Goal: Task Accomplishment & Management: Use online tool/utility

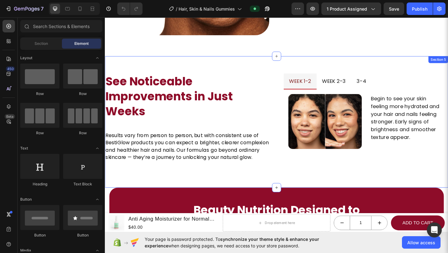
scroll to position [661, 0]
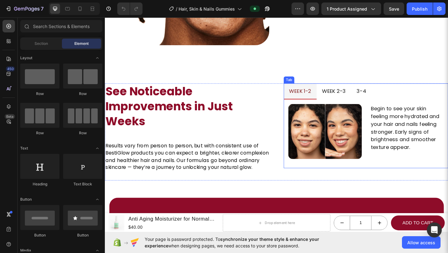
click at [238, 95] on p "week 2-3" at bounding box center [354, 97] width 26 height 10
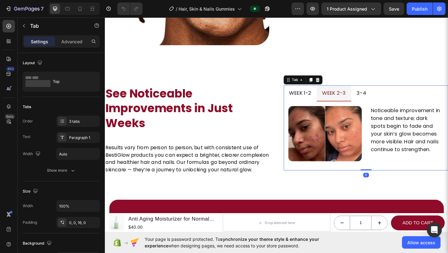
click at [238, 98] on p "3-4" at bounding box center [384, 100] width 10 height 10
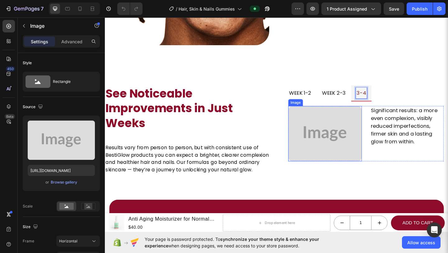
click at [238, 127] on img at bounding box center [344, 144] width 80 height 60
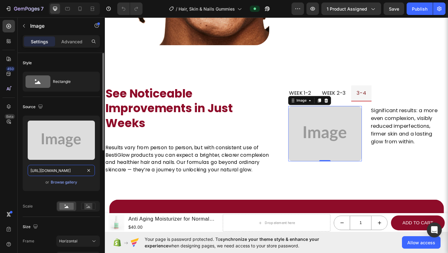
click at [73, 170] on input "https://placehold.co/735x691?text=Image" at bounding box center [61, 170] width 67 height 11
paste input "i.pinimg.com/1200x/a1/cc/5c/a1cc5c0ea65d8a9a580779f7253421aa.jpg"
type input "https://i.pinimg.com/1200x/a1/cc/5c/a1cc5c0ea65d8a9a580779f7253421aa.jpg"
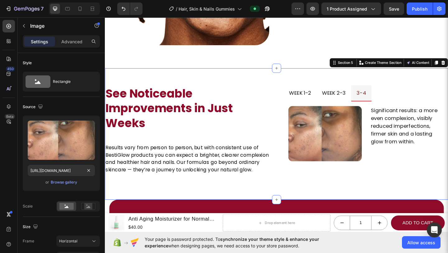
click at [238, 205] on div "See Noticeable Improvements in Just Weeks Heading Results vary from person to p…" at bounding box center [292, 144] width 374 height 143
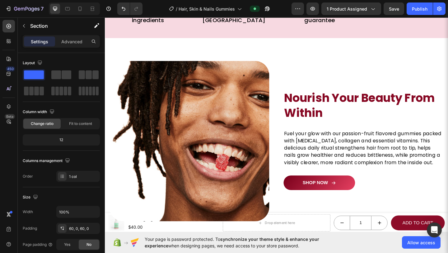
scroll to position [519, 0]
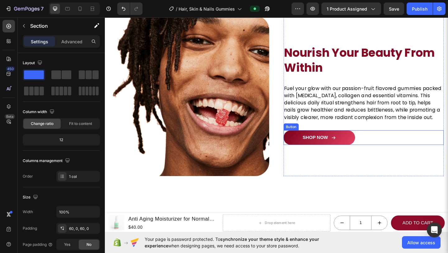
click at [238, 154] on div "SHOP NOW Button" at bounding box center [386, 148] width 174 height 16
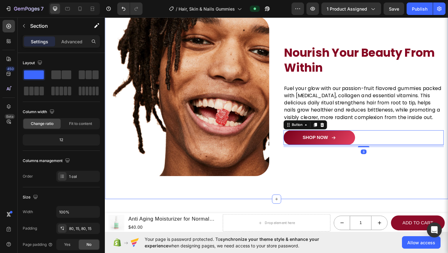
click at [238, 197] on div "Image Nourish Your Beauty From Within Heading Fuel your glow with our passion-f…" at bounding box center [292, 103] width 374 height 224
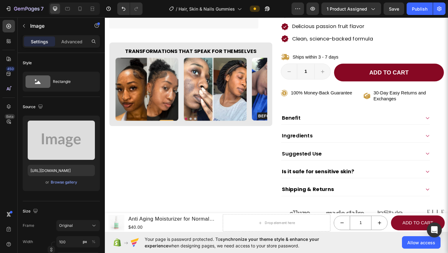
scroll to position [183, 0]
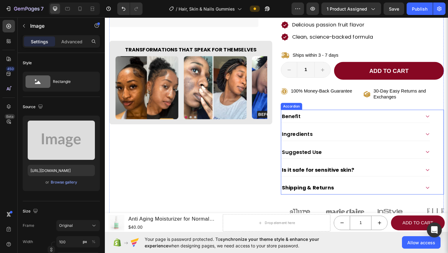
click at [238, 122] on icon at bounding box center [456, 124] width 5 height 5
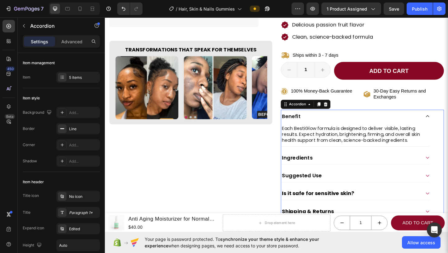
click at [238, 122] on icon at bounding box center [456, 124] width 5 height 5
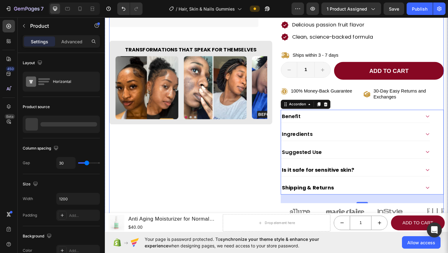
click at [210, 169] on div "Product Images Transformations That Speak for Themselves Heading Image Image Im…" at bounding box center [198, 51] width 177 height 372
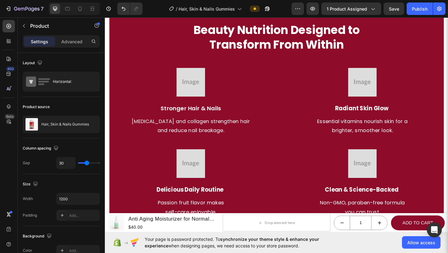
scroll to position [870, 0]
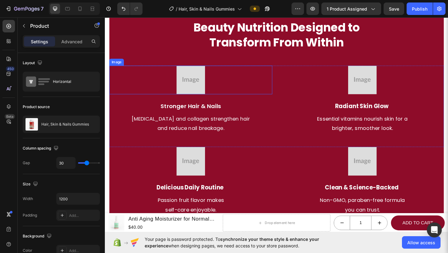
click at [186, 82] on img at bounding box center [198, 85] width 31 height 31
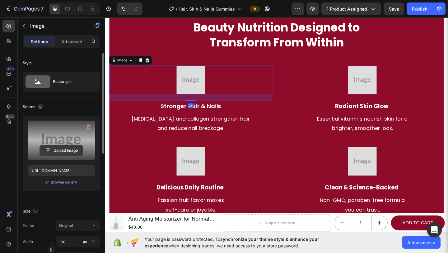
click at [57, 151] on input "file" at bounding box center [61, 150] width 43 height 11
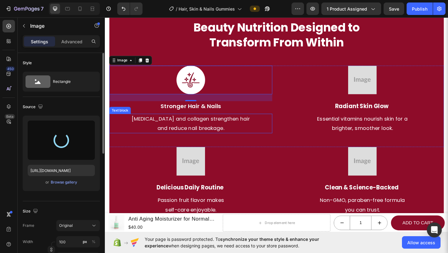
type input "https://cdn.shopify.com/s/files/1/0695/1007/0361/files/gempages_586176101353521…"
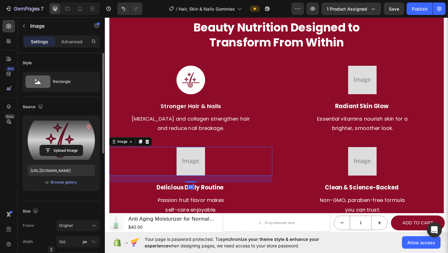
click at [238, 183] on div at bounding box center [198, 173] width 177 height 31
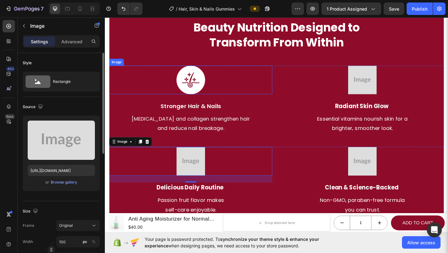
click at [192, 84] on img at bounding box center [198, 85] width 31 height 31
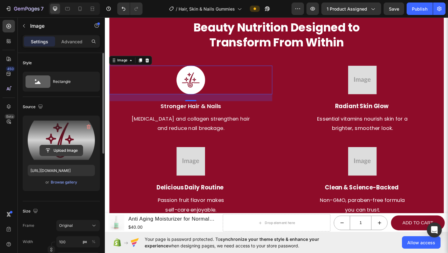
click at [64, 150] on input "file" at bounding box center [61, 150] width 43 height 11
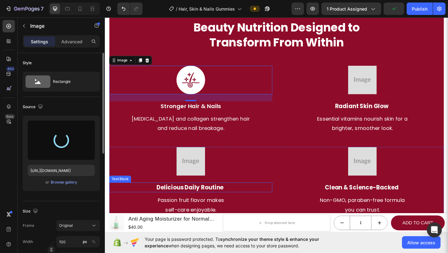
type input "https://cdn.shopify.com/s/files/1/0695/1007/0361/files/gempages_586176101353521…"
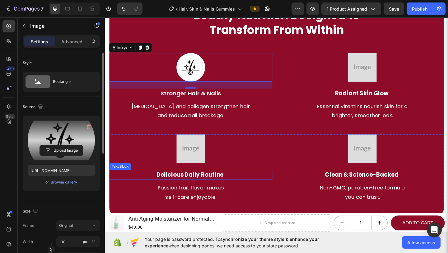
scroll to position [918, 0]
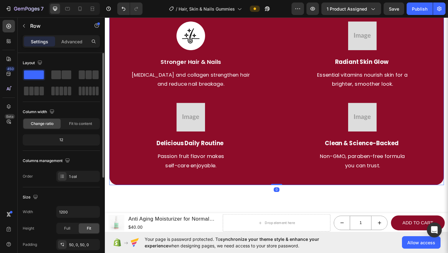
click at [238, 191] on div "Beauty Nutrition Designed to Transform From Within Heading Image Stronger Hair …" at bounding box center [292, 78] width 364 height 244
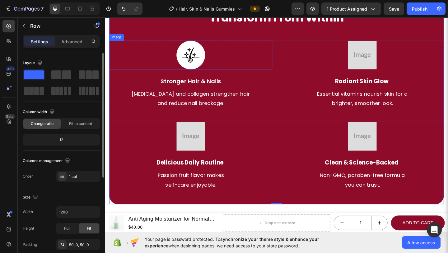
scroll to position [911, 0]
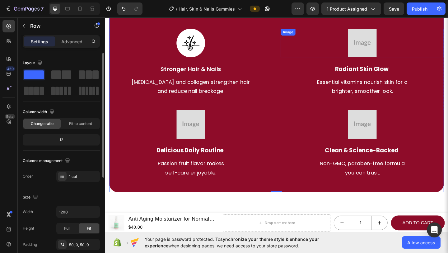
click at [238, 57] on img at bounding box center [385, 45] width 31 height 31
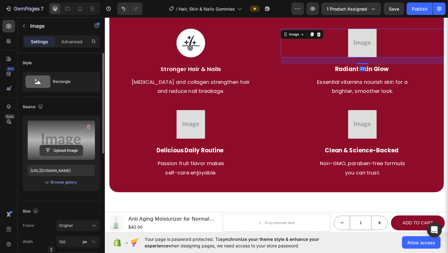
click at [59, 151] on input "file" at bounding box center [61, 150] width 43 height 11
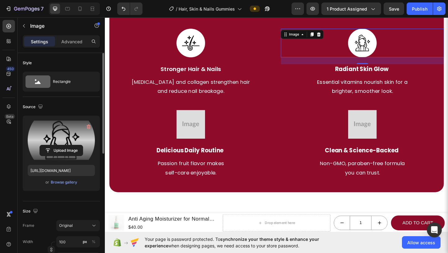
click at [66, 149] on input "file" at bounding box center [61, 150] width 43 height 11
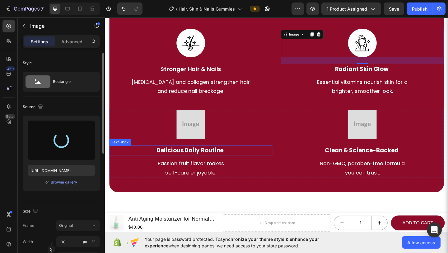
type input "https://cdn.shopify.com/s/files/1/0695/1007/0361/files/gempages_586176101353521…"
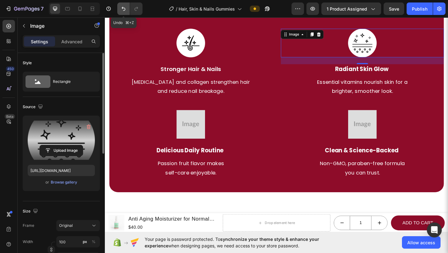
click at [122, 6] on icon "Undo/Redo" at bounding box center [123, 9] width 6 height 6
click at [123, 8] on icon "Undo/Redo" at bounding box center [123, 9] width 6 height 6
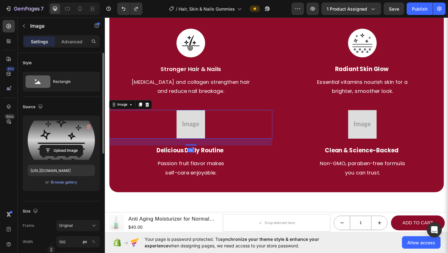
click at [196, 126] on img at bounding box center [198, 133] width 31 height 31
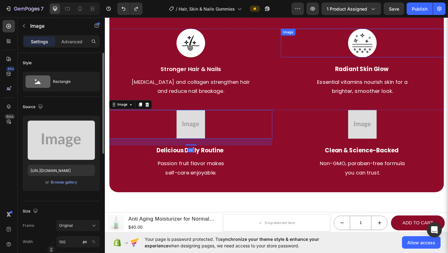
click at [238, 44] on div at bounding box center [384, 45] width 177 height 31
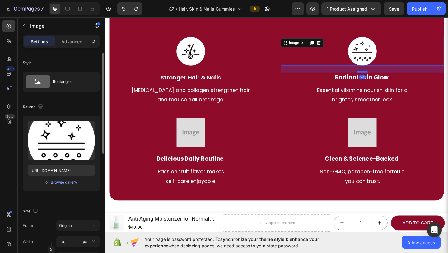
scroll to position [872, 0]
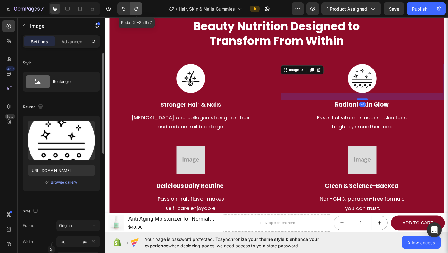
click at [139, 9] on icon "Undo/Redo" at bounding box center [136, 9] width 6 height 6
click at [124, 9] on icon "Undo/Redo" at bounding box center [123, 9] width 6 height 6
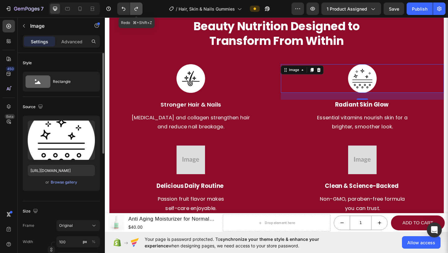
click at [135, 9] on icon "Undo/Redo" at bounding box center [135, 9] width 3 height 4
click at [71, 182] on div "Browse gallery" at bounding box center [64, 182] width 26 height 6
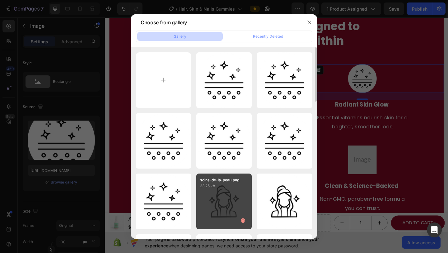
click at [231, 207] on div "soins-de-la-peau.png 33.25 kb" at bounding box center [224, 201] width 56 height 56
type input "https://cdn.shopify.com/s/files/1/0695/1007/0361/files/gempages_586176101353521…"
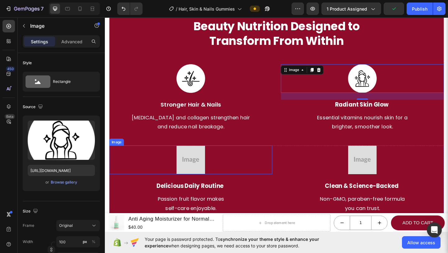
click at [193, 171] on img at bounding box center [198, 172] width 31 height 31
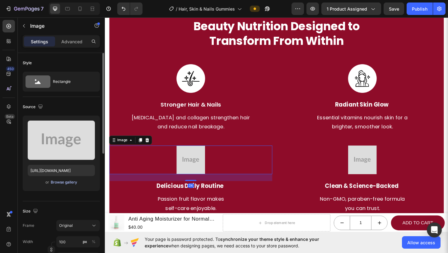
click at [70, 181] on div "Browse gallery" at bounding box center [64, 182] width 26 height 6
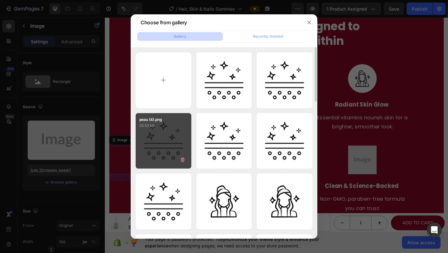
click at [178, 140] on div "peau (4).png 25.52 kb" at bounding box center [164, 141] width 56 height 56
type input "https://cdn.shopify.com/s/files/1/0695/1007/0361/files/gempages_586176101353521…"
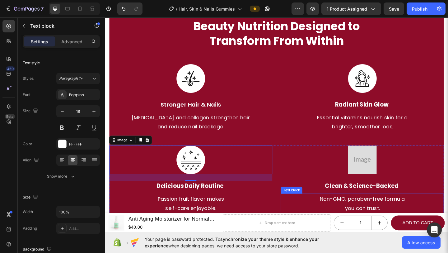
click at [238, 221] on p "you can trust." at bounding box center [385, 225] width 176 height 10
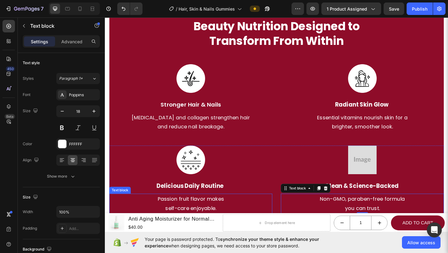
scroll to position [913, 0]
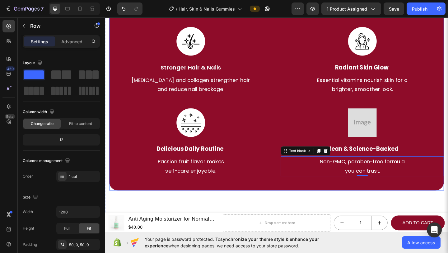
click at [238, 196] on div "Beauty Nutrition Designed to Transform From Within Heading Image Stronger Hair …" at bounding box center [292, 84] width 364 height 244
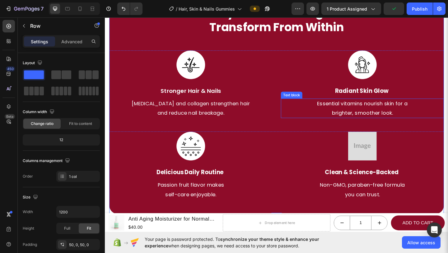
scroll to position [889, 0]
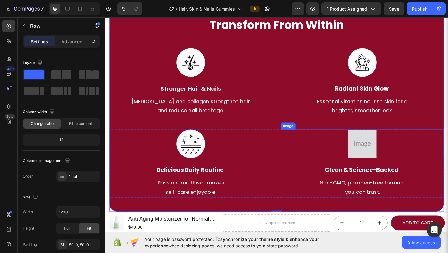
click at [238, 153] on img at bounding box center [385, 154] width 31 height 31
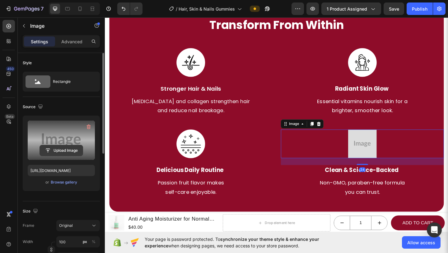
click at [52, 150] on input "file" at bounding box center [61, 150] width 43 height 11
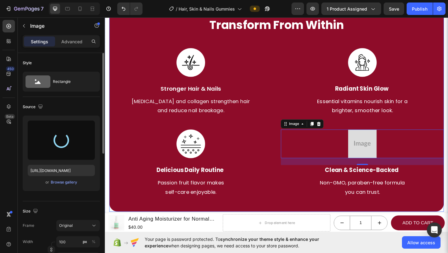
type input "https://cdn.shopify.com/s/files/1/0695/1007/0361/files/gempages_586176101353521…"
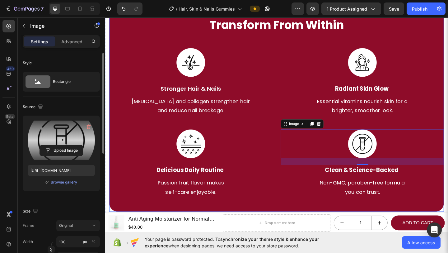
click at [238, 218] on div "Beauty Nutrition Designed to Transform From Within Heading Image Stronger Hair …" at bounding box center [292, 107] width 364 height 244
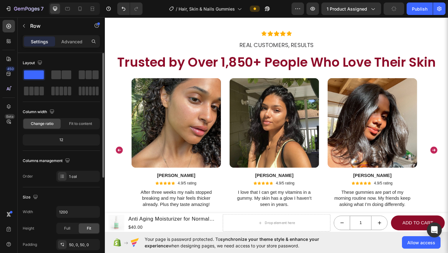
scroll to position [1201, 0]
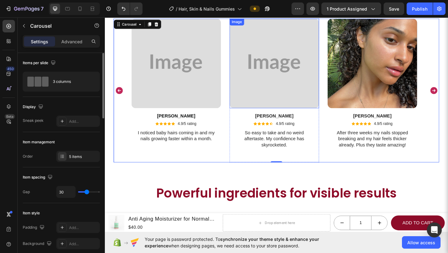
click at [238, 80] on img at bounding box center [289, 67] width 97 height 97
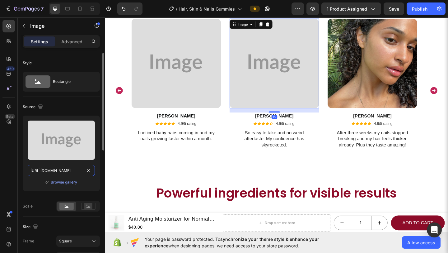
click at [56, 174] on input "https://placehold.co/736x736?text=Image" at bounding box center [61, 170] width 67 height 11
paste input "i.pinimg.com/1200x/a7/62/1d/a7621d5ff29d2f80e7bb285a53783ae1.jpg"
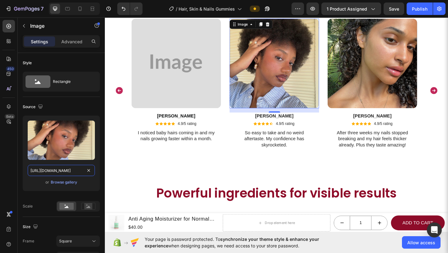
type input "https://i.pinimg.com/1200x/a7/62/1d/a7621d5ff29d2f80e7bb285a53783ae1.jpg"
click at [191, 49] on img at bounding box center [182, 67] width 97 height 97
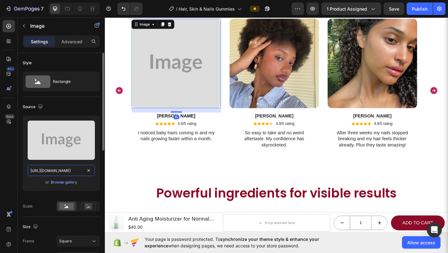
click at [65, 172] on input "https://placehold.co/720x720?text=Image" at bounding box center [61, 170] width 67 height 11
paste input "i.pinimg.com/736x/85/df/42/85df42ba2a53d3f02e2c3950b5a932c2.jpg"
type input "https://i.pinimg.com/736x/85/df/42/85df42ba2a53d3f02e2c3950b5a932c2.jpg"
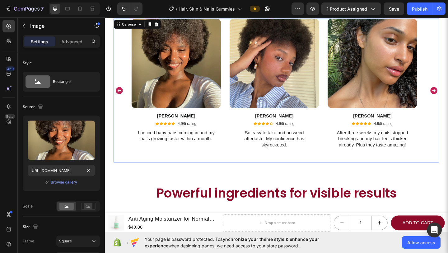
click at [233, 172] on div "Image Sophie L. Text Block Icon Icon Icon Icon Icon Icon List 4.9/5 rating Text…" at bounding box center [292, 97] width 316 height 156
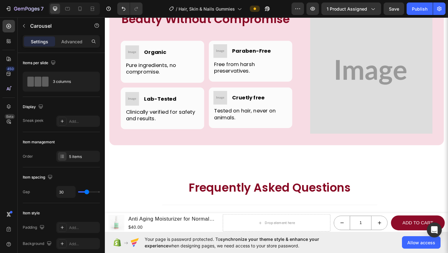
scroll to position [1755, 0]
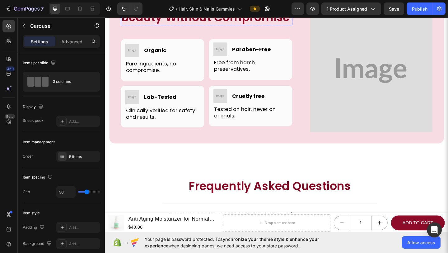
click at [183, 26] on h2 "Beauty Without Compromise" at bounding box center [215, 16] width 187 height 17
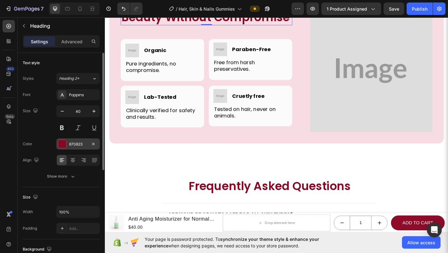
click at [81, 149] on div "870823" at bounding box center [78, 143] width 44 height 11
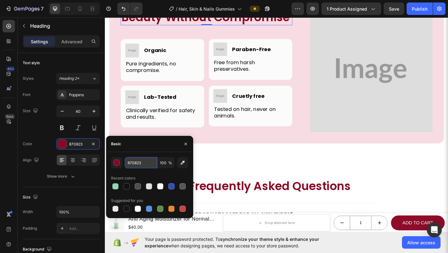
click at [150, 164] on input "870823" at bounding box center [141, 162] width 32 height 11
click at [134, 61] on img at bounding box center [134, 53] width 15 height 15
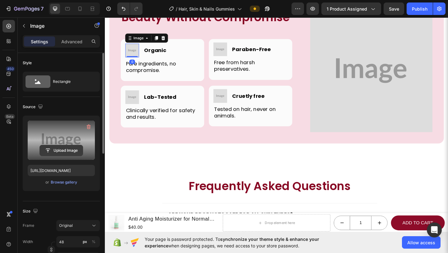
click at [73, 150] on input "file" at bounding box center [61, 150] width 43 height 11
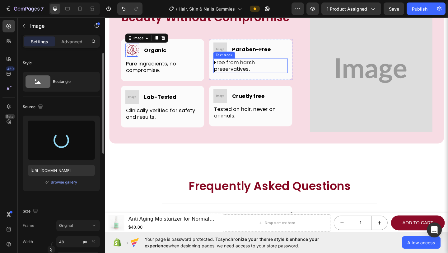
type input "https://cdn.shopify.com/s/files/1/0695/1007/0361/files/gempages_586176101353521…"
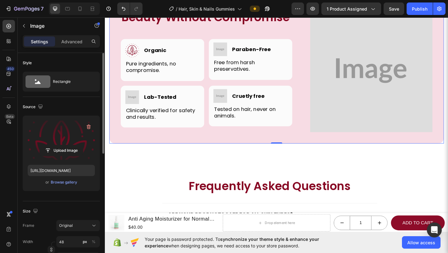
click at [238, 155] on div "Beauty Without Compromise Heading Row Image Image Organic Heading Row Pure ingr…" at bounding box center [292, 74] width 364 height 162
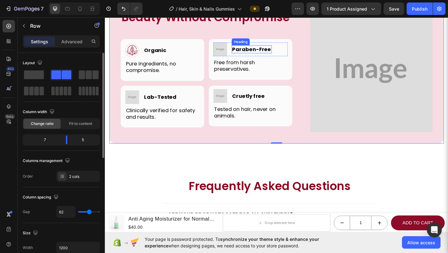
click at [238, 56] on h3 "Paraben-Free" at bounding box center [265, 52] width 44 height 8
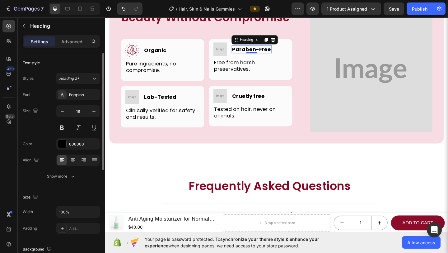
click at [238, 56] on h3 "Paraben-Free" at bounding box center [265, 52] width 44 height 8
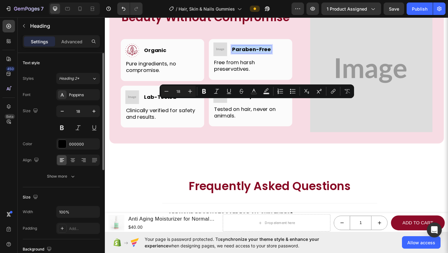
copy p "Paraben-Free"
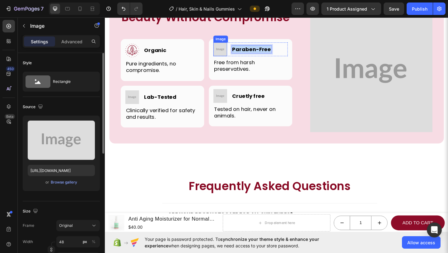
click at [230, 59] on img at bounding box center [230, 52] width 15 height 15
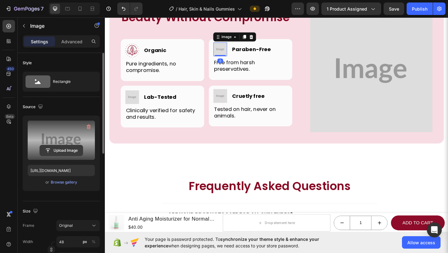
click at [70, 152] on input "file" at bounding box center [61, 150] width 43 height 11
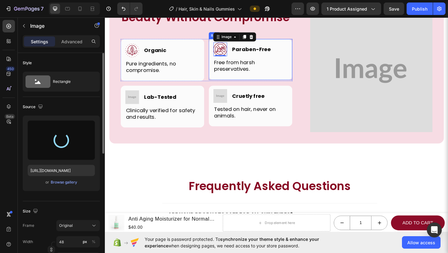
type input "https://cdn.shopify.com/s/files/1/0695/1007/0361/files/gempages_586176101353521…"
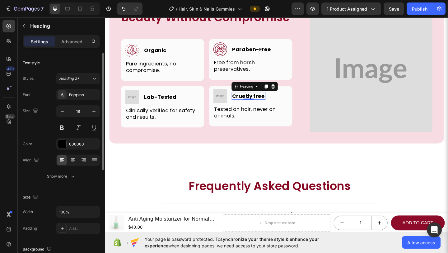
click at [238, 107] on h3 "Cruetly free" at bounding box center [261, 102] width 37 height 8
click at [238, 106] on p "Cruetly free" at bounding box center [260, 102] width 35 height 7
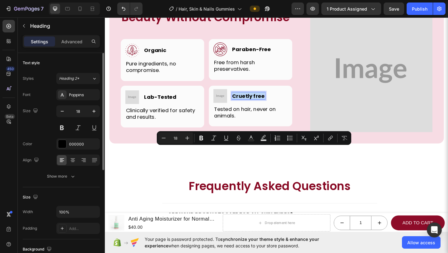
click at [238, 106] on p "Cruetly free" at bounding box center [260, 102] width 35 height 7
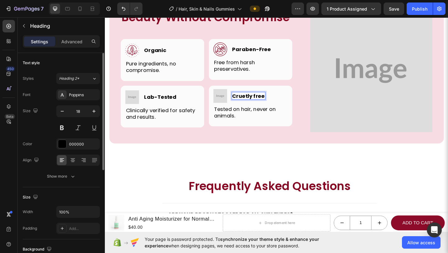
click at [238, 106] on p "Cruetly free" at bounding box center [260, 102] width 35 height 7
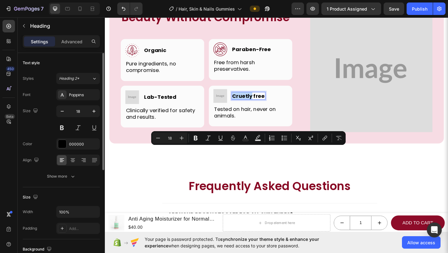
copy p "Cruetly"
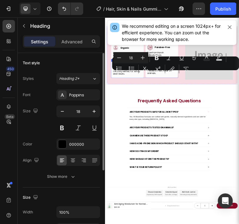
scroll to position [1675, 0]
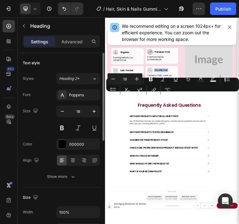
copy p "Cruetly free"
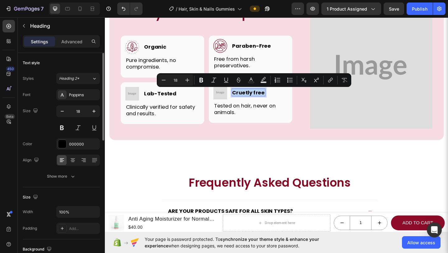
scroll to position [1856, 0]
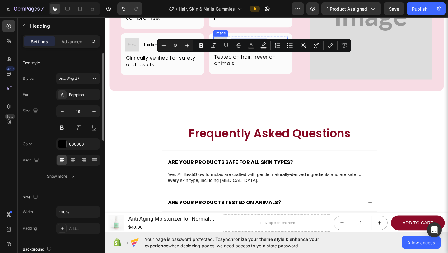
click at [223, 53] on img at bounding box center [230, 45] width 15 height 15
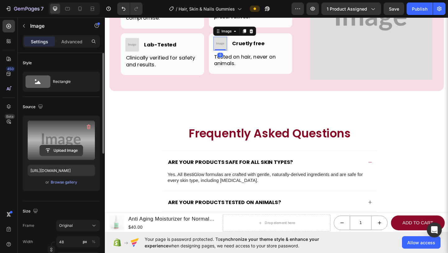
click at [69, 151] on input "file" at bounding box center [61, 150] width 43 height 11
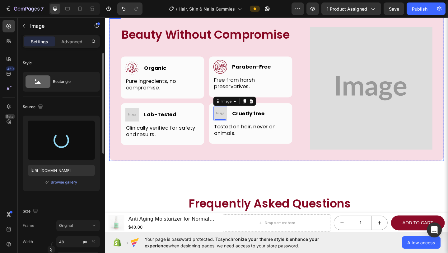
scroll to position [1738, 0]
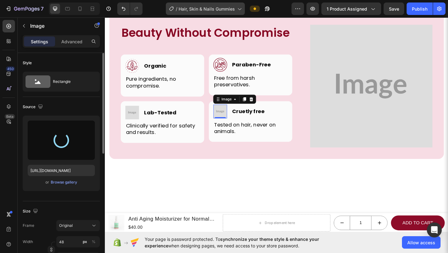
type input "https://cdn.shopify.com/s/files/1/0695/1007/0361/files/gempages_586176101353521…"
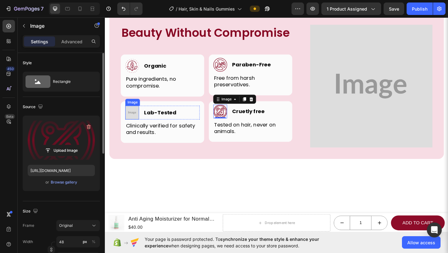
click at [133, 128] on img at bounding box center [134, 120] width 15 height 15
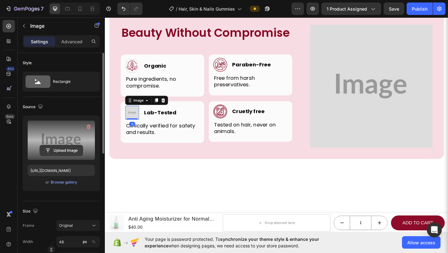
click at [67, 152] on input "file" at bounding box center [61, 150] width 43 height 11
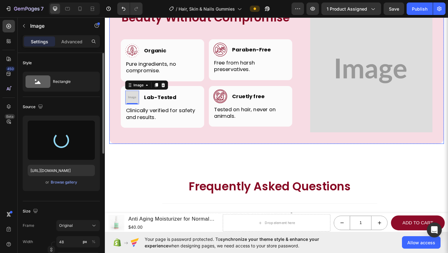
scroll to position [1757, 0]
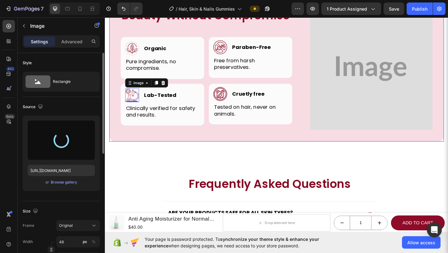
type input "https://cdn.shopify.com/s/files/1/0695/1007/0361/files/gempages_586176101353521…"
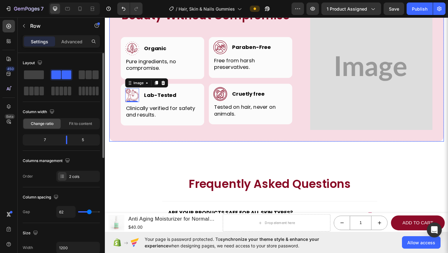
click at [238, 153] on div "Beauty Without Compromise Heading Row Image Image Organic Heading Row Pure ingr…" at bounding box center [292, 72] width 364 height 162
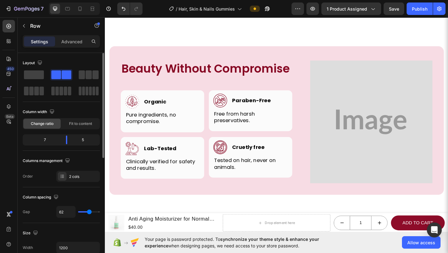
scroll to position [1742, 0]
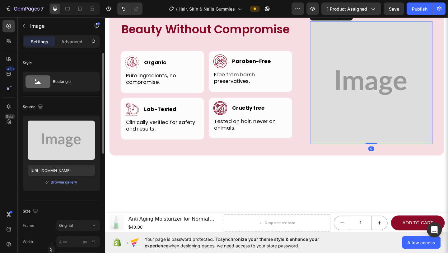
click at [238, 155] on img at bounding box center [394, 87] width 133 height 133
click at [57, 171] on input "https://placehold.co/1000x1000?text=Image" at bounding box center [61, 170] width 67 height 11
paste input "i.pinimg.com/736x/4f/7d/93/4f7d930429b26093c69c963b34a4cef5.jpg"
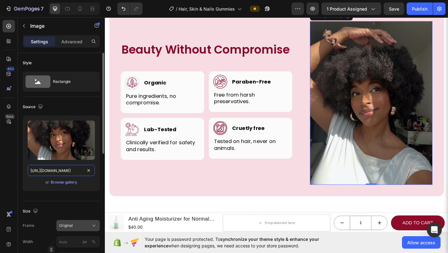
type input "[URL][DOMAIN_NAME]"
click at [97, 223] on icon at bounding box center [94, 225] width 6 height 6
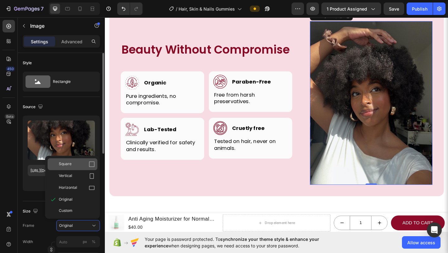
click at [92, 165] on icon at bounding box center [92, 164] width 6 height 6
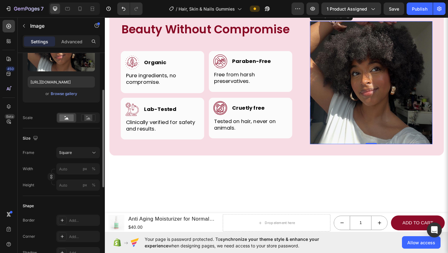
scroll to position [92, 0]
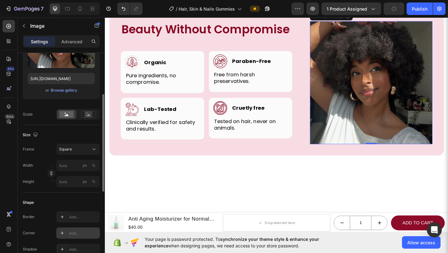
click at [73, 223] on div "Add..." at bounding box center [83, 233] width 29 height 6
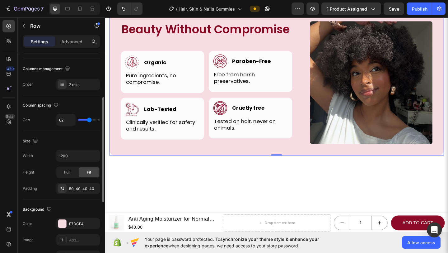
click at [227, 58] on div "Beauty Without Compromise Heading Row Image Image Organic Heading Row Pure ingr…" at bounding box center [292, 87] width 364 height 162
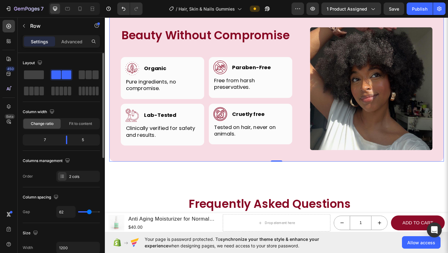
scroll to position [1777, 0]
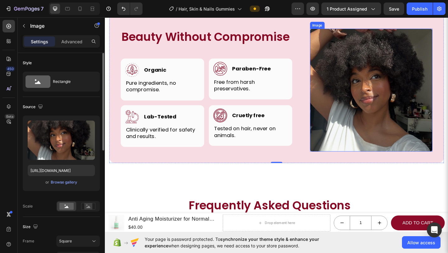
click at [238, 142] on img at bounding box center [394, 96] width 133 height 133
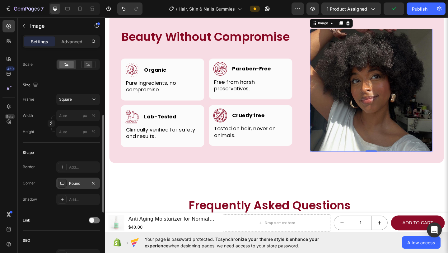
scroll to position [142, 0]
click at [74, 163] on div "Add..." at bounding box center [78, 166] width 44 height 11
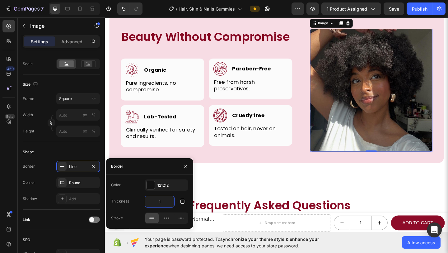
click at [161, 200] on input "1" at bounding box center [159, 201] width 29 height 11
type input "3"
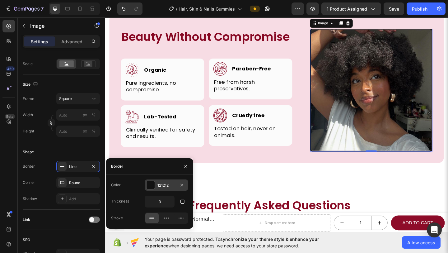
click at [147, 189] on div "121212" at bounding box center [167, 184] width 44 height 11
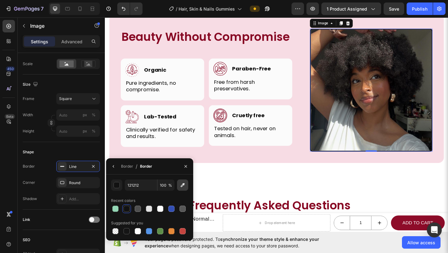
click at [182, 182] on icon "button" at bounding box center [183, 185] width 6 height 6
type input "870823"
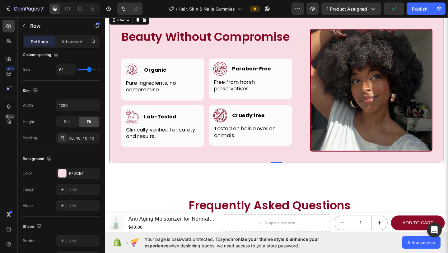
click at [238, 176] on div "Beauty Without Compromise Heading Row Image Image Organic Heading Row Pure ingr…" at bounding box center [292, 95] width 364 height 162
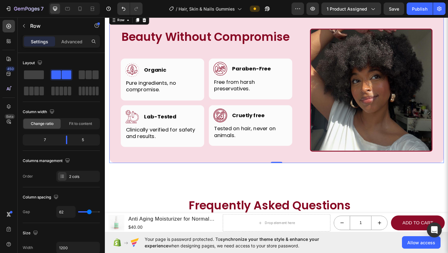
click at [238, 176] on div "Beauty Without Compromise Heading Row Image Image Organic Heading Row Pure ingr…" at bounding box center [292, 95] width 364 height 162
click at [238, 162] on div "Beauty Without Compromise Heading Row Image Image Organic Heading Row Pure ingr…" at bounding box center [292, 95] width 364 height 162
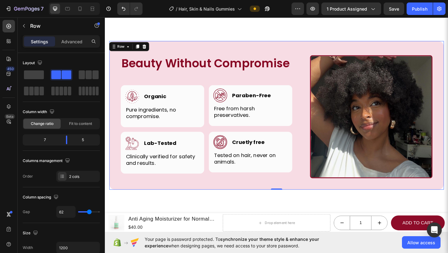
scroll to position [1749, 0]
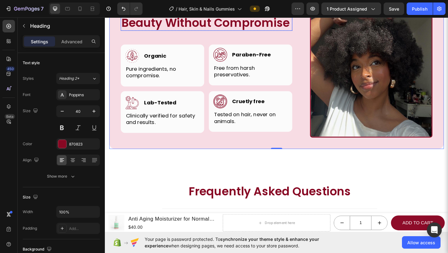
click at [221, 32] on h2 "Beauty Without Compromise" at bounding box center [215, 22] width 187 height 17
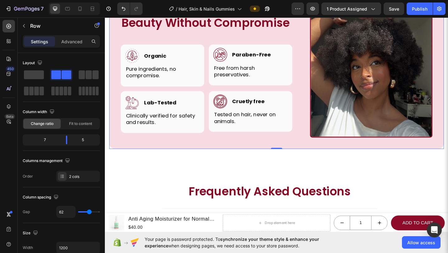
click at [238, 161] on div "Beauty Without Compromise Heading Row Image Image Organic Heading Row Pure ingr…" at bounding box center [292, 80] width 364 height 162
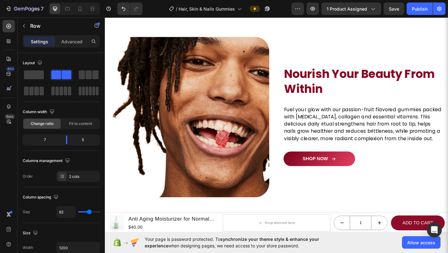
scroll to position [471, 0]
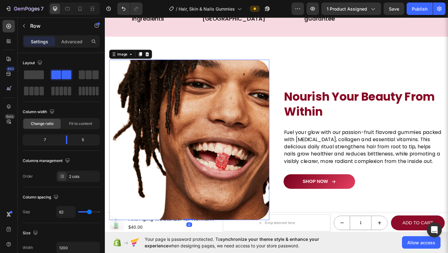
click at [238, 207] on img at bounding box center [197, 150] width 174 height 174
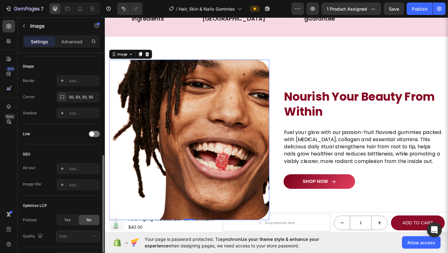
scroll to position [223, 0]
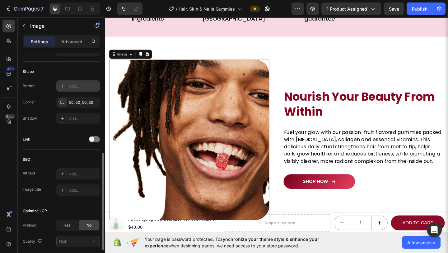
click at [73, 84] on div "Add..." at bounding box center [83, 86] width 29 height 6
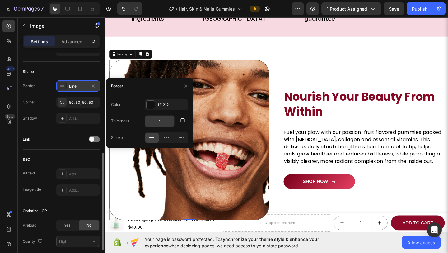
click at [162, 118] on input "1" at bounding box center [159, 121] width 29 height 11
type input "2"
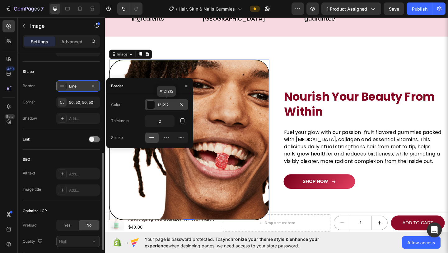
click at [168, 110] on div "121212" at bounding box center [167, 104] width 44 height 11
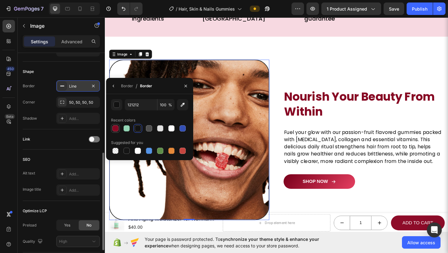
click at [115, 129] on div at bounding box center [115, 128] width 6 height 6
type input "870823"
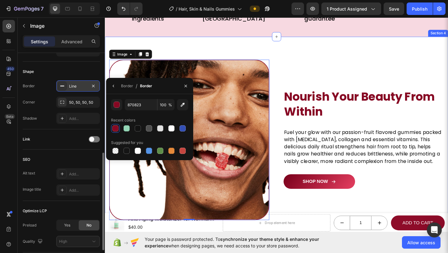
scroll to position [0, 0]
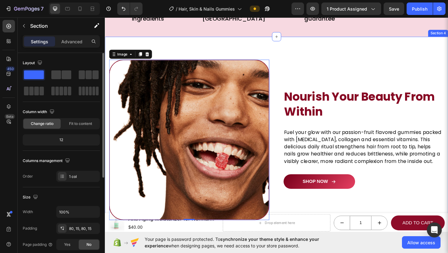
click at [227, 59] on div "Image Nourish Your Beauty From Within Heading Fuel your glow with our passion-f…" at bounding box center [292, 150] width 374 height 224
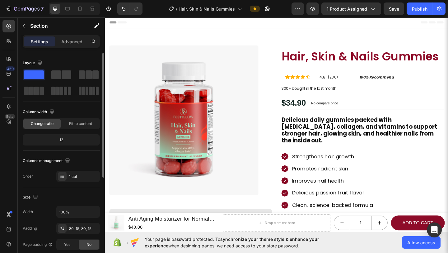
click at [84, 15] on div at bounding box center [74, 8] width 51 height 12
click at [83, 14] on div at bounding box center [74, 8] width 51 height 12
click at [79, 9] on icon at bounding box center [79, 9] width 3 height 4
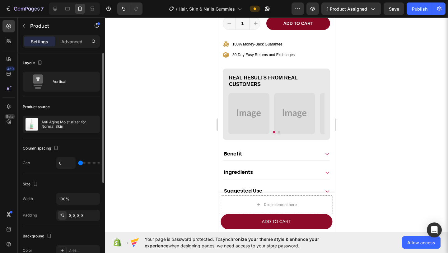
click at [238, 130] on div "Real Results from Real Customers Heading Image Image Image Image Carousel Row" at bounding box center [276, 103] width 107 height 71
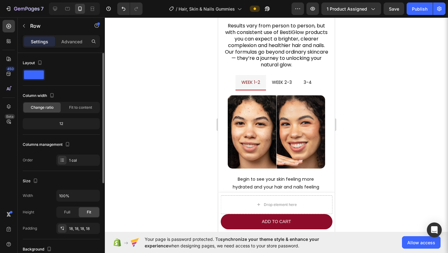
scroll to position [1059, 0]
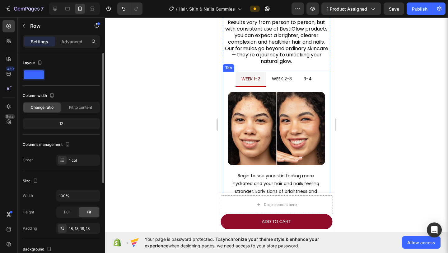
click at [238, 75] on p "week 2-3" at bounding box center [282, 79] width 20 height 8
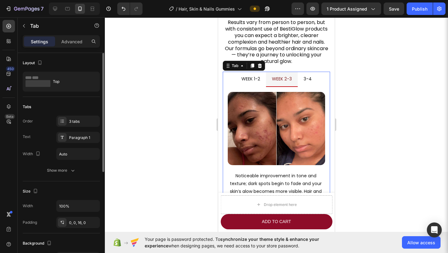
click at [238, 76] on li "3-4" at bounding box center [308, 79] width 20 height 15
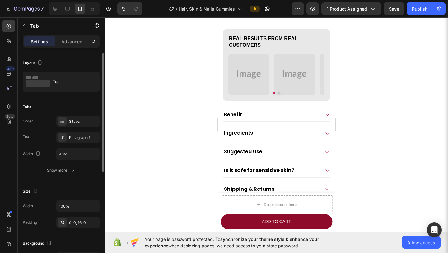
scroll to position [301, 0]
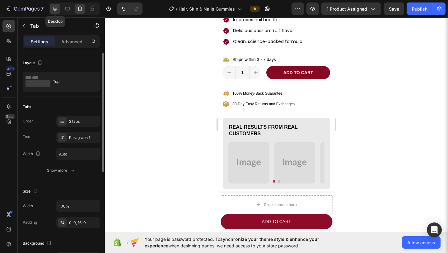
click at [58, 8] on icon at bounding box center [55, 9] width 6 height 6
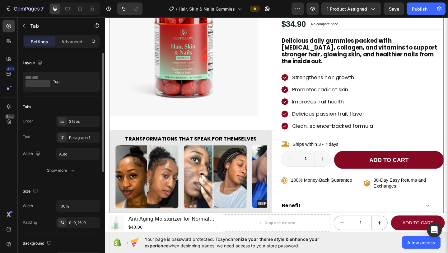
scroll to position [111, 0]
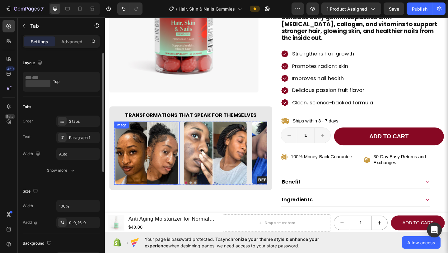
click at [151, 143] on img at bounding box center [150, 165] width 68 height 68
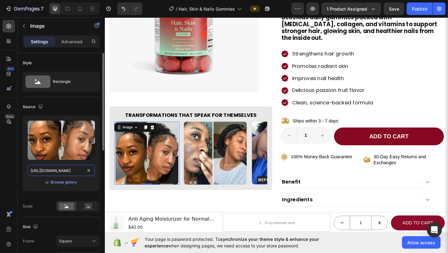
click at [56, 165] on input "https://i.pinimg.com/1200x/79/88/21/798821857d112e419aa93d4cc7d7d247.jpg" at bounding box center [61, 170] width 67 height 11
click at [79, 14] on div at bounding box center [74, 8] width 51 height 12
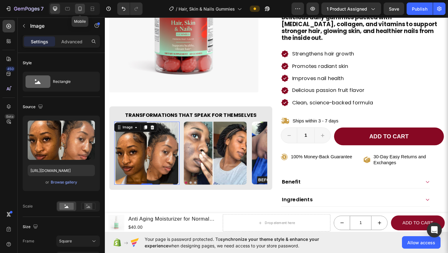
click at [79, 12] on icon at bounding box center [80, 9] width 6 height 6
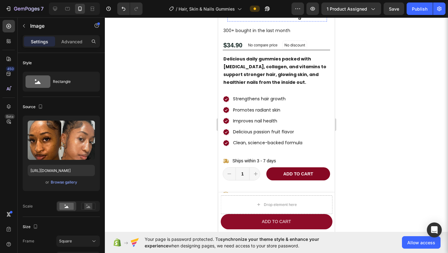
scroll to position [312, 0]
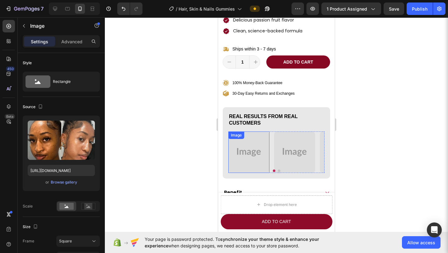
click at [238, 139] on img at bounding box center [249, 151] width 41 height 41
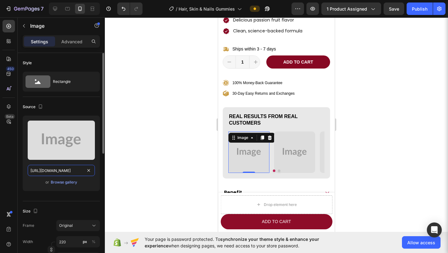
click at [58, 169] on input "https://placehold.co/1080x1080?text=Image" at bounding box center [61, 170] width 67 height 11
paste input "i.pinimg.com/1200x/79/88/21/798821857d112e419aa93d4cc7d7d247.jpg"
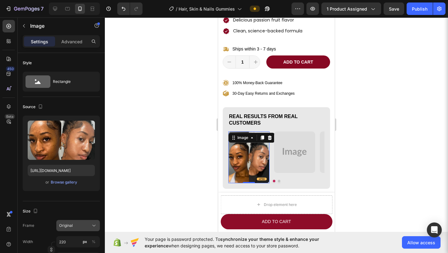
scroll to position [0, 0]
click at [73, 223] on div "Original" at bounding box center [78, 225] width 38 height 6
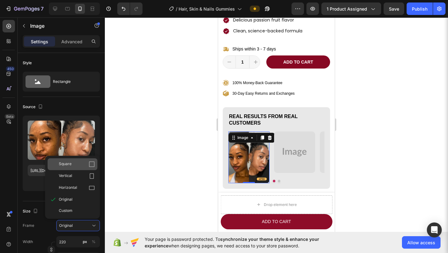
click at [85, 166] on div "Square" at bounding box center [77, 164] width 36 height 6
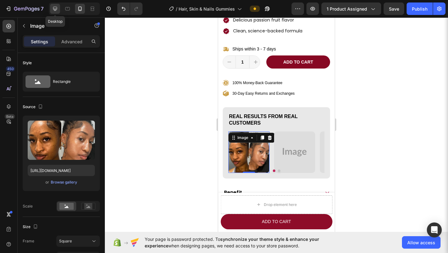
click at [58, 8] on icon at bounding box center [55, 9] width 6 height 6
type input "https://placehold.co/736x736?text=Image"
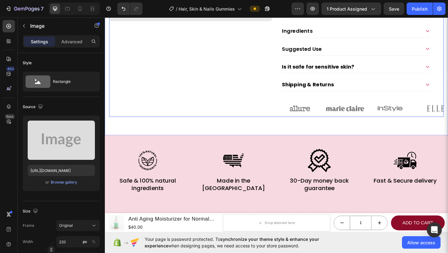
scroll to position [273, 0]
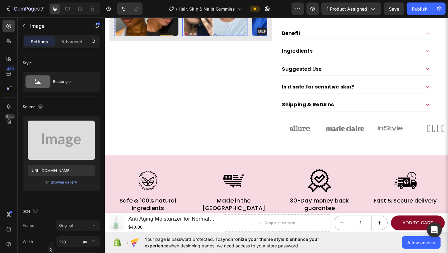
click at [219, 29] on img at bounding box center [225, 3] width 68 height 68
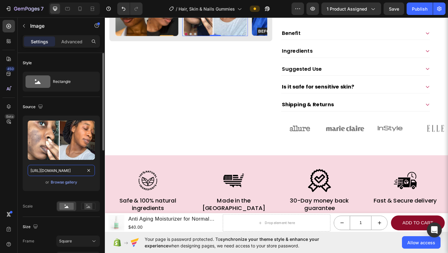
click at [71, 172] on input "https://i.pinimg.com/736x/81/89/ca/8189ca387c210a68df04ded98a51abdb.jpg" at bounding box center [61, 170] width 67 height 11
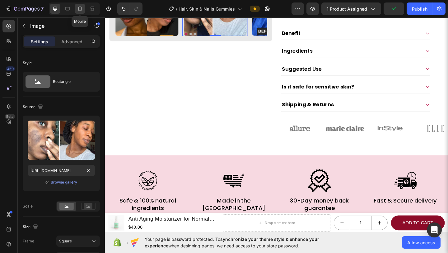
click at [82, 7] on icon at bounding box center [80, 9] width 6 height 6
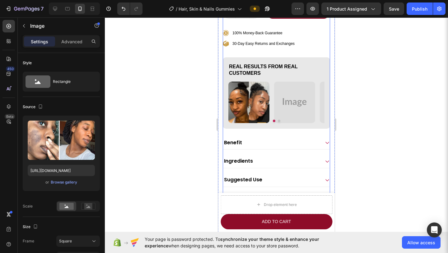
scroll to position [371, 0]
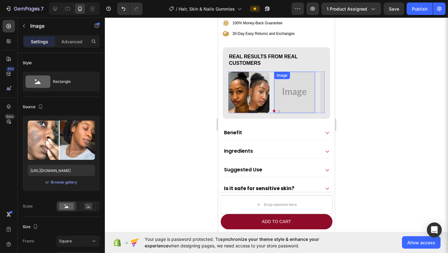
click at [238, 91] on img at bounding box center [294, 92] width 41 height 41
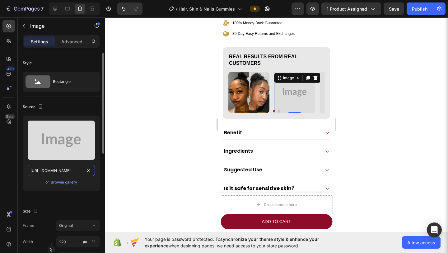
click at [69, 169] on input "https://placehold.co/736x736?text=Image" at bounding box center [61, 170] width 67 height 11
paste input "i.pinimg.com/736x/81/89/ca/8189ca387c210a68df04ded98a51abdb.jpg"
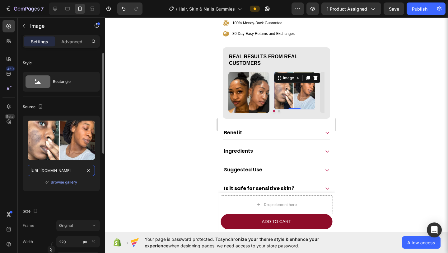
scroll to position [0, 87]
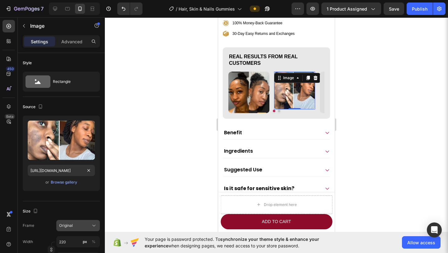
click at [85, 223] on div "Original" at bounding box center [74, 226] width 31 height 6
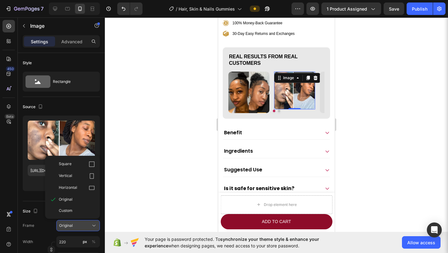
scroll to position [0, 0]
click at [84, 167] on div "Square" at bounding box center [73, 164] width 50 height 12
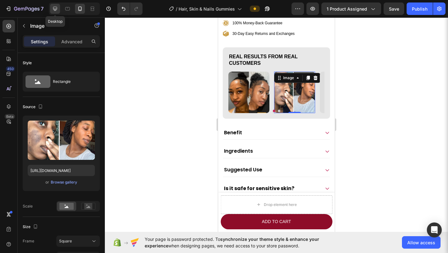
click at [58, 8] on icon at bounding box center [55, 9] width 6 height 6
type input "https://placehold.co/640x640?text=Image"
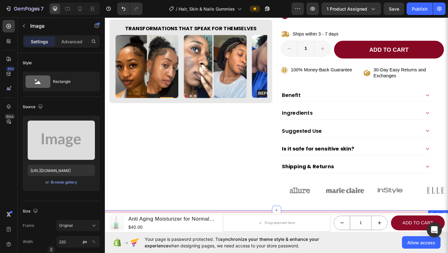
scroll to position [204, 0]
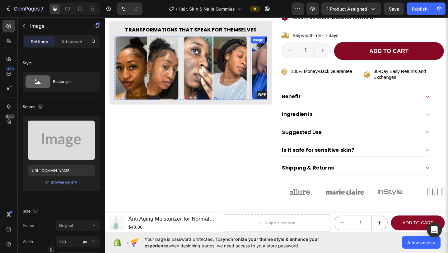
click at [238, 93] on img at bounding box center [299, 72] width 68 height 68
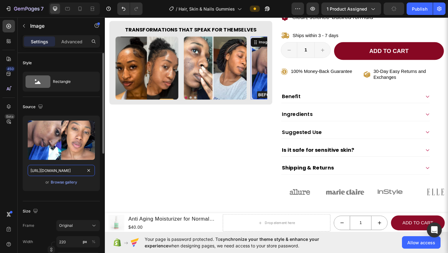
click at [69, 170] on input "https://i.pinimg.com/1200x/29/38/28/2938280445f795a64595877a5ec8655c.jpg" at bounding box center [61, 170] width 67 height 11
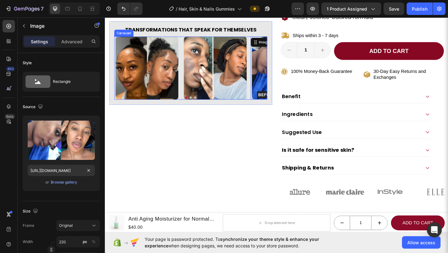
click at [198, 103] on button "Dot" at bounding box center [198, 104] width 2 height 2
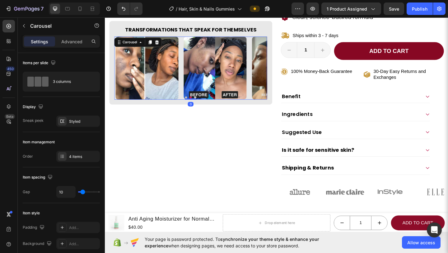
click at [202, 103] on button "Dot" at bounding box center [203, 104] width 2 height 2
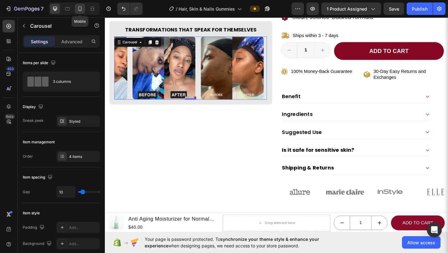
click at [81, 7] on icon at bounding box center [79, 9] width 3 height 4
type input "100%"
type input "15"
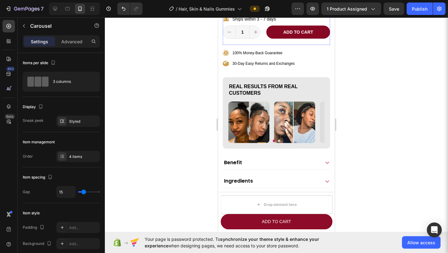
scroll to position [342, 0]
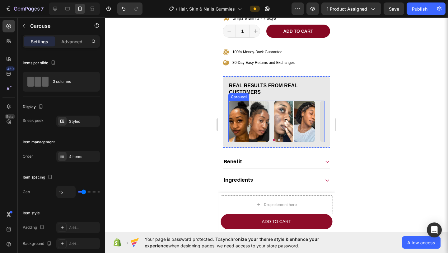
click at [238, 139] on button "Dot" at bounding box center [279, 140] width 2 height 2
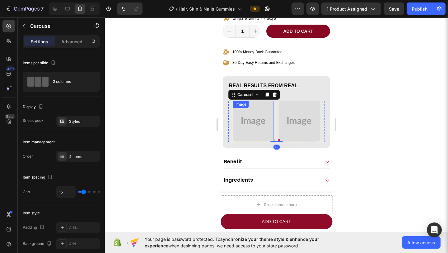
click at [238, 122] on img at bounding box center [253, 121] width 41 height 41
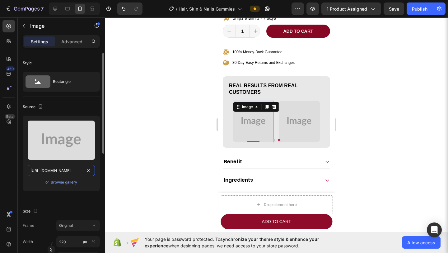
click at [59, 172] on input "https://placehold.co/813x813?text=Image" at bounding box center [61, 170] width 67 height 11
paste input "i.pinimg.com/1200x/29/38/28/2938280445f795a64595877a5ec8655c.jpg"
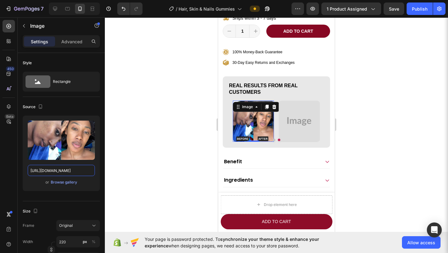
scroll to position [0, 0]
click at [57, 10] on icon at bounding box center [55, 9] width 6 height 6
type input "https://placehold.co/813x813?text=Image"
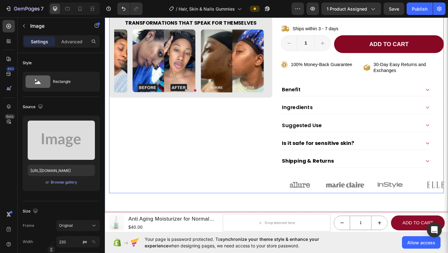
scroll to position [203, 0]
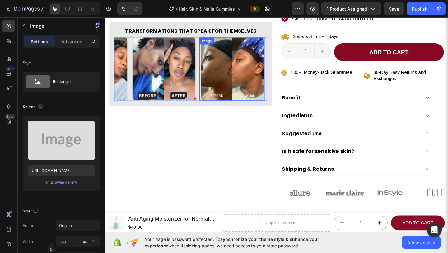
click at [238, 76] on img at bounding box center [243, 73] width 68 height 68
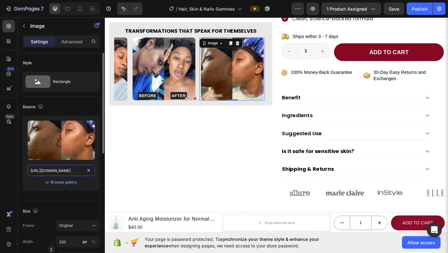
click at [64, 170] on input "https://i.pinimg.com/1200x/79/a9/89/79a989c85ad12d3b2679578f273582b7.jpg" at bounding box center [61, 170] width 67 height 11
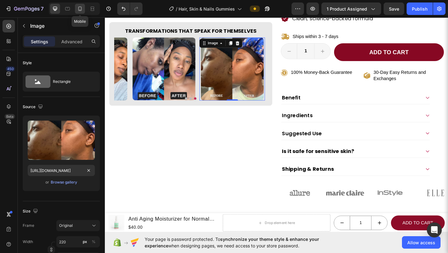
click at [84, 7] on div at bounding box center [80, 9] width 10 height 10
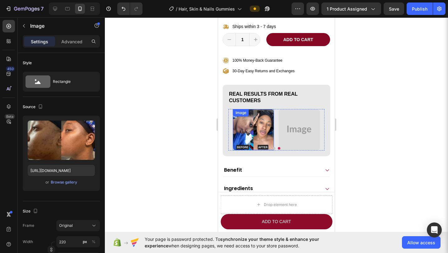
scroll to position [336, 0]
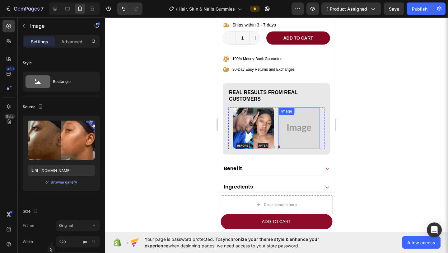
click at [238, 116] on img at bounding box center [299, 127] width 41 height 41
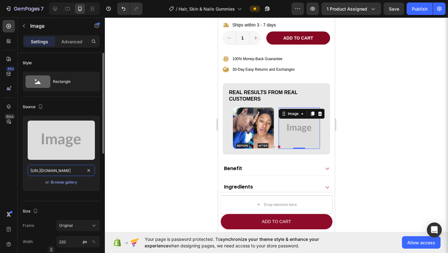
click at [63, 172] on input "https://placehold.co/736x736?text=Image" at bounding box center [61, 170] width 67 height 11
paste input "i.pinimg.com/1200x/79/a9/89/79a989c85ad12d3b2679578f273582b7.jpg"
type input "https://i.pinimg.com/1200x/79/a9/89/79a989c85ad12d3b2679578f273582b7.jpg"
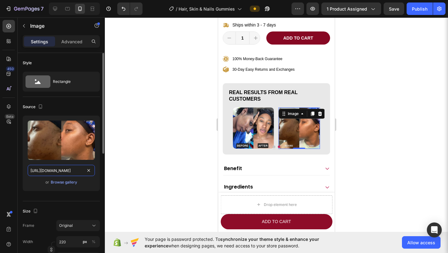
scroll to position [0, 90]
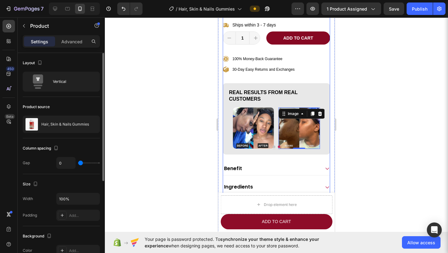
click at [238, 73] on div "Hair, Skin & Nails Gummies Product Title Icon Icon Icon Icon Icon Icon List 4.8…" at bounding box center [276, 51] width 107 height 448
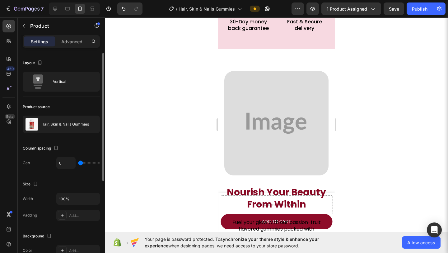
scroll to position [558, 0]
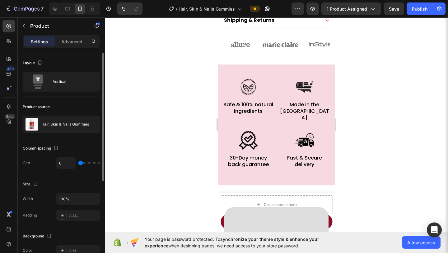
click at [238, 73] on div "Image Safe & 100% natural ingredients Text Block Image Made in the USA Text Blo…" at bounding box center [276, 124] width 117 height 121
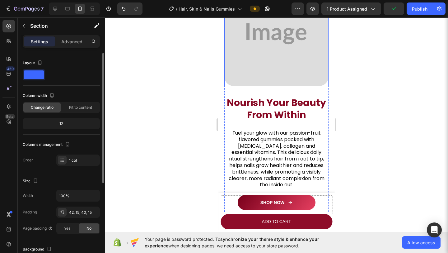
scroll to position [691, 0]
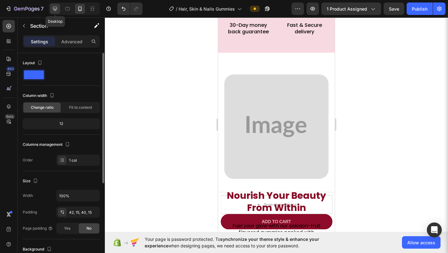
click at [59, 7] on div at bounding box center [55, 9] width 10 height 10
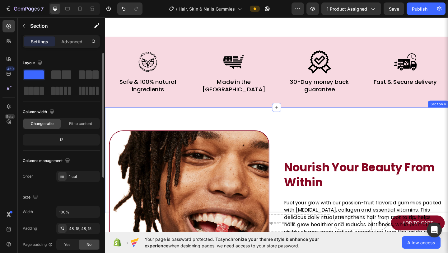
scroll to position [583, 0]
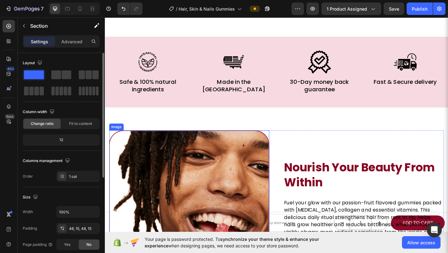
click at [238, 159] on img at bounding box center [197, 227] width 174 height 174
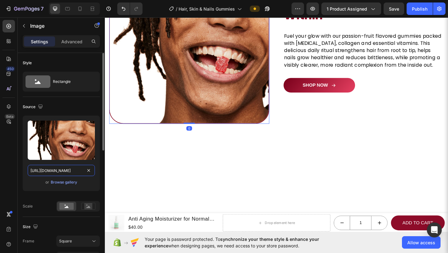
click at [69, 172] on input "https://i.pinimg.com/1200x/c3/86/ce/c386ceb02d4ebe2a4cb14e71512e8e94.jpg" at bounding box center [61, 170] width 67 height 11
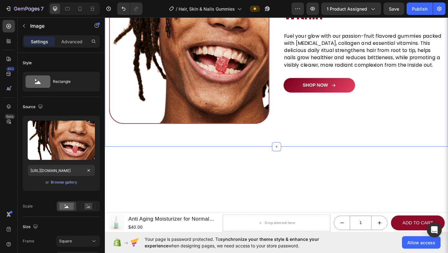
click at [197, 145] on div "Image Nourish Your Beauty From Within Heading Fuel your glow with our passion-f…" at bounding box center [292, 46] width 374 height 224
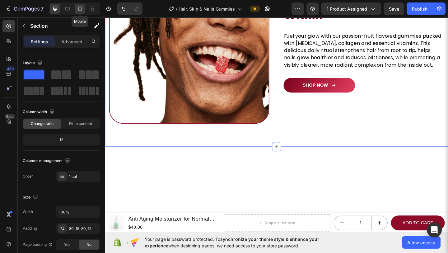
click at [83, 11] on icon at bounding box center [80, 9] width 6 height 6
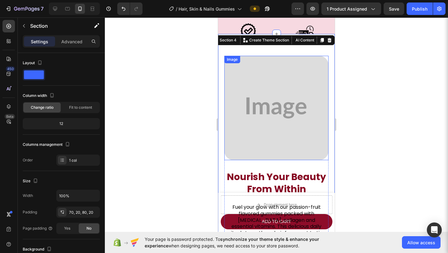
scroll to position [471, 0]
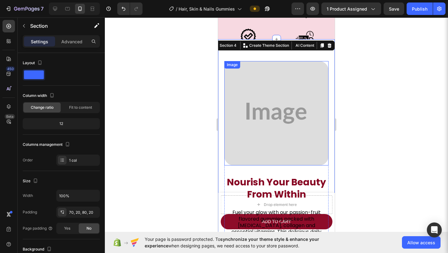
click at [238, 74] on img at bounding box center [276, 113] width 104 height 104
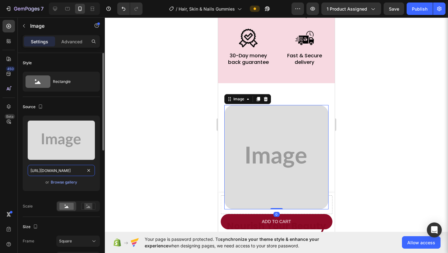
click at [40, 169] on input "https://placehold.co/720x720?text=Image" at bounding box center [61, 170] width 67 height 11
paste input "i.pinimg.com/1200x/c3/86/ce/c386ceb02d4ebe2a4cb14e71512e8e94.jpg"
type input "https://i.pinimg.com/1200x/c3/86/ce/c386ceb02d4ebe2a4cb14e71512e8e94.jpg"
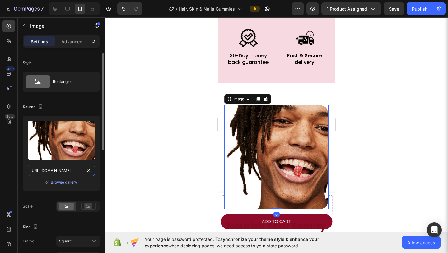
scroll to position [0, 90]
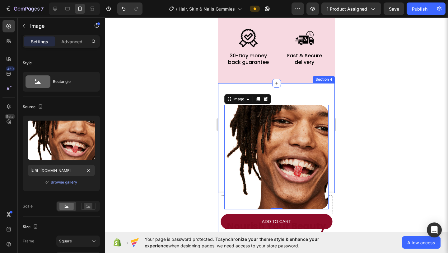
click at [238, 88] on div "Image 0 Nourish Your Beauty From Within Heading Fuel your glow with our passion…" at bounding box center [276, 221] width 117 height 277
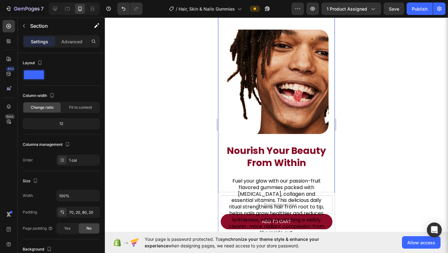
scroll to position [547, 0]
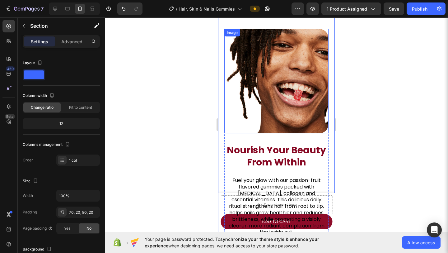
click at [238, 71] on img at bounding box center [276, 81] width 104 height 104
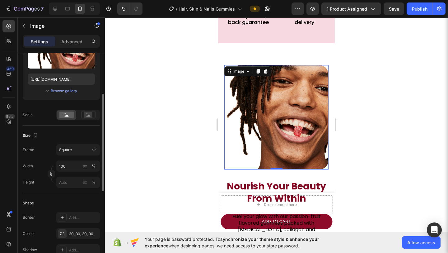
scroll to position [103, 0]
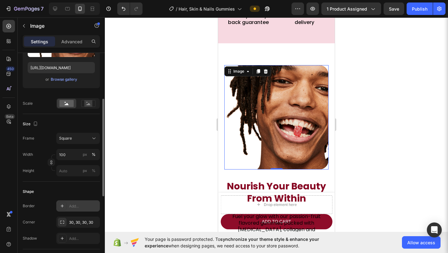
click at [76, 205] on div "Add..." at bounding box center [83, 206] width 29 height 6
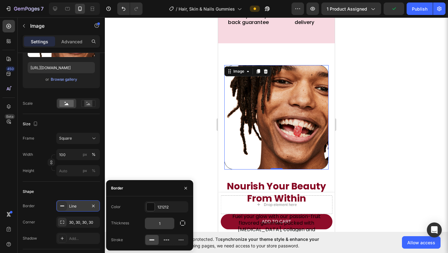
click at [161, 221] on input "1" at bounding box center [159, 223] width 29 height 11
type input "2"
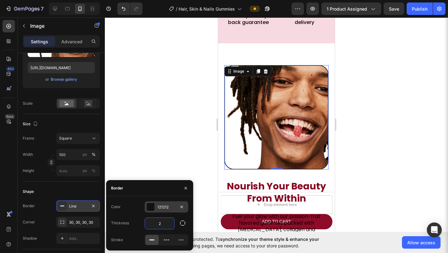
click at [168, 206] on div "121212" at bounding box center [167, 207] width 18 height 6
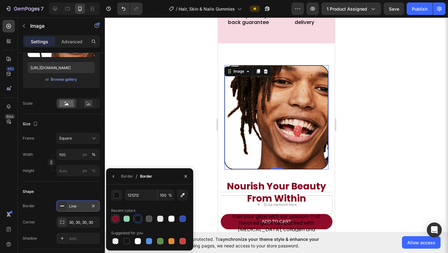
click at [116, 218] on div at bounding box center [115, 218] width 6 height 6
type input "870823"
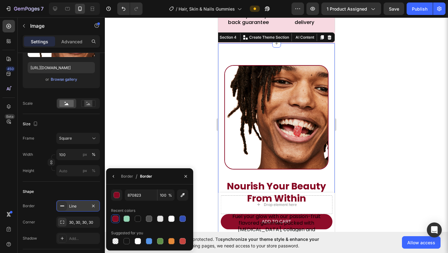
click at [238, 53] on div "Image Nourish Your Beauty From Within Heading Fuel your glow with our passion-f…" at bounding box center [276, 181] width 117 height 277
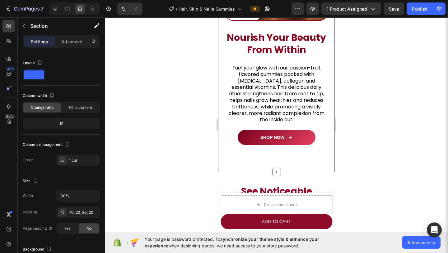
scroll to position [666, 0]
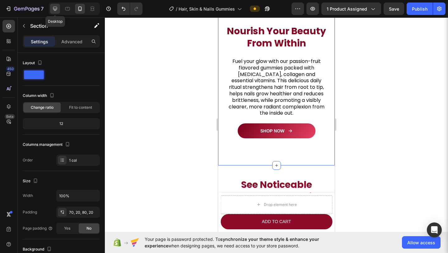
click at [56, 7] on icon at bounding box center [55, 9] width 6 height 6
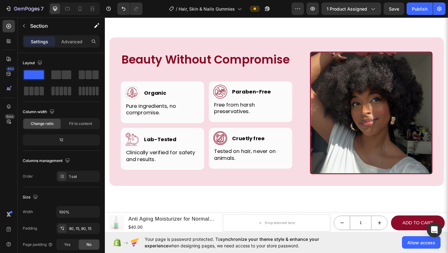
scroll to position [1894, 0]
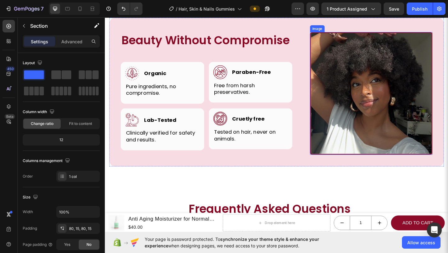
click at [238, 102] on img at bounding box center [394, 99] width 133 height 133
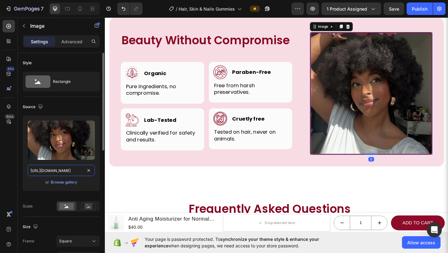
click at [70, 170] on input "https://i.pinimg.com/736x/4f/7d/93/4f7d930429b26093c69c963b34a4cef5.jpg" at bounding box center [61, 170] width 67 height 11
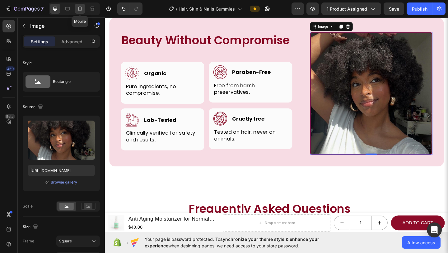
click at [78, 12] on div at bounding box center [80, 9] width 10 height 10
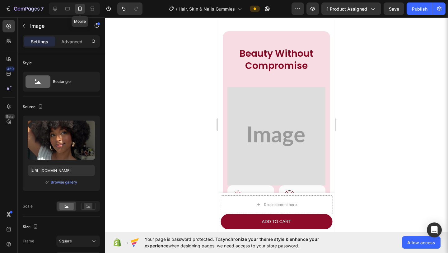
scroll to position [1872, 0]
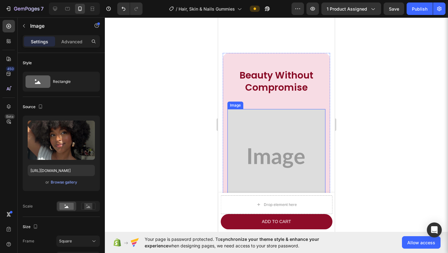
click at [238, 128] on img at bounding box center [277, 158] width 98 height 98
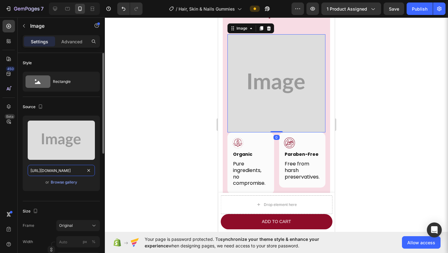
click at [56, 172] on input "https://placehold.co/1000x1000?text=Image" at bounding box center [61, 170] width 67 height 11
paste input "i.pinimg.com/736x/4f/7d/93/4f7d930429b26093c69c963b34a4cef5.jpg"
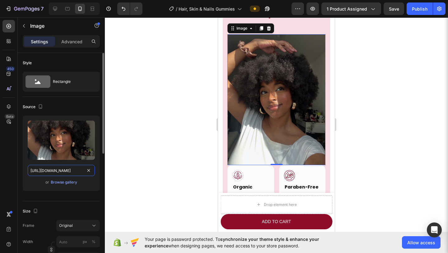
scroll to position [0, 89]
type input "https://i.pinimg.com/736x/4f/7d/93/4f7d930429b26093c69c963b34a4cef5.jpg"
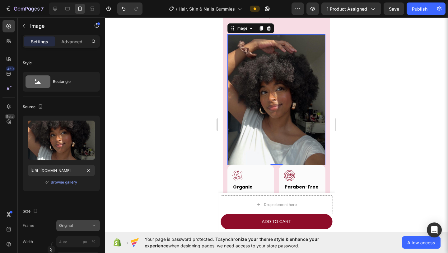
click at [84, 220] on button "Original" at bounding box center [78, 225] width 44 height 11
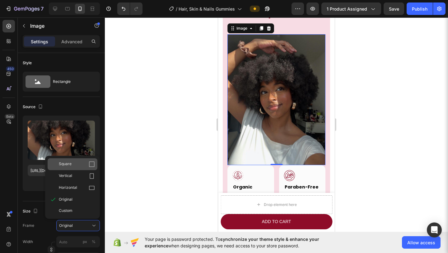
click at [78, 167] on div "Square" at bounding box center [77, 164] width 36 height 6
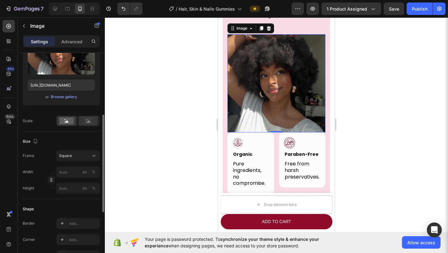
scroll to position [101, 0]
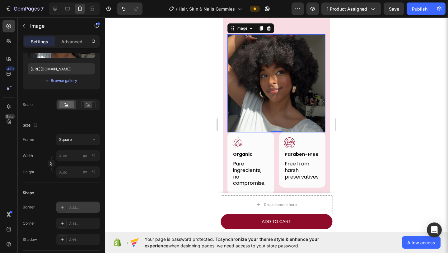
click at [76, 205] on div "Add..." at bounding box center [83, 208] width 29 height 6
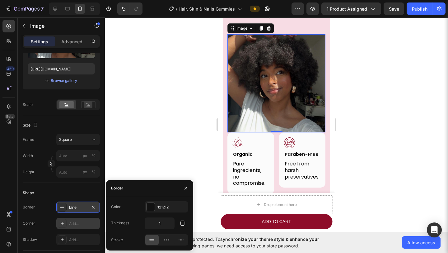
click at [76, 223] on div "Add..." at bounding box center [83, 224] width 29 height 6
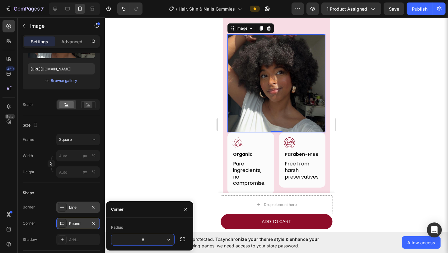
click at [80, 208] on div "Line" at bounding box center [78, 208] width 18 height 6
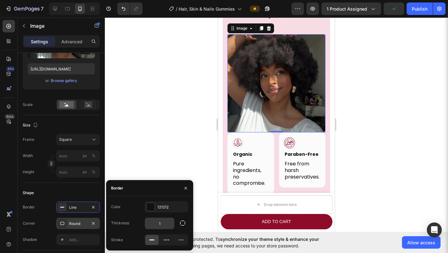
click at [161, 219] on input "1" at bounding box center [159, 223] width 29 height 11
type input "2"
click at [170, 205] on div "121212" at bounding box center [167, 207] width 18 height 6
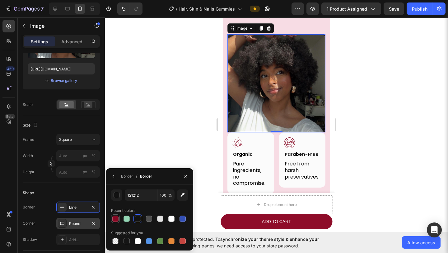
click at [119, 217] on div at bounding box center [115, 218] width 7 height 7
type input "870823"
click at [52, 7] on icon at bounding box center [55, 9] width 6 height 6
type input "https://placehold.co/1000x1000?text=Image"
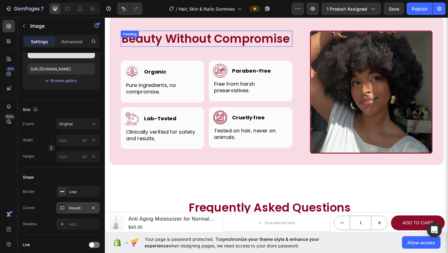
scroll to position [1851, 0]
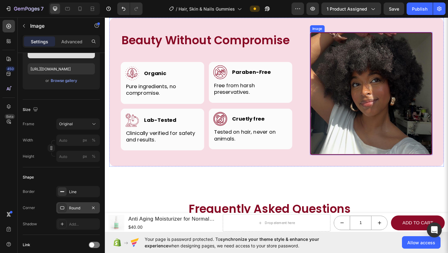
click at [238, 106] on img at bounding box center [394, 99] width 133 height 133
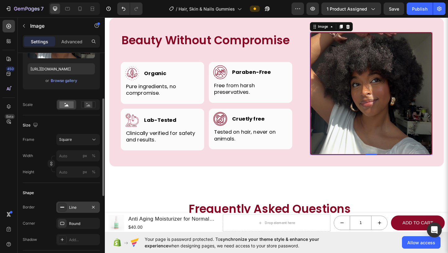
click at [77, 207] on div "Line" at bounding box center [78, 208] width 18 height 6
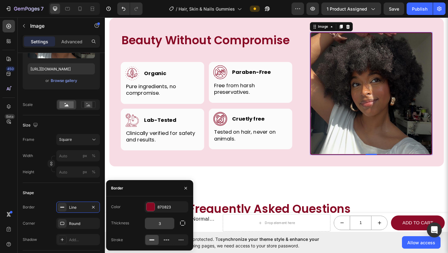
click at [162, 223] on input "3" at bounding box center [159, 223] width 29 height 11
type input "2"
click at [238, 196] on div "Beauty Without Compromise Heading Row Image Image Organic Heading Row Pure ingr…" at bounding box center [292, 104] width 374 height 199
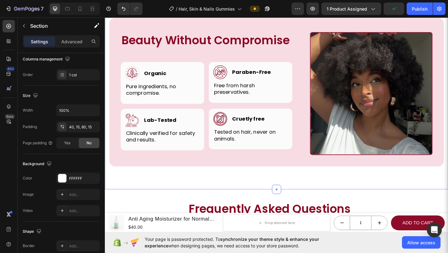
scroll to position [0, 0]
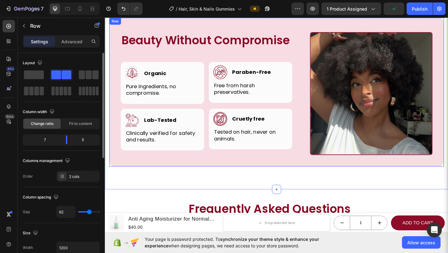
click at [238, 180] on div "Beauty Without Compromise Heading Row Image Image Organic Heading Row Pure ingr…" at bounding box center [292, 99] width 364 height 162
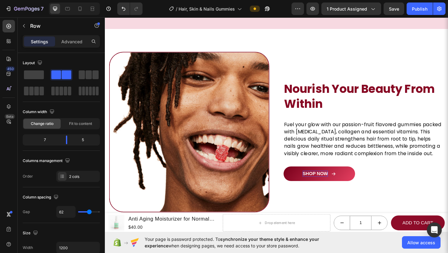
scroll to position [482, 0]
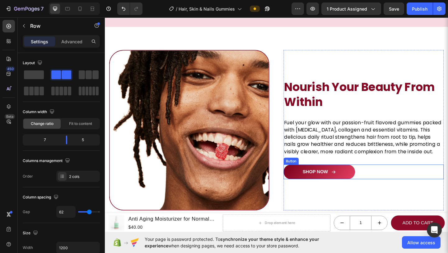
click at [238, 180] on div "SHOP NOW Button" at bounding box center [386, 185] width 174 height 16
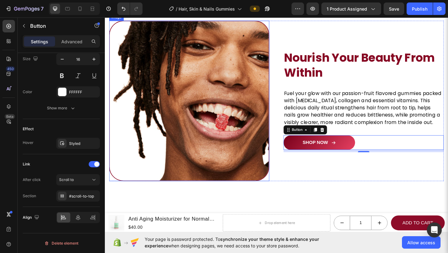
scroll to position [519, 0]
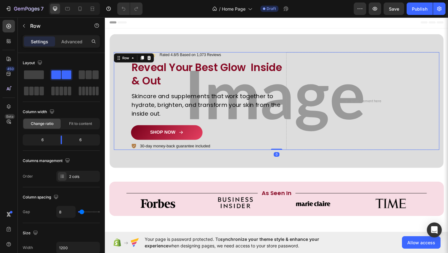
click at [215, 150] on div "SHOP NOW Button" at bounding box center [216, 143] width 167 height 18
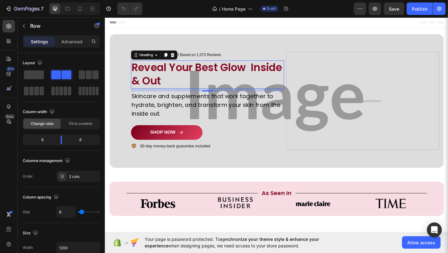
click at [212, 68] on h2 "Reveal Your Best Glow Inside & Out" at bounding box center [216, 79] width 167 height 31
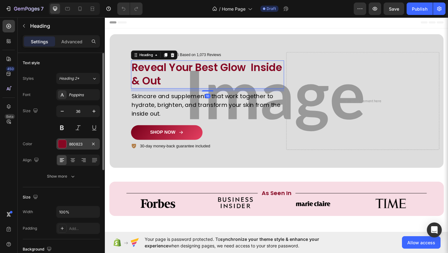
click at [76, 144] on div "860823" at bounding box center [78, 144] width 18 height 6
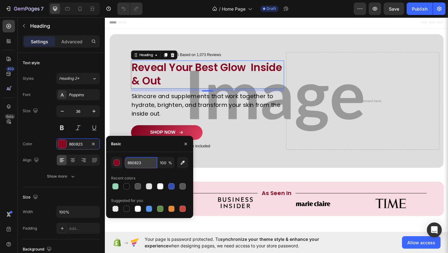
click at [129, 164] on input "860823" at bounding box center [141, 162] width 32 height 11
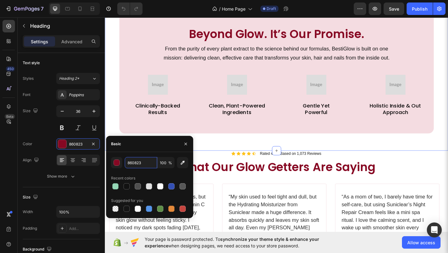
scroll to position [433, 0]
click at [188, 146] on icon "button" at bounding box center [185, 143] width 5 height 5
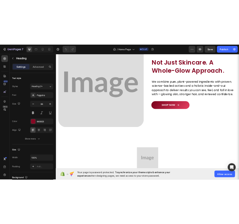
scroll to position [1134, 0]
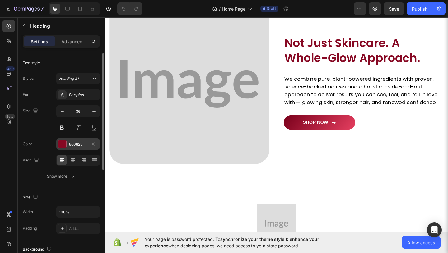
click at [67, 142] on div "860823" at bounding box center [78, 143] width 44 height 11
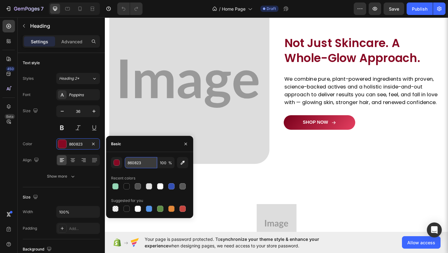
click at [136, 157] on input "860823" at bounding box center [141, 162] width 32 height 11
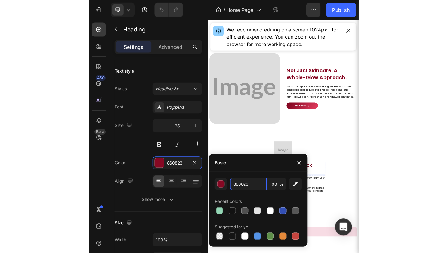
scroll to position [1004, 0]
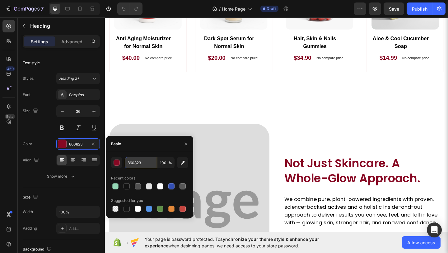
click at [138, 163] on input "860823" at bounding box center [141, 162] width 32 height 11
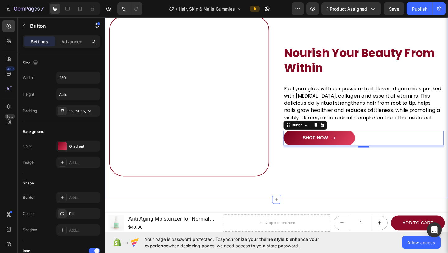
scroll to position [310, 0]
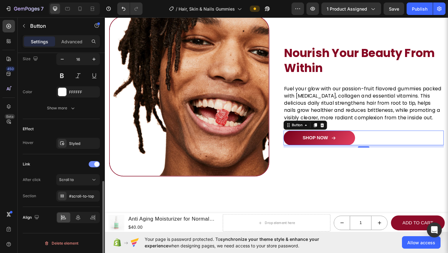
click at [93, 167] on div at bounding box center [94, 164] width 11 height 6
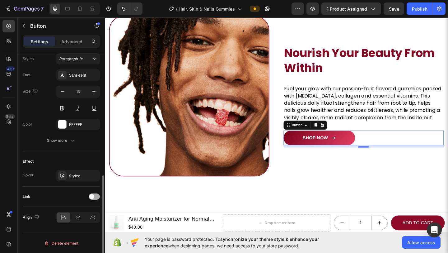
scroll to position [278, 0]
click at [95, 197] on div at bounding box center [94, 196] width 11 height 6
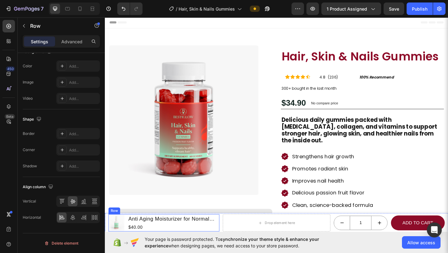
scroll to position [0, 0]
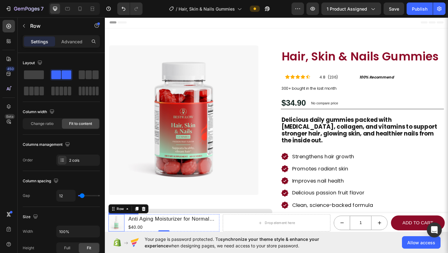
click at [121, 240] on img at bounding box center [117, 240] width 17 height 17
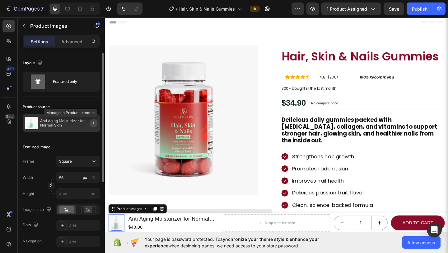
click at [92, 123] on icon "button" at bounding box center [93, 122] width 5 height 5
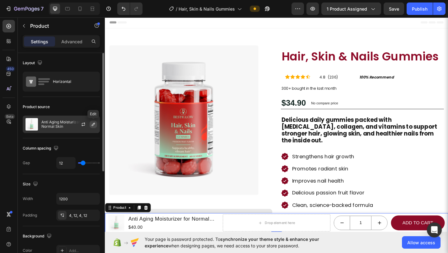
click at [93, 125] on icon "button" at bounding box center [93, 124] width 5 height 5
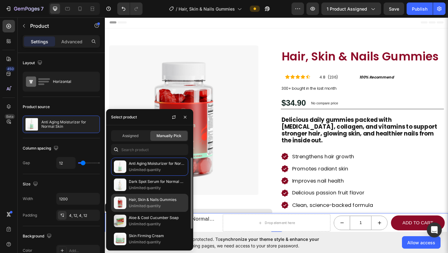
click at [132, 199] on p "Hair, Skin & Nails Gummies" at bounding box center [157, 199] width 57 height 6
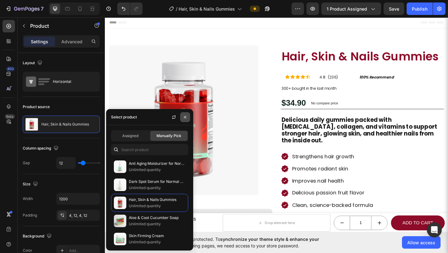
click at [185, 118] on icon "button" at bounding box center [185, 117] width 5 height 5
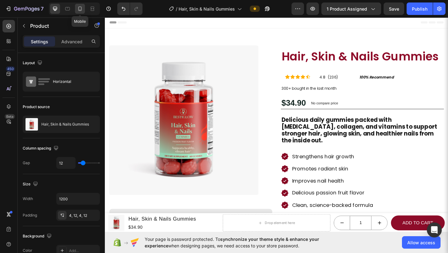
click at [84, 9] on div at bounding box center [80, 9] width 10 height 10
type input "0"
type input "100%"
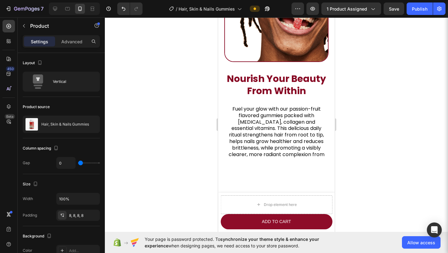
scroll to position [499, 0]
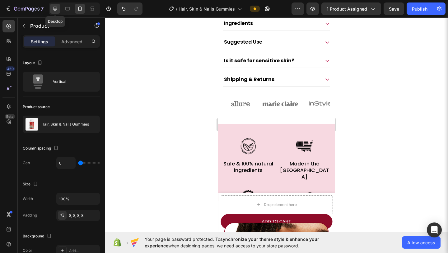
click at [53, 12] on div at bounding box center [55, 9] width 10 height 10
type input "12"
type input "1200"
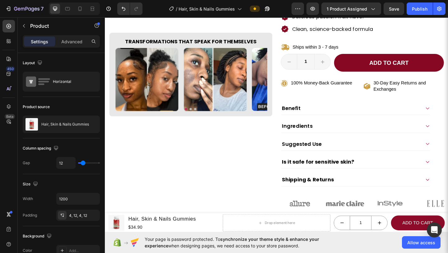
scroll to position [208, 0]
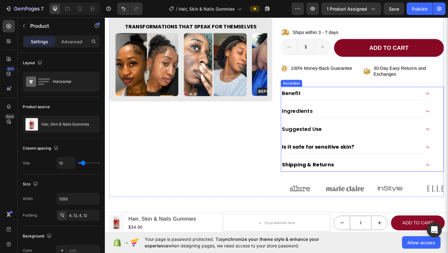
click at [415, 97] on div "Benefit" at bounding box center [373, 99] width 152 height 9
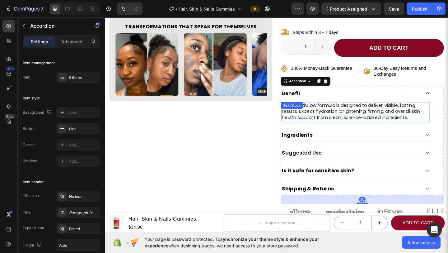
click at [395, 110] on p "Each BestiGlow formula is designed to deliver visible, lasting results. Expect …" at bounding box center [377, 119] width 161 height 19
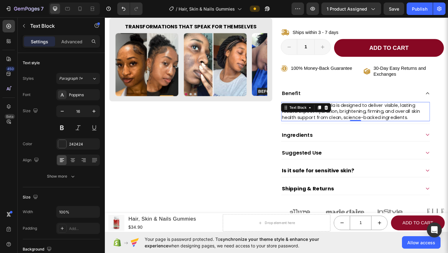
click at [395, 110] on p "Each BestiGlow formula is designed to deliver visible, lasting results. Expect …" at bounding box center [377, 119] width 161 height 19
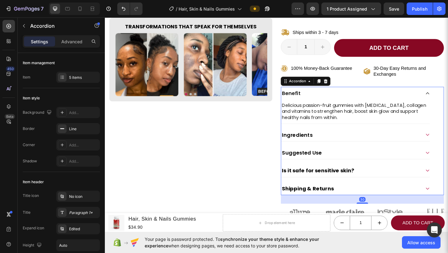
click at [402, 140] on div "Ingredients" at bounding box center [373, 144] width 152 height 9
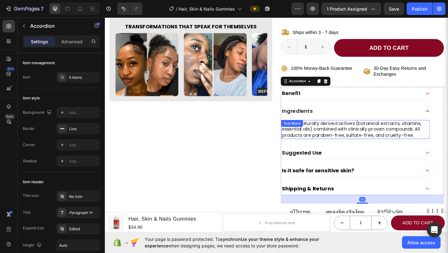
click at [399, 139] on p "We use naturally derived actives (botanical extracts, vitamins, essential oils)…" at bounding box center [377, 139] width 161 height 19
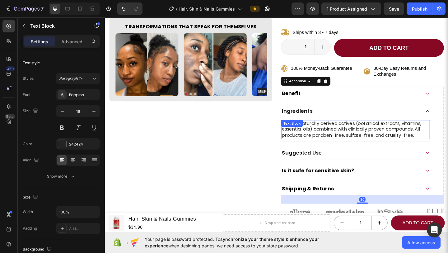
click at [399, 139] on p "We use naturally derived actives (botanical extracts, vitamins, essential oils)…" at bounding box center [377, 139] width 161 height 19
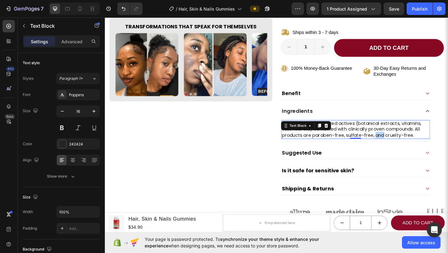
click at [399, 139] on p "We use naturally derived actives (botanical extracts, vitamins, essential oils)…" at bounding box center [377, 139] width 161 height 19
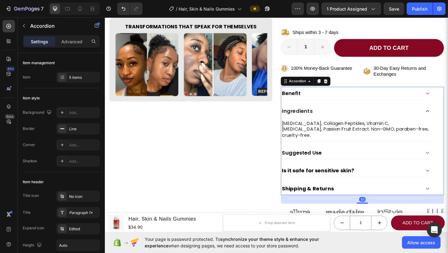
click at [448, 157] on div "Suggested Use" at bounding box center [378, 164] width 162 height 14
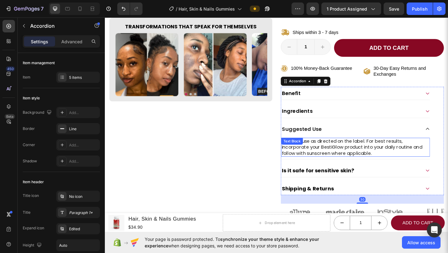
click at [427, 155] on p "Apply or use as directed on the label. For best results, incorporate your Besti…" at bounding box center [377, 158] width 161 height 19
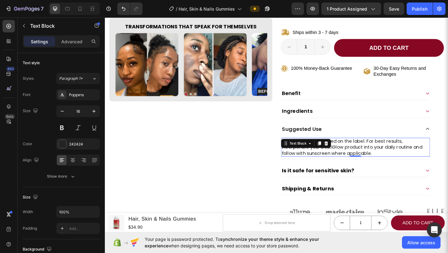
click at [427, 155] on p "Apply or use as directed on the label. For best results, incorporate your Besti…" at bounding box center [377, 158] width 161 height 19
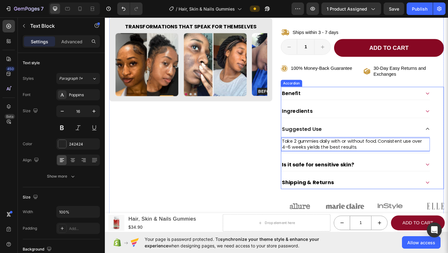
click at [332, 173] on strong "Is it safe for sensitive skin?" at bounding box center [337, 177] width 78 height 8
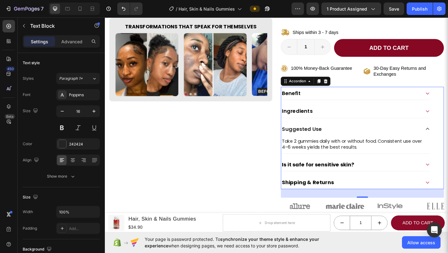
click at [332, 173] on strong "Is it safe for sensitive skin?" at bounding box center [337, 177] width 78 height 8
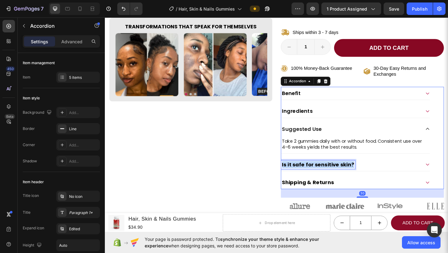
click at [332, 173] on strong "Is it safe for sensitive skin?" at bounding box center [337, 177] width 78 height 8
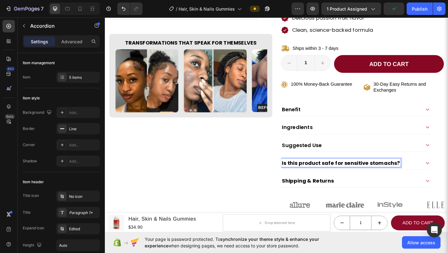
scroll to position [188, 0]
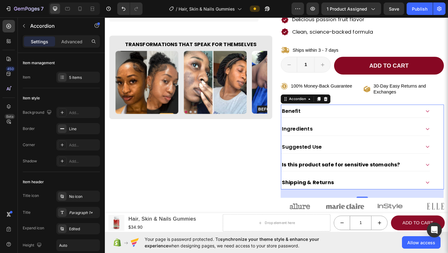
click at [448, 175] on icon at bounding box center [456, 177] width 5 height 5
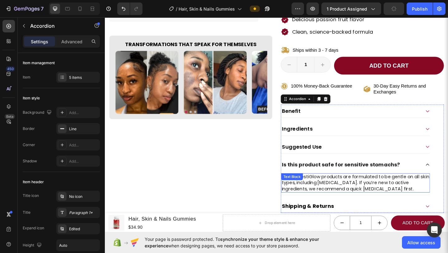
click at [429, 192] on p "Yes. All BestiGlow products are formulated to be gentle on all skin types, incl…" at bounding box center [377, 196] width 161 height 19
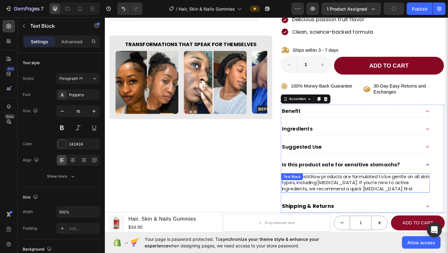
click at [429, 192] on p "Yes. All BestiGlow products are formulated to be gentle on all skin types, incl…" at bounding box center [377, 196] width 161 height 19
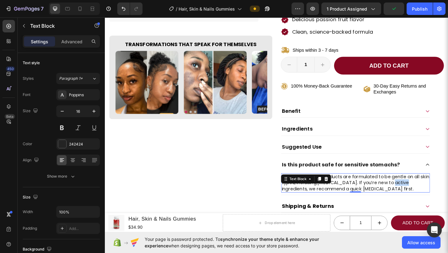
click at [429, 192] on p "Yes. All BestiGlow products are formulated to be gentle on all skin types, incl…" at bounding box center [377, 196] width 161 height 19
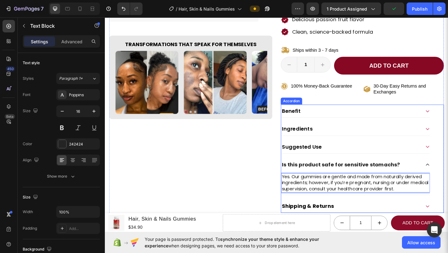
click at [448, 175] on icon at bounding box center [456, 177] width 5 height 5
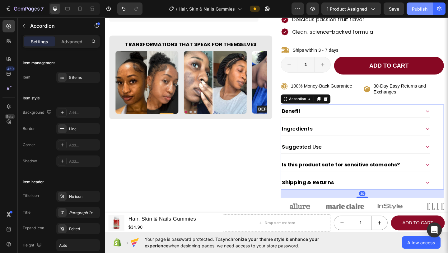
click at [421, 7] on div "Publish" at bounding box center [420, 9] width 16 height 7
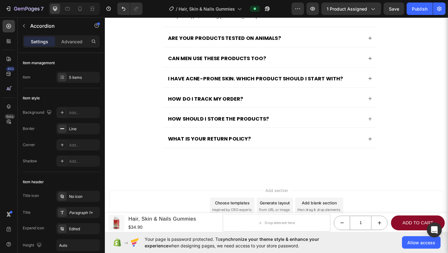
scroll to position [2066, 0]
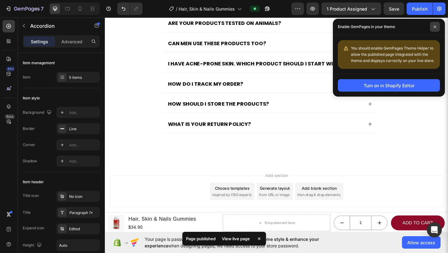
click at [437, 29] on span at bounding box center [435, 27] width 10 height 10
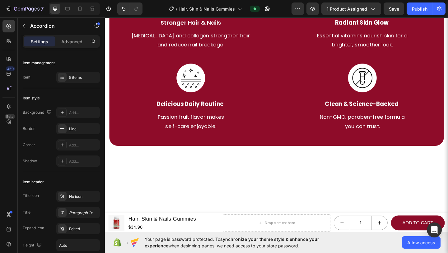
scroll to position [876, 0]
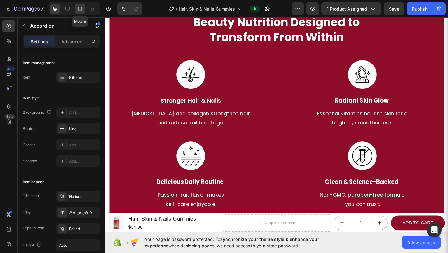
click at [78, 11] on icon at bounding box center [80, 9] width 6 height 6
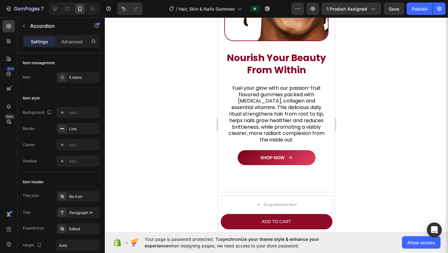
scroll to position [837, 0]
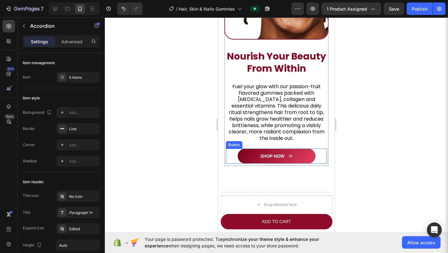
click at [296, 153] on link "SHOP NOW" at bounding box center [277, 156] width 78 height 15
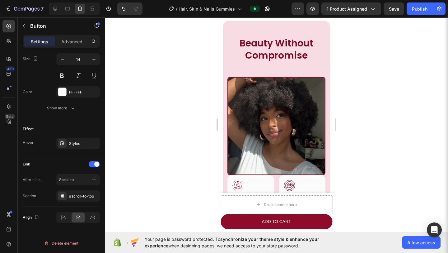
scroll to position [2181, 0]
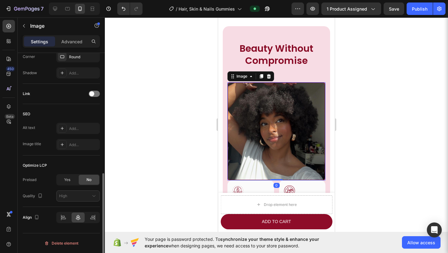
click at [292, 146] on img at bounding box center [277, 131] width 98 height 98
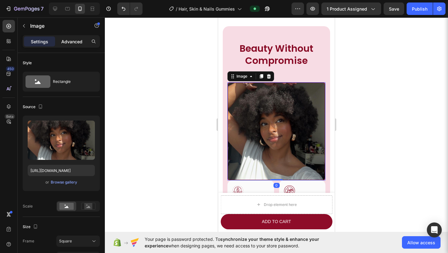
click at [70, 39] on p "Advanced" at bounding box center [71, 41] width 21 height 7
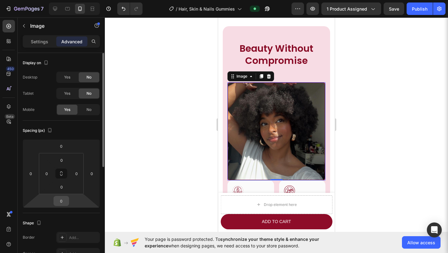
click at [64, 203] on input "0" at bounding box center [61, 200] width 12 height 9
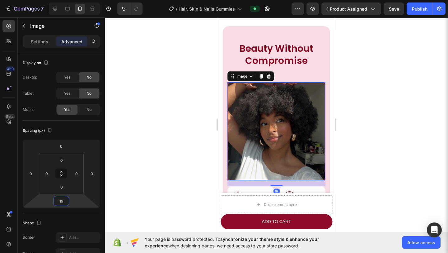
type input "20"
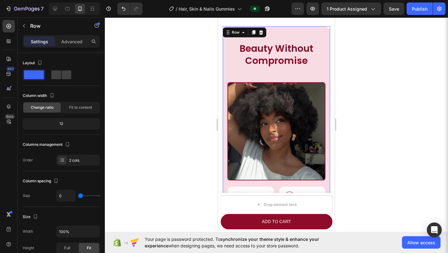
click at [315, 31] on div "Beauty Without Compromise Heading Row Image Image Organic Heading Row Pure ingr…" at bounding box center [276, 176] width 107 height 300
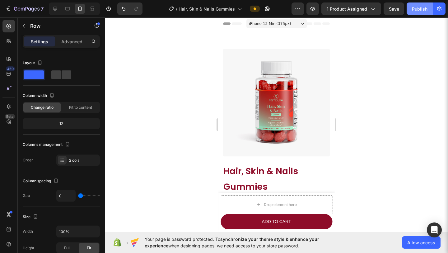
click at [427, 8] on div "Publish" at bounding box center [420, 9] width 16 height 7
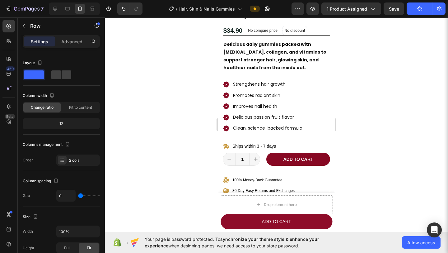
scroll to position [238, 0]
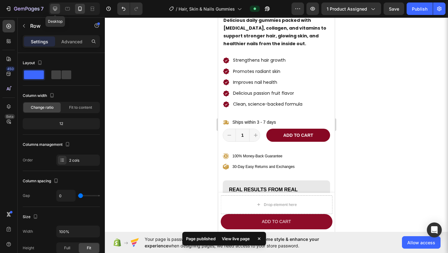
click at [52, 12] on icon at bounding box center [55, 9] width 6 height 6
type input "62"
type input "1200"
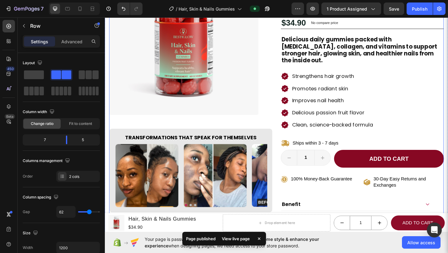
scroll to position [86, 0]
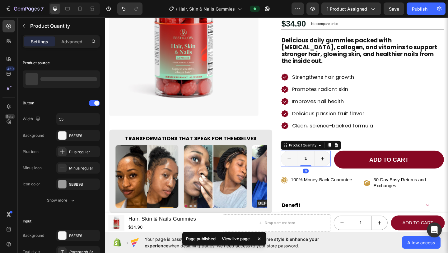
click at [333, 169] on button "increment" at bounding box center [341, 171] width 17 height 17
type input "2"
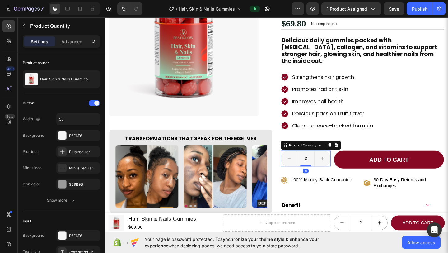
click at [303, 167] on button "decrement" at bounding box center [305, 171] width 17 height 17
type input "1"
click at [78, 182] on div "9B9B9B" at bounding box center [78, 185] width 18 height 6
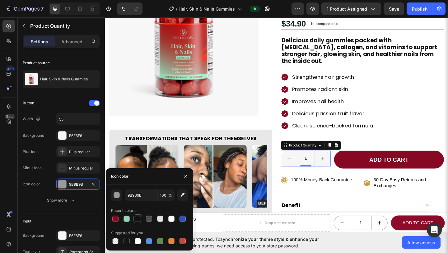
click at [138, 217] on div at bounding box center [138, 218] width 6 height 6
type input "121212"
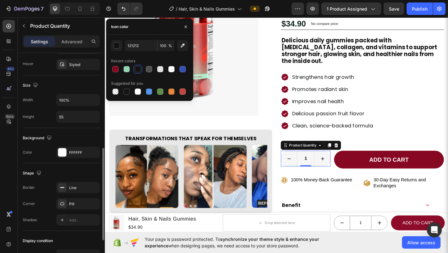
scroll to position [223, 0]
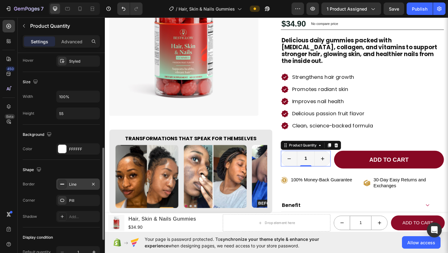
click at [68, 188] on div "Line" at bounding box center [78, 183] width 44 height 11
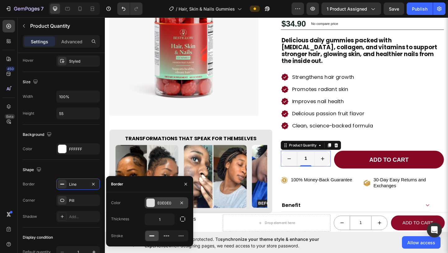
click at [158, 205] on div "E0E0E0" at bounding box center [167, 202] width 44 height 11
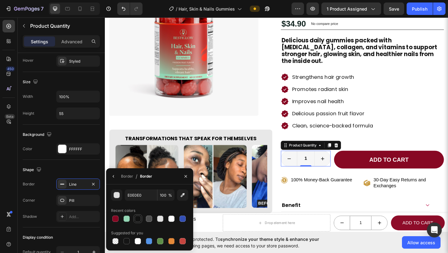
click at [140, 215] on div at bounding box center [138, 218] width 6 height 6
type input "121212"
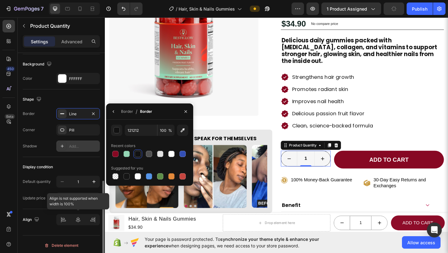
scroll to position [295, 0]
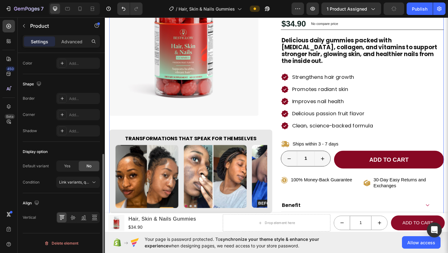
click at [238, 132] on div "Product Images Transformations That Speak for Themselves Heading Image Image Im…" at bounding box center [198, 148] width 177 height 372
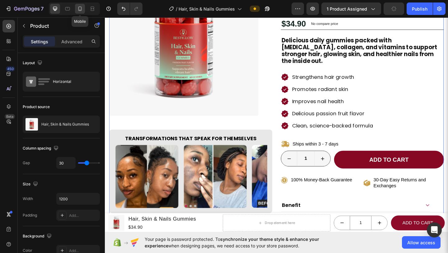
click at [80, 10] on icon at bounding box center [79, 9] width 3 height 4
type input "100%"
type input "0"
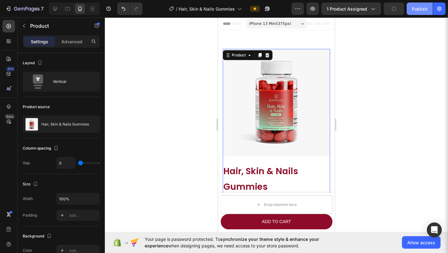
click at [418, 6] on div "Publish" at bounding box center [420, 9] width 16 height 7
click at [54, 9] on icon at bounding box center [55, 9] width 4 height 4
type input "1200"
type input "30"
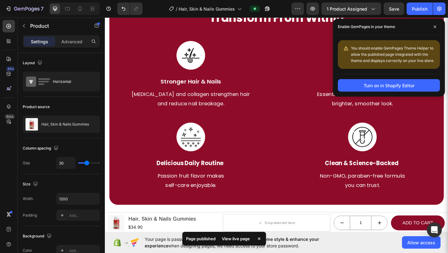
scroll to position [997, 0]
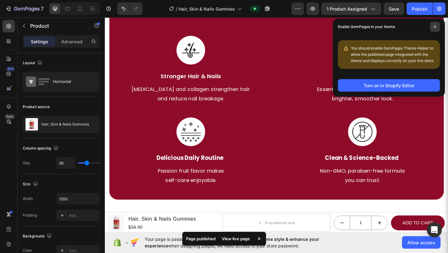
click at [434, 28] on icon at bounding box center [435, 26] width 3 height 3
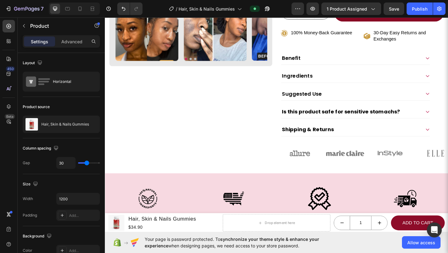
scroll to position [0, 0]
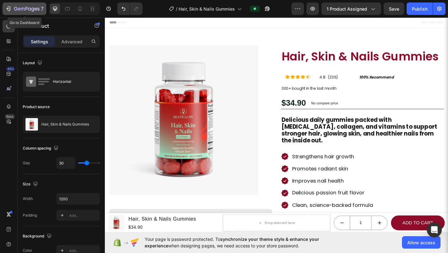
click at [6, 13] on button "7" at bounding box center [24, 8] width 44 height 12
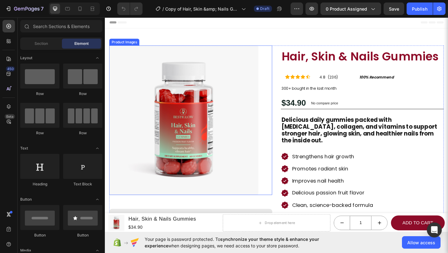
click at [193, 95] on img at bounding box center [191, 129] width 163 height 163
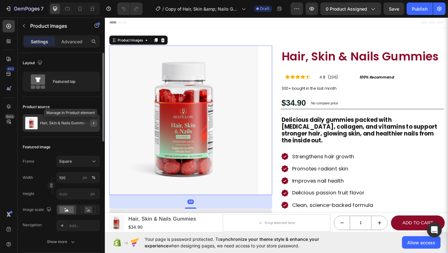
click at [95, 122] on icon "button" at bounding box center [93, 122] width 5 height 5
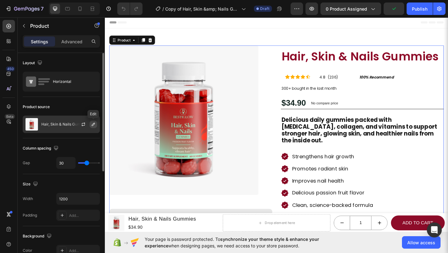
click at [95, 122] on icon "button" at bounding box center [93, 124] width 5 height 5
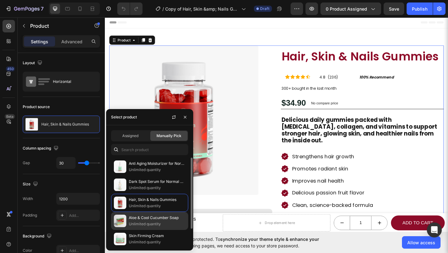
click at [136, 221] on p "Unlimited quantity" at bounding box center [157, 224] width 57 height 6
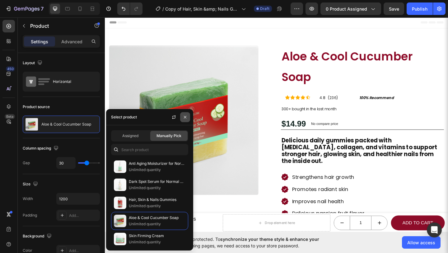
click at [185, 119] on icon "button" at bounding box center [185, 117] width 5 height 5
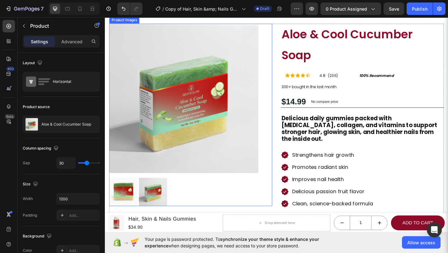
scroll to position [25, 0]
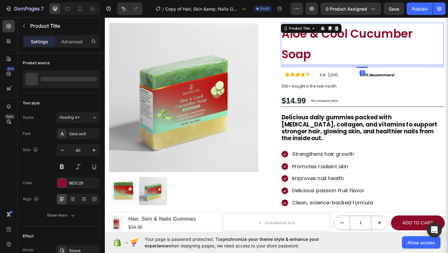
click at [340, 39] on h1 "Aloe & Cool Cucumber Soap" at bounding box center [384, 46] width 177 height 46
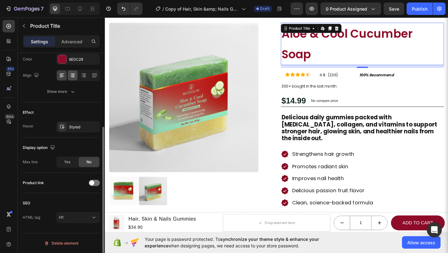
scroll to position [0, 0]
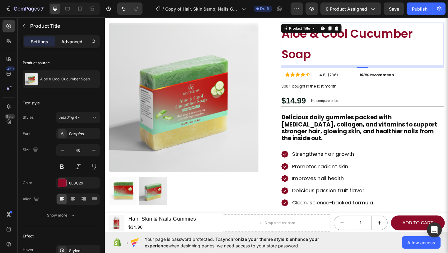
click at [68, 45] on div "Advanced" at bounding box center [71, 41] width 31 height 10
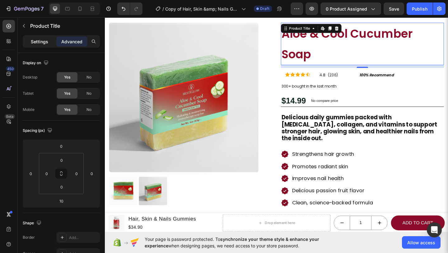
click at [42, 43] on p "Settings" at bounding box center [39, 41] width 17 height 7
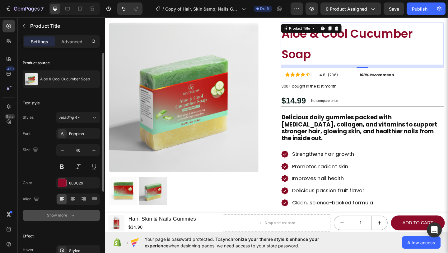
click at [62, 215] on div "Show more" at bounding box center [61, 215] width 29 height 6
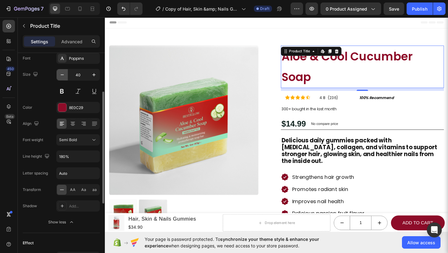
click at [59, 76] on icon "button" at bounding box center [62, 75] width 6 height 6
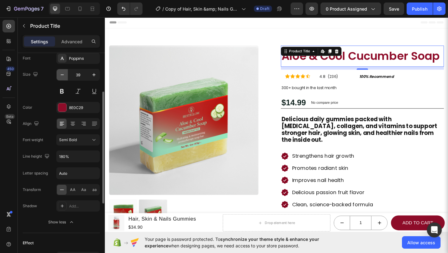
click at [59, 76] on icon "button" at bounding box center [62, 75] width 6 height 6
type input "38"
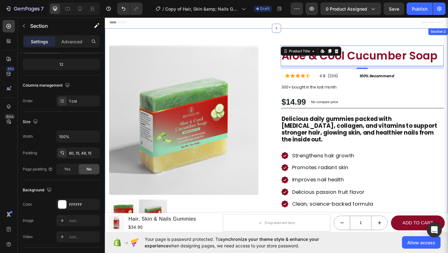
click at [211, 40] on div "Product Images Transformations That Speak for Themselves Heading Image Image Im…" at bounding box center [292, 224] width 374 height 391
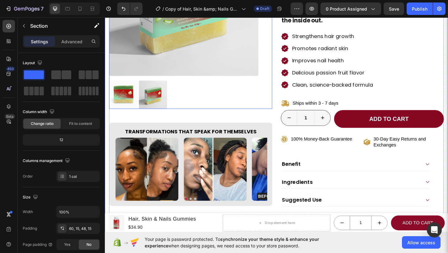
scroll to position [71, 0]
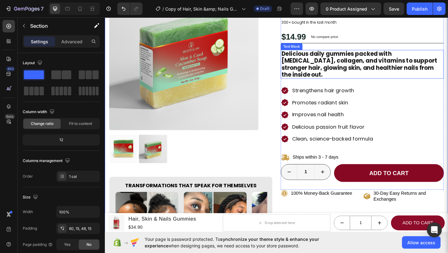
click at [384, 70] on p "Delicious daily gummies packed with biotin, collagen, and vitamins to support s…" at bounding box center [385, 68] width 176 height 30
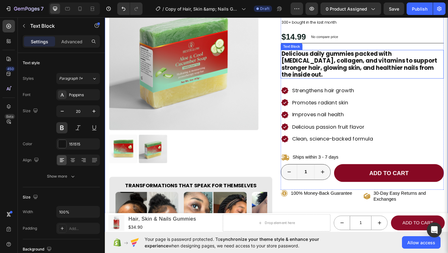
click at [384, 70] on p "Delicious daily gummies packed with biotin, collagen, and vitamins to support s…" at bounding box center [385, 68] width 176 height 30
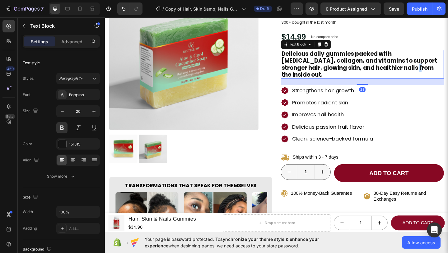
click at [384, 70] on p "Delicious daily gummies packed with biotin, collagen, and vitamins to support s…" at bounding box center [385, 68] width 176 height 30
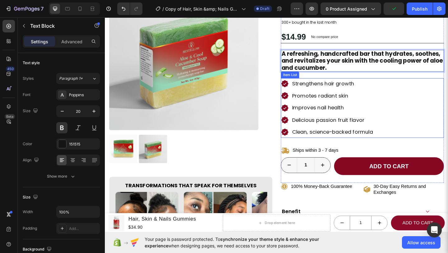
click at [340, 86] on p "Strengthens hair growth" at bounding box center [353, 89] width 88 height 10
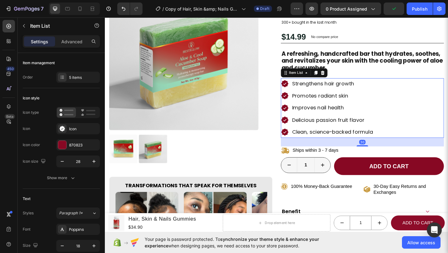
click at [340, 86] on p "Strengthens hair growth" at bounding box center [353, 89] width 88 height 10
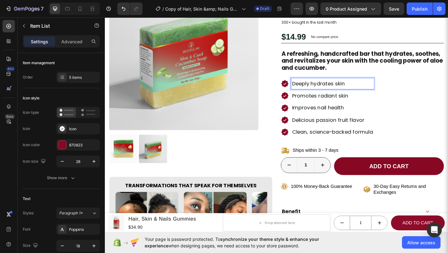
click at [334, 105] on p "Promotes radiant skin" at bounding box center [353, 102] width 88 height 10
click at [328, 117] on p "Improves nail health" at bounding box center [353, 116] width 88 height 10
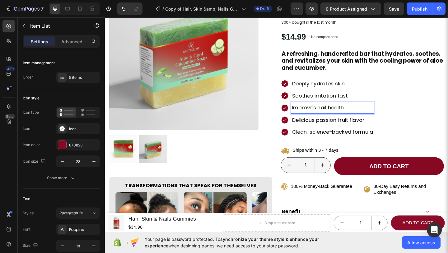
click at [328, 117] on p "Improves nail health" at bounding box center [353, 116] width 88 height 10
click at [326, 131] on p "Delicious passion fruit flavor" at bounding box center [353, 129] width 88 height 10
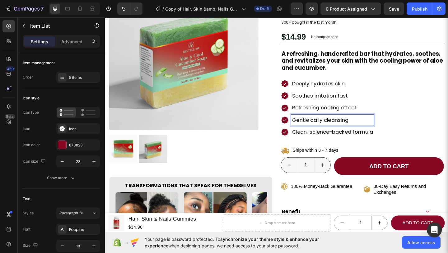
click at [341, 140] on p "Clean, science-backed formula" at bounding box center [353, 142] width 88 height 10
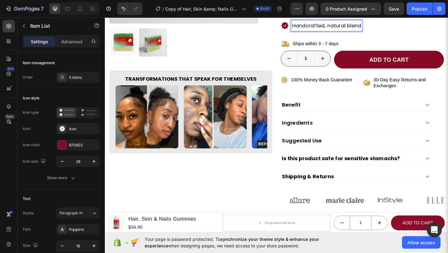
scroll to position [187, 0]
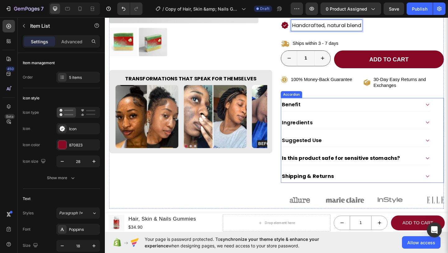
click at [351, 115] on div "Benefit" at bounding box center [373, 111] width 152 height 9
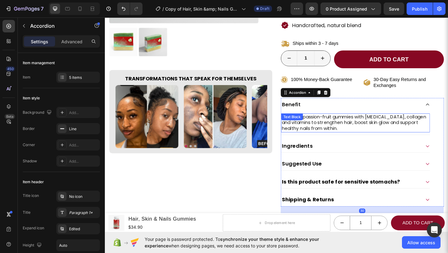
click at [375, 129] on p "Delicious passion-fruit gummies with biotin, collagen and vitamins to strengthe…" at bounding box center [377, 131] width 161 height 19
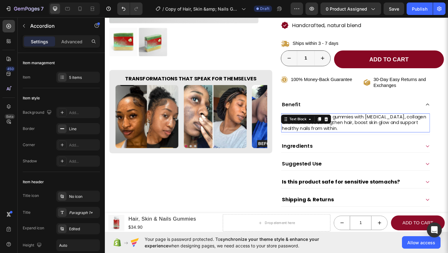
click at [375, 129] on p "Delicious passion-fruit gummies with biotin, collagen and vitamins to strengthe…" at bounding box center [377, 131] width 161 height 19
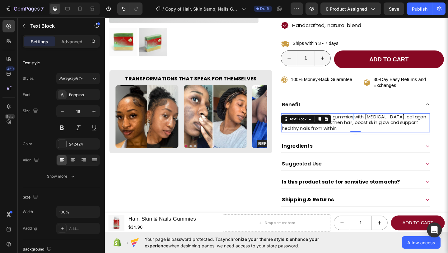
click at [375, 129] on p "Delicious passion-fruit gummies with biotin, collagen and vitamins to strengthe…" at bounding box center [377, 131] width 161 height 19
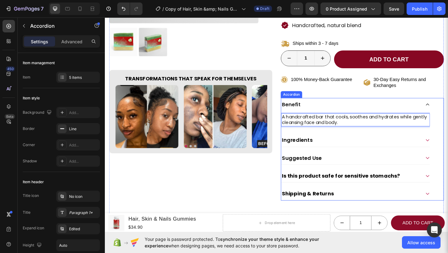
click at [448, 149] on icon at bounding box center [456, 150] width 5 height 5
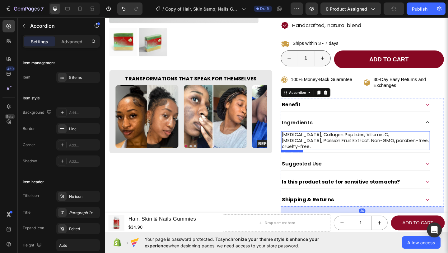
click at [426, 147] on p "Biotin, Collagen Peptides, Vitamin C, Vitamin E, Passion Fruit Extract. Non-GMO…" at bounding box center [377, 151] width 161 height 19
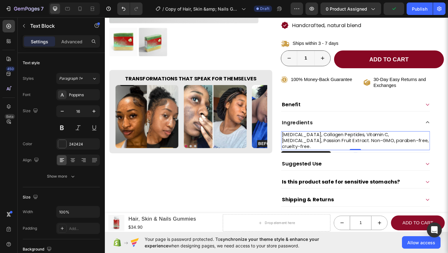
click at [426, 147] on p "Biotin, Collagen Peptides, Vitamin C, Vitamin E, Passion Fruit Extract. Non-GMO…" at bounding box center [377, 151] width 161 height 19
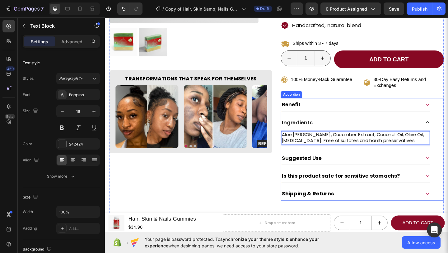
click at [427, 172] on div "Suggested Use" at bounding box center [373, 170] width 152 height 9
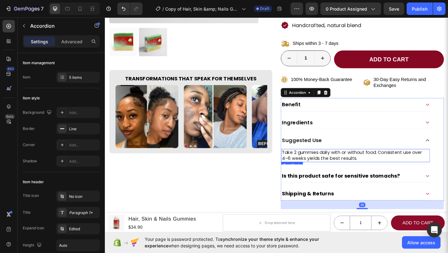
click at [421, 163] on p "Take 2 gummies daily with or without food. Consistent use over 4–6 weeks yields…" at bounding box center [377, 167] width 161 height 13
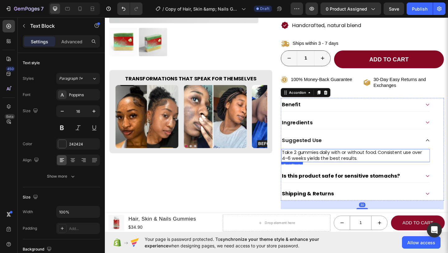
click at [421, 163] on p "Take 2 gummies daily with or without food. Consistent use over 4–6 weeks yields…" at bounding box center [377, 167] width 161 height 13
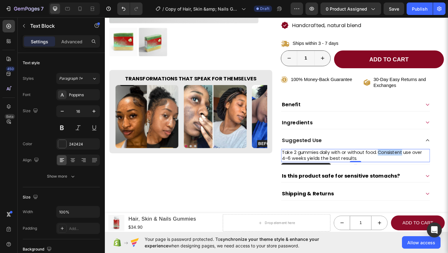
click at [421, 163] on p "Take 2 gummies daily with or without food. Consistent use over 4–6 weeks yields…" at bounding box center [377, 167] width 161 height 13
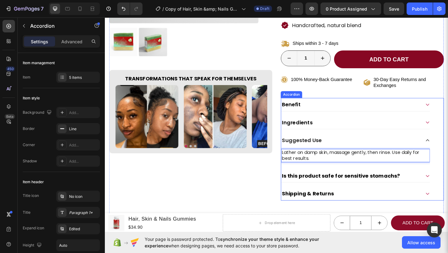
click at [431, 191] on div "Is this product safe for sensitive stomachs?" at bounding box center [373, 189] width 152 height 9
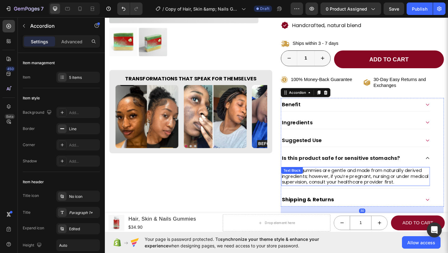
click at [411, 193] on p "Yes. Our gummies are gentle and made from naturally derived ingredients; howeve…" at bounding box center [377, 190] width 161 height 19
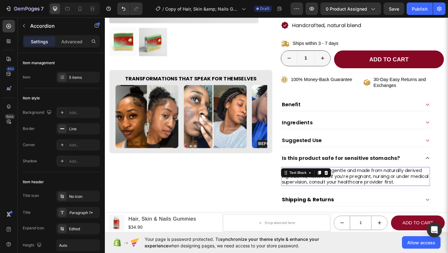
click at [411, 193] on p "Yes. Our gummies are gentle and made from naturally derived ingredients; howeve…" at bounding box center [377, 190] width 161 height 19
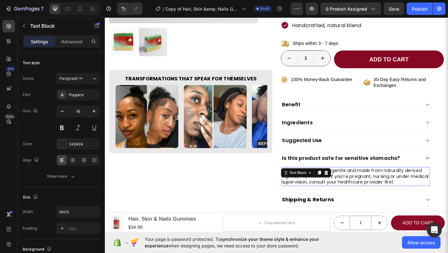
click at [411, 193] on p "Yes. Our gummies are gentle and made from naturally derived ingredients; howeve…" at bounding box center [377, 190] width 161 height 19
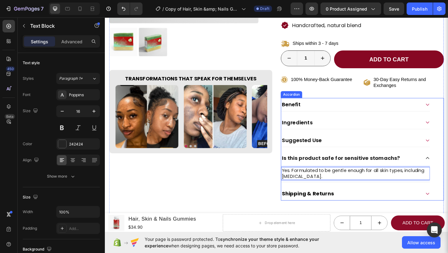
click at [343, 169] on strong "Is this product safe for sensitive stomachs?" at bounding box center [362, 170] width 128 height 8
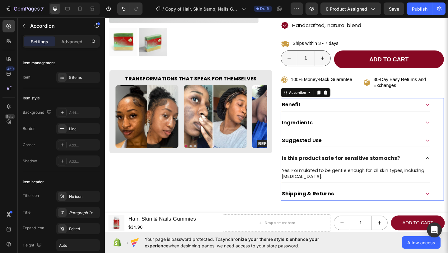
click at [343, 169] on strong "Is this product safe for sensitive stomachs?" at bounding box center [362, 170] width 128 height 8
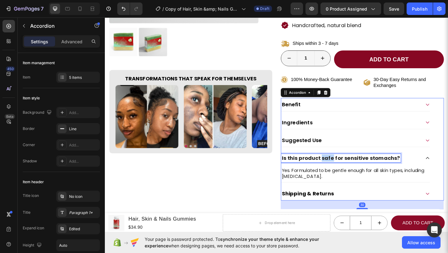
click at [343, 169] on strong "Is this product safe for sensitive stomachs?" at bounding box center [362, 170] width 128 height 8
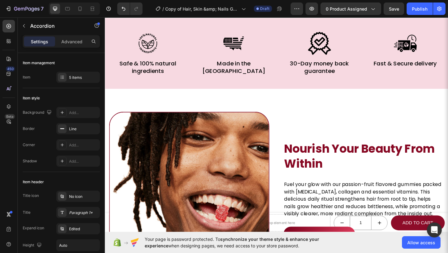
scroll to position [495, 0]
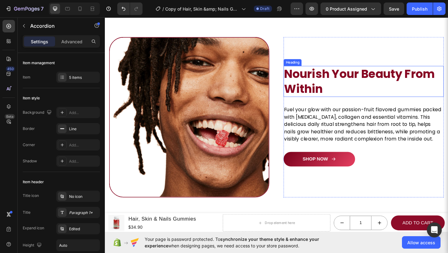
click at [333, 100] on strong "Nourish Your Beauty From Within" at bounding box center [382, 87] width 164 height 34
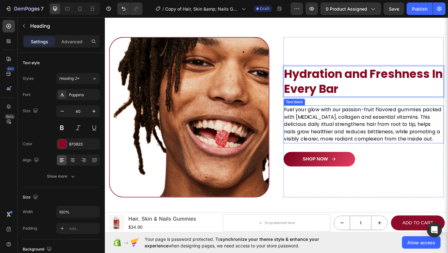
click at [331, 139] on p "Fuel your glow with our passion-fruit flavored gummies packed with biotin, coll…" at bounding box center [386, 134] width 173 height 40
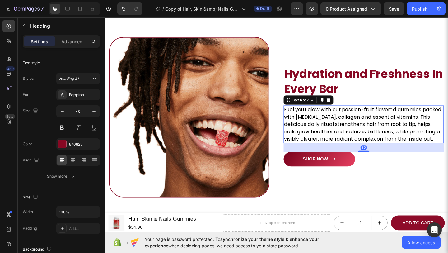
click at [331, 139] on p "Fuel your glow with our passion-fruit flavored gummies packed with biotin, coll…" at bounding box center [386, 134] width 173 height 40
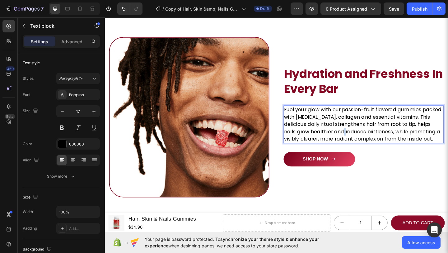
click at [331, 139] on p "Fuel your glow with our passion-fruit flavored gummies packed with biotin, coll…" at bounding box center [386, 134] width 173 height 40
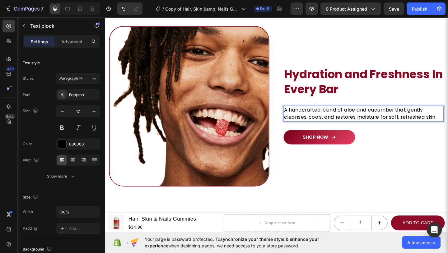
click at [320, 117] on p "A handcrafted blend of aloe and cucumber that gently cleanses, cools, and resto…" at bounding box center [386, 122] width 173 height 16
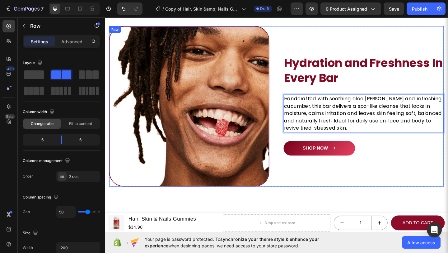
click at [394, 196] on div "Image ⁠⁠⁠⁠⁠⁠⁠ Hydration and Freshness In Every Bar Heading Handcrafted with soo…" at bounding box center [386, 114] width 174 height 174
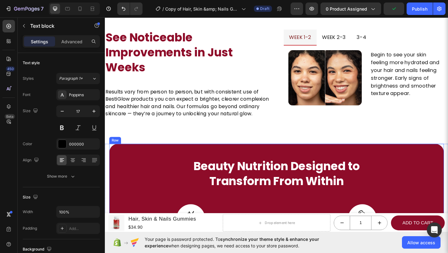
scroll to position [707, 0]
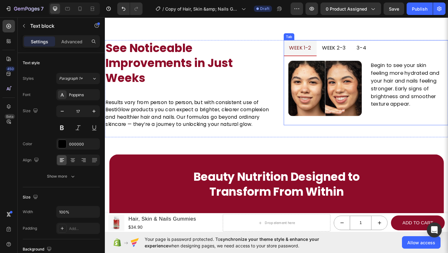
click at [356, 47] on p "week 2-3" at bounding box center [354, 50] width 26 height 10
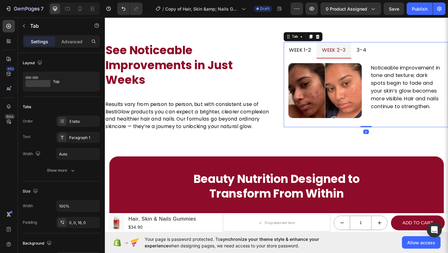
click at [375, 48] on li "3-4" at bounding box center [384, 52] width 22 height 17
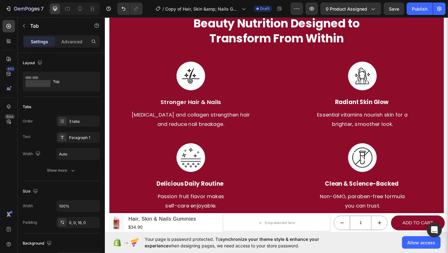
scroll to position [875, 0]
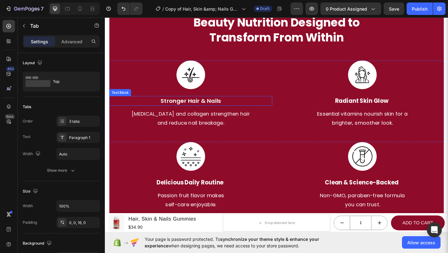
click at [200, 108] on p "Stronger Hair & Nails" at bounding box center [198, 107] width 176 height 9
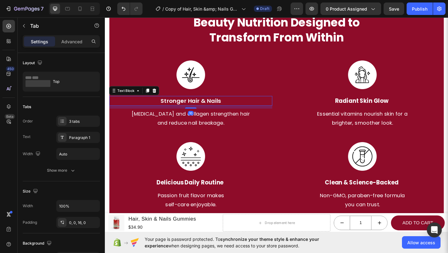
click at [200, 108] on p "Stronger Hair & Nails" at bounding box center [198, 107] width 176 height 9
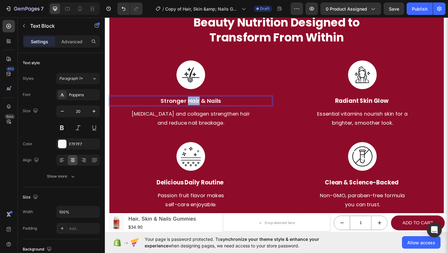
click at [200, 108] on p "Stronger Hair & Nails" at bounding box center [198, 107] width 176 height 9
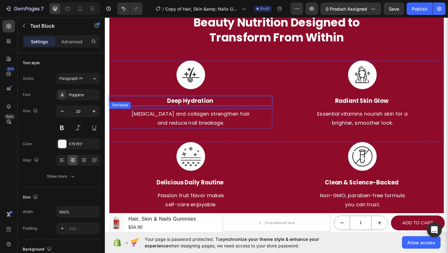
click at [189, 131] on p "and reduce nail breakage." at bounding box center [198, 132] width 176 height 10
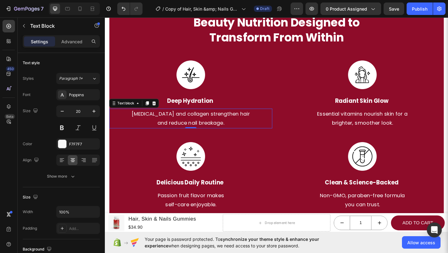
click at [189, 131] on p "and reduce nail breakage." at bounding box center [198, 132] width 176 height 10
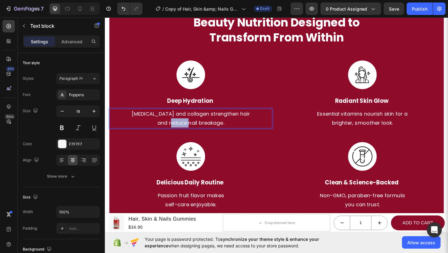
click at [189, 131] on p "and reduce nail breakage." at bounding box center [198, 132] width 176 height 10
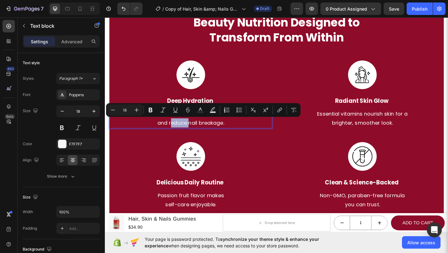
click at [189, 131] on p "and reduce nail breakage." at bounding box center [198, 132] width 176 height 10
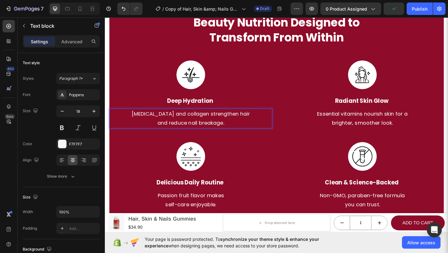
click at [236, 132] on p "and reduce nail breakage." at bounding box center [198, 132] width 176 height 10
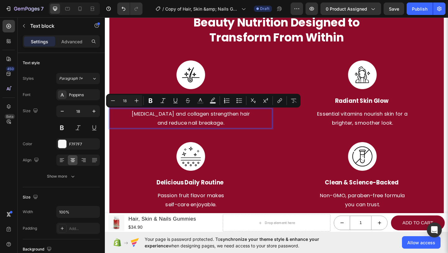
drag, startPoint x: 236, startPoint y: 132, endPoint x: 141, endPoint y: 118, distance: 96.0
click at [141, 118] on div "Biotin and collagen strengthen hair and reduce nail breakage." at bounding box center [198, 126] width 177 height 21
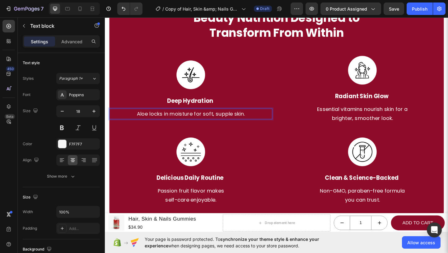
click at [223, 122] on p "Aloe locks in moisture for soft, supple skin." at bounding box center [198, 122] width 176 height 10
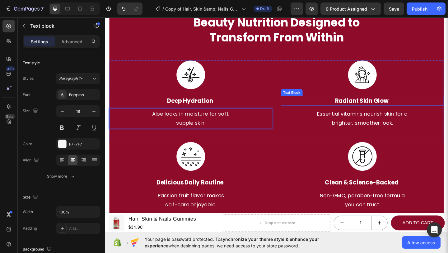
click at [361, 110] on strong "Radiant Skin Glow" at bounding box center [384, 108] width 58 height 9
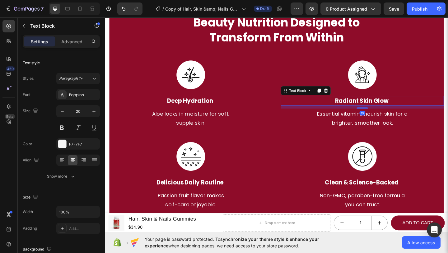
click at [361, 110] on strong "Radiant Skin Glow" at bounding box center [384, 108] width 58 height 9
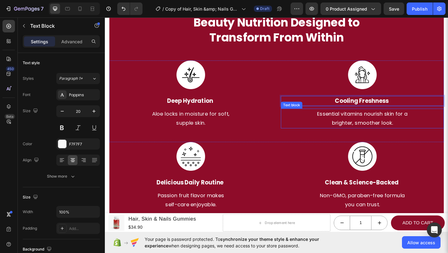
click at [362, 130] on p "brighter, smoother look." at bounding box center [385, 132] width 176 height 10
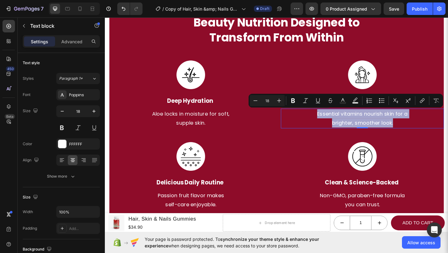
drag, startPoint x: 418, startPoint y: 132, endPoint x: 327, endPoint y: 120, distance: 91.7
click at [327, 120] on div "Essential vitamins nourish skin for a brighter, smoother look." at bounding box center [384, 126] width 177 height 21
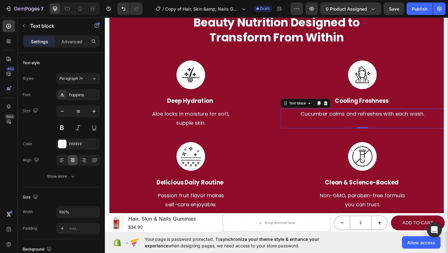
click at [404, 123] on p "Cucumber calms and refreshes with each wash." at bounding box center [385, 122] width 176 height 10
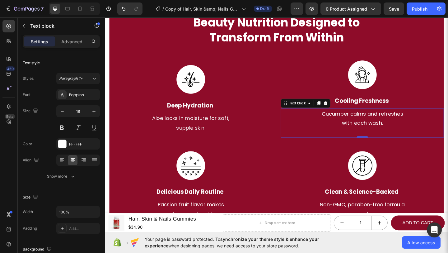
click at [368, 141] on p "Rich Text Editor. Editing area: main" at bounding box center [385, 142] width 176 height 10
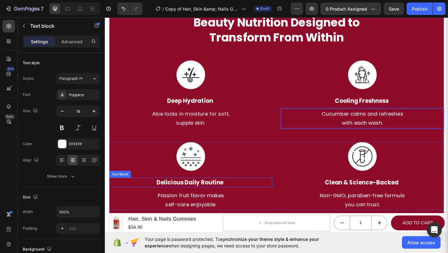
click at [213, 195] on strong "Delicious Daily Routine" at bounding box center [197, 196] width 73 height 9
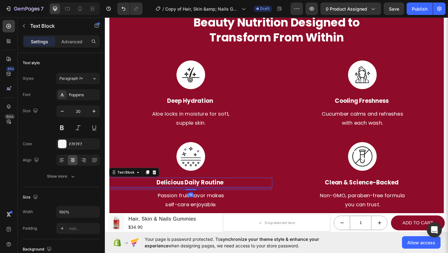
click at [213, 195] on strong "Delicious Daily Routine" at bounding box center [197, 196] width 73 height 9
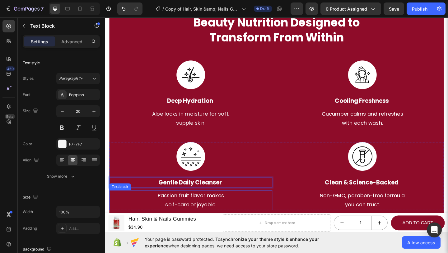
click at [216, 212] on p "Passion fruit flavor makes" at bounding box center [198, 211] width 176 height 10
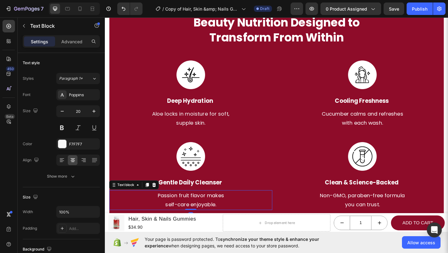
click at [216, 212] on p "Passion fruit flavor makes" at bounding box center [198, 211] width 176 height 10
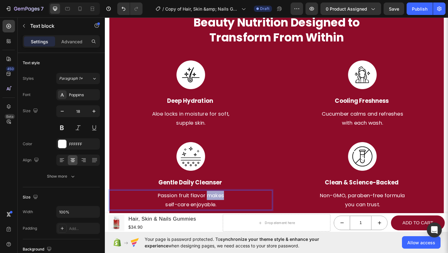
click at [216, 212] on p "Passion fruit flavor makes" at bounding box center [198, 211] width 176 height 10
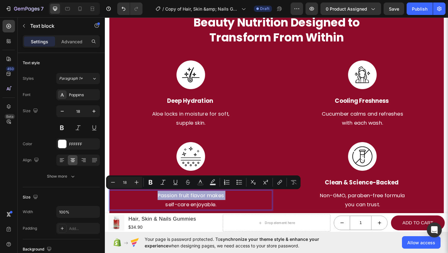
click at [216, 212] on p "Passion fruit flavor makes" at bounding box center [198, 211] width 176 height 10
drag, startPoint x: 224, startPoint y: 219, endPoint x: 155, endPoint y: 205, distance: 70.3
click at [155, 205] on div "Passion fruit flavor makes self-care enjoyable." at bounding box center [198, 215] width 177 height 21
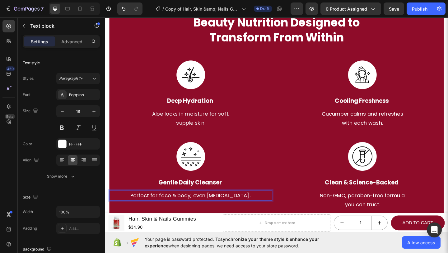
click at [204, 213] on p "Perfect for face & body, even sensitive skin.." at bounding box center [198, 211] width 176 height 10
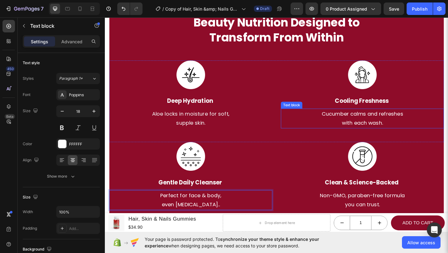
click at [358, 134] on p "with each wash." at bounding box center [385, 132] width 176 height 10
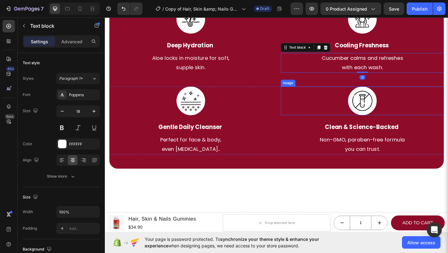
scroll to position [936, 0]
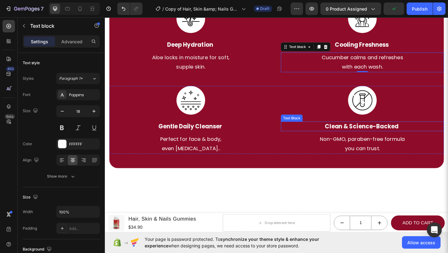
click at [391, 138] on strong "Clean & Science-Backed" at bounding box center [384, 135] width 80 height 9
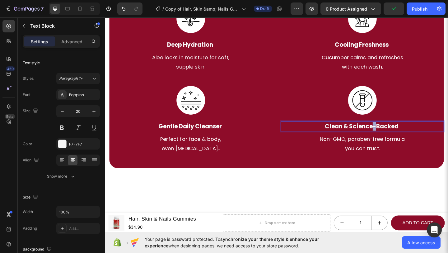
click at [391, 138] on strong "Clean & Science-Backed" at bounding box center [384, 135] width 80 height 9
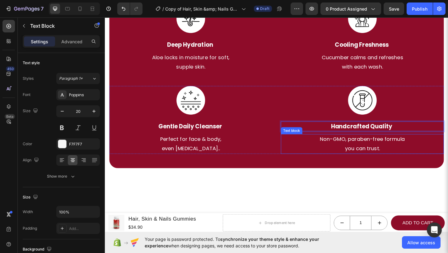
click at [369, 158] on p "you can trust." at bounding box center [385, 160] width 176 height 10
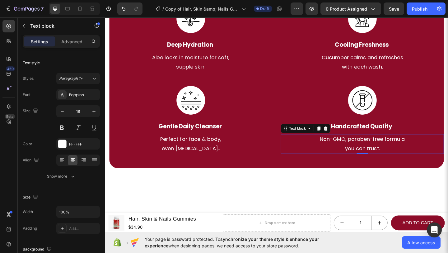
click at [369, 158] on p "you can trust." at bounding box center [385, 160] width 176 height 10
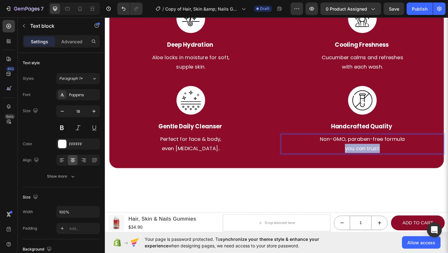
click at [369, 158] on p "you can trust." at bounding box center [385, 160] width 176 height 10
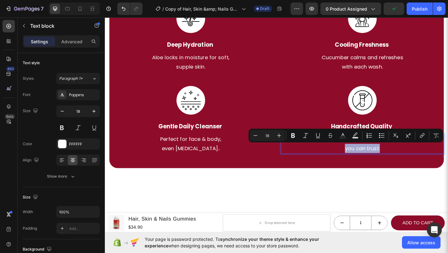
click at [402, 164] on p "you can trust." at bounding box center [385, 160] width 176 height 10
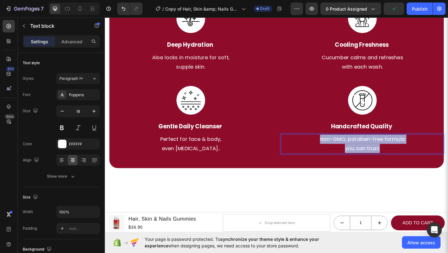
drag, startPoint x: 402, startPoint y: 160, endPoint x: 334, endPoint y: 145, distance: 69.8
click at [334, 145] on div "Non-GMO, paraben-free formula you can trust." at bounding box center [384, 154] width 177 height 21
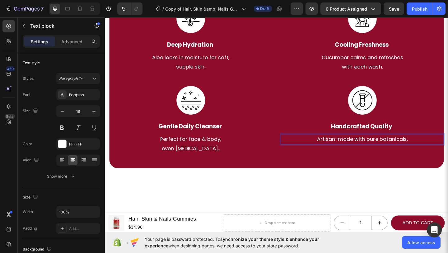
click at [401, 151] on p "Artisan-made with pure botanicals." at bounding box center [385, 150] width 176 height 10
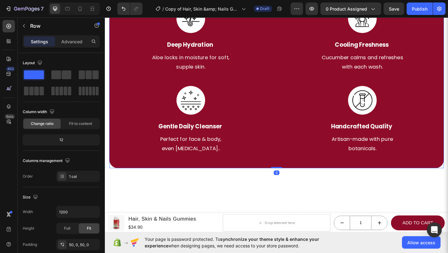
click at [427, 175] on div "Beauty Nutrition Designed to Transform From Within Heading Image Deep Hydration…" at bounding box center [292, 59] width 364 height 244
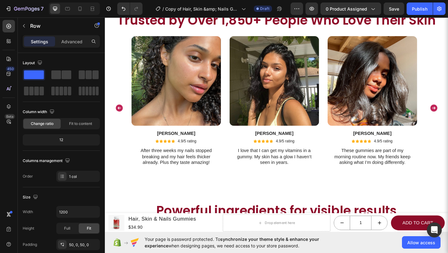
scroll to position [1163, 0]
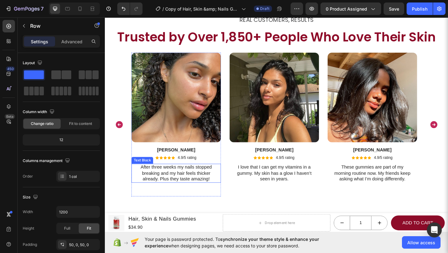
click at [188, 193] on p "After three weeks my nails stopped breaking and my hair feels thicker already. …" at bounding box center [183, 186] width 84 height 19
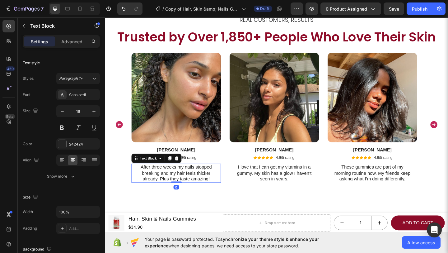
click at [188, 193] on p "After three weeks my nails stopped breaking and my hair feels thicker already. …" at bounding box center [183, 186] width 84 height 19
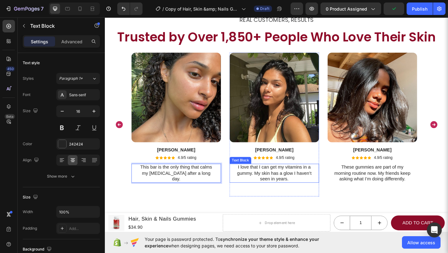
click at [292, 189] on p "I love that I can get my vitamins in a gummy. My skin has a glow I haven’t seen…" at bounding box center [290, 186] width 84 height 19
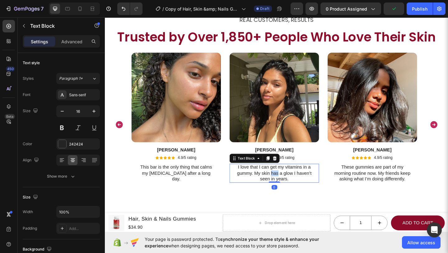
click at [292, 189] on p "I love that I can get my vitamins in a gummy. My skin has a glow I haven’t seen…" at bounding box center [290, 186] width 84 height 19
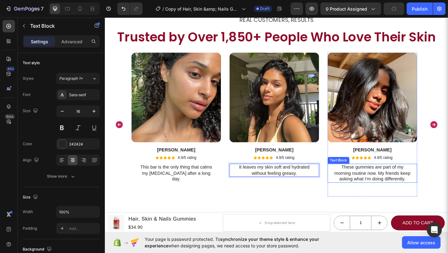
click at [386, 194] on p "These gummies are part of my morning routine now. My friends keep asking what I…" at bounding box center [396, 186] width 84 height 19
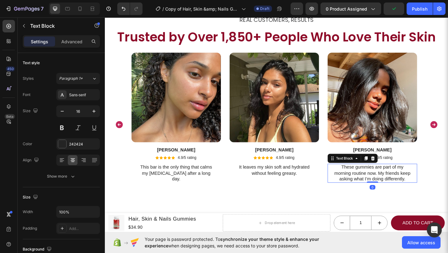
click at [386, 194] on p "These gummies are part of my morning routine now. My friends keep asking what I…" at bounding box center [396, 186] width 84 height 19
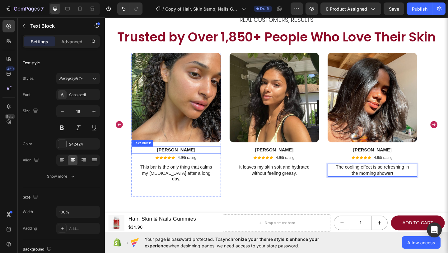
click at [191, 161] on p "Sophie L." at bounding box center [182, 161] width 96 height 7
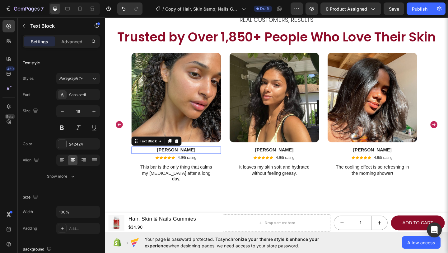
click at [191, 161] on p "[PERSON_NAME]" at bounding box center [182, 161] width 96 height 7
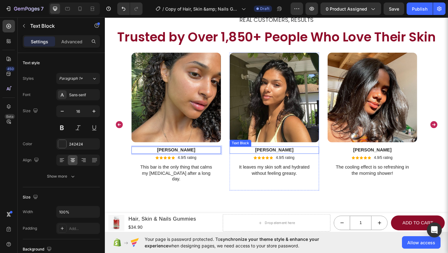
click at [291, 160] on p "[PERSON_NAME]" at bounding box center [289, 161] width 96 height 7
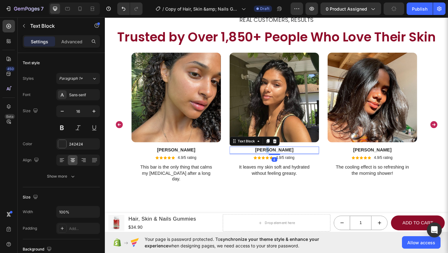
click at [291, 160] on p "[PERSON_NAME]" at bounding box center [289, 161] width 96 height 7
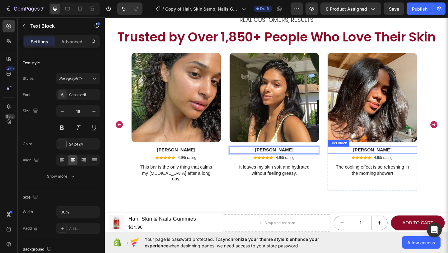
click at [393, 162] on p "[PERSON_NAME]" at bounding box center [396, 161] width 96 height 7
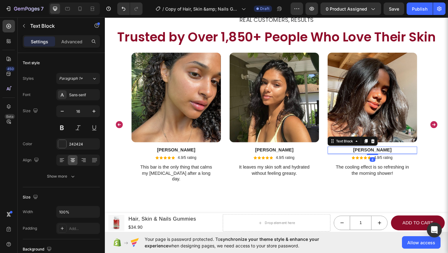
click at [393, 162] on p "[PERSON_NAME]" at bounding box center [396, 161] width 96 height 7
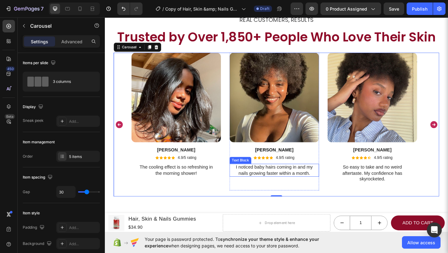
click at [303, 180] on p "I noticed baby hairs coming in and my nails growing faster within a month." at bounding box center [290, 183] width 84 height 13
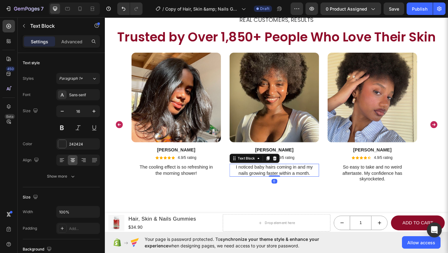
click at [303, 180] on p "I noticed baby hairs coming in and my nails growing faster within a month." at bounding box center [290, 183] width 84 height 13
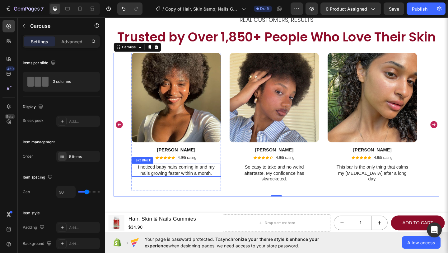
click at [174, 185] on p "I noticed baby hairs coming in and my nails growing faster within a month." at bounding box center [183, 183] width 84 height 13
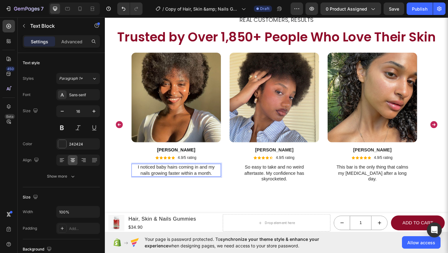
click at [174, 185] on p "I noticed baby hairs coming in and my nails growing faster within a month." at bounding box center [183, 183] width 84 height 13
click at [315, 186] on p "So easy to take and no weird aftertaste. My confidence has skyrocketed." at bounding box center [290, 186] width 84 height 19
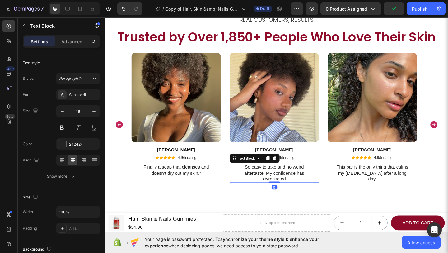
click at [315, 186] on p "So easy to take and no weird aftertaste. My confidence has skyrocketed." at bounding box center [290, 186] width 84 height 19
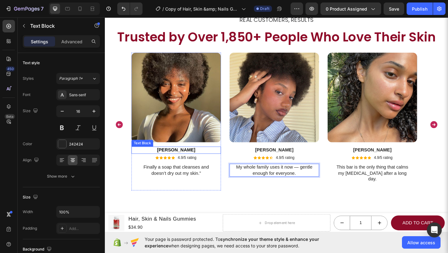
click at [185, 159] on span "[PERSON_NAME]" at bounding box center [183, 161] width 42 height 5
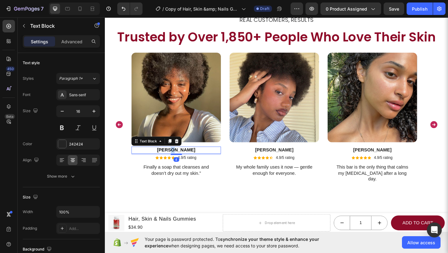
click at [185, 159] on span "[PERSON_NAME]" at bounding box center [183, 161] width 42 height 5
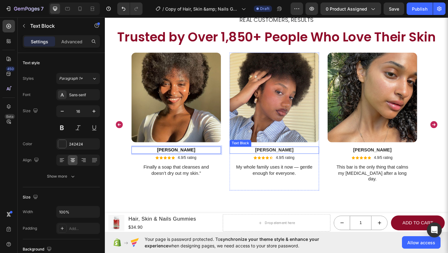
click at [300, 163] on strong "[PERSON_NAME]" at bounding box center [289, 161] width 42 height 5
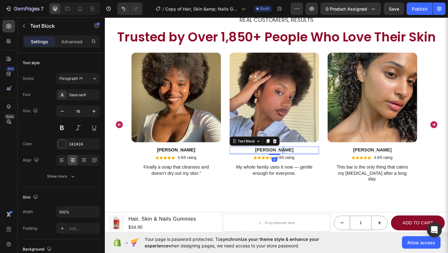
click at [300, 163] on strong "[PERSON_NAME]" at bounding box center [289, 161] width 42 height 5
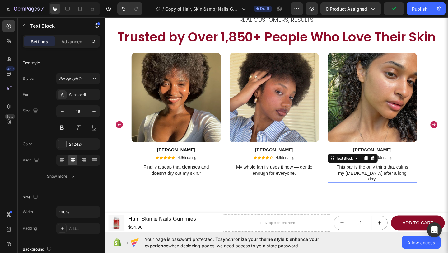
click at [365, 188] on p "This bar is the only thing that calms my sensitive skin after a long day." at bounding box center [396, 186] width 84 height 19
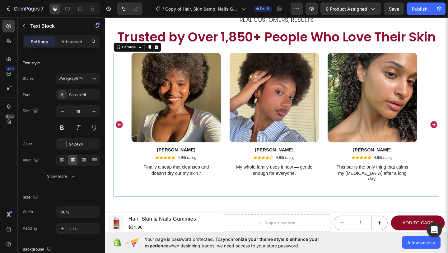
click at [343, 198] on div "Image Kendra S. Text Block Icon Icon Icon Icon Icon Icon List 4.9/5 rating Text…" at bounding box center [292, 134] width 316 height 156
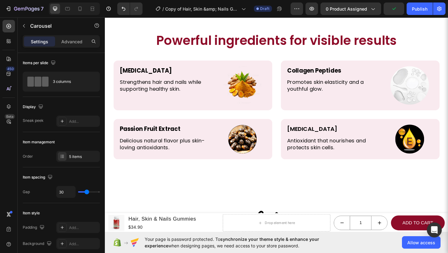
scroll to position [1358, 0]
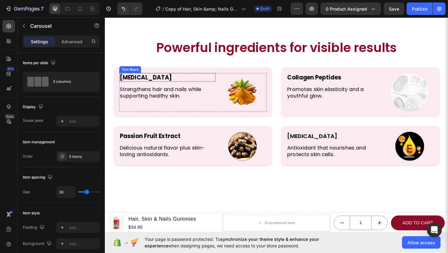
click at [153, 78] on p "[MEDICAL_DATA]" at bounding box center [173, 82] width 104 height 8
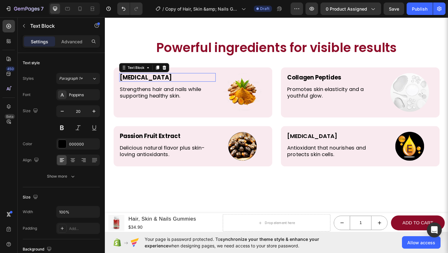
click at [153, 78] on p "[MEDICAL_DATA]" at bounding box center [173, 82] width 104 height 8
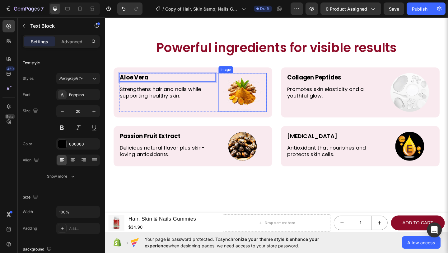
click at [258, 87] on img at bounding box center [254, 99] width 42 height 42
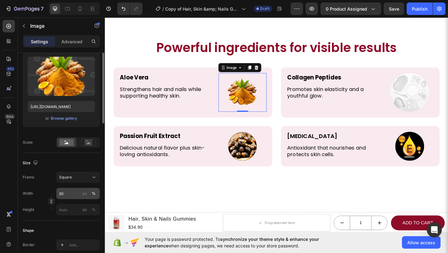
scroll to position [0, 0]
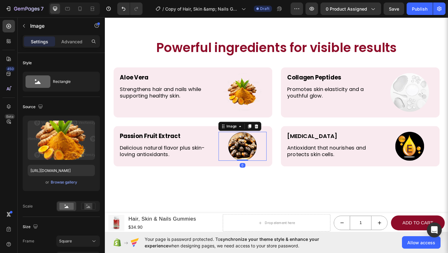
click at [262, 147] on img at bounding box center [254, 157] width 31 height 31
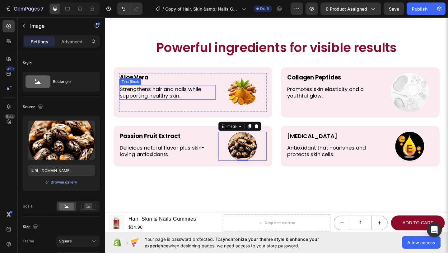
click at [192, 94] on p "Strengthens hair and nails while supporting healthy skin." at bounding box center [173, 99] width 104 height 15
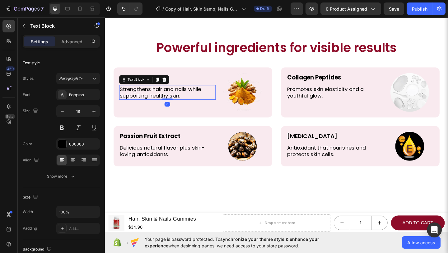
click at [192, 94] on p "Strengthens hair and nails while supporting healthy skin." at bounding box center [173, 99] width 104 height 15
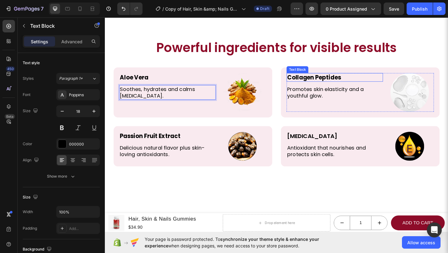
click at [342, 78] on strong "Collagen Peptides" at bounding box center [332, 82] width 59 height 9
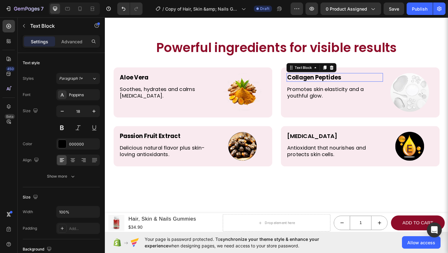
click at [342, 78] on strong "Collagen Peptides" at bounding box center [332, 82] width 59 height 9
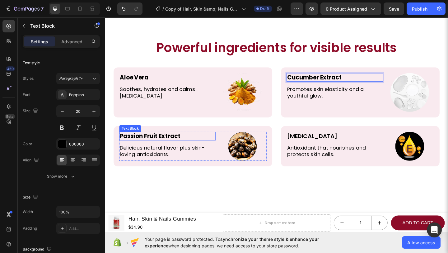
click at [168, 142] on strong "Passion Fruit Extract" at bounding box center [154, 146] width 66 height 9
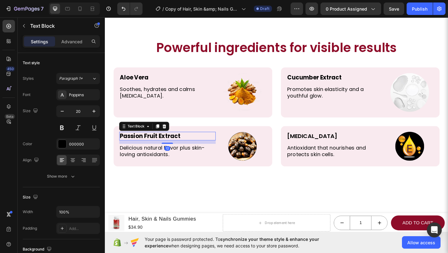
click at [168, 142] on strong "Passion Fruit Extract" at bounding box center [154, 146] width 66 height 9
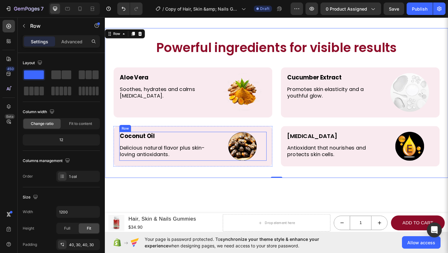
click at [191, 164] on div "Coconut Oil Text Block Delicious natural flavor plus skin-loving antioxidants. …" at bounding box center [172, 157] width 105 height 31
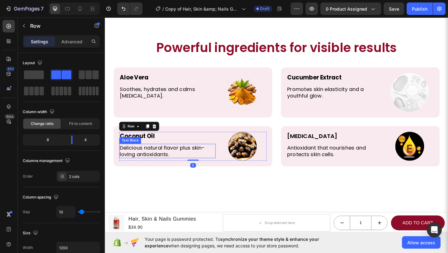
click at [193, 160] on p "Delicious natural flavor plus skin-loving antioxidants." at bounding box center [173, 162] width 104 height 15
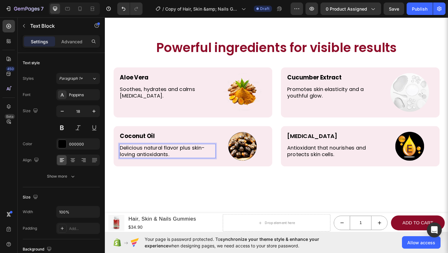
click at [193, 160] on p "Delicious natural flavor plus skin-loving antioxidants." at bounding box center [173, 162] width 104 height 15
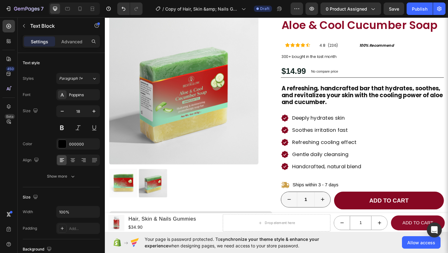
scroll to position [31, 0]
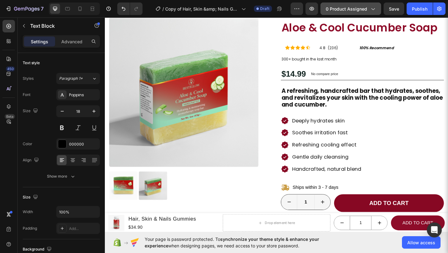
click at [366, 11] on span "0 product assigned" at bounding box center [346, 9] width 41 height 7
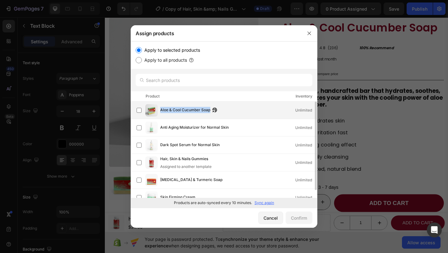
drag, startPoint x: 161, startPoint y: 110, endPoint x: 210, endPoint y: 107, distance: 49.5
click at [210, 107] on span "Aloe & Cool Cucumber Soap" at bounding box center [185, 110] width 50 height 7
copy span "Aloe & Cool Cucumber Soap"
click at [288, 222] on button "Confirm" at bounding box center [299, 217] width 27 height 12
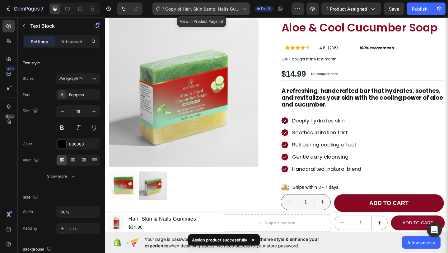
click at [221, 12] on span "Copy of Hair, Skin &amp; Nails Gummies" at bounding box center [202, 9] width 75 height 7
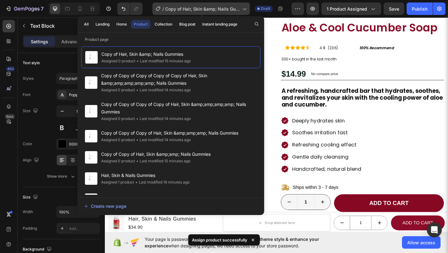
click at [221, 12] on span "Copy of Hair, Skin &amp; Nails Gummies" at bounding box center [202, 9] width 75 height 7
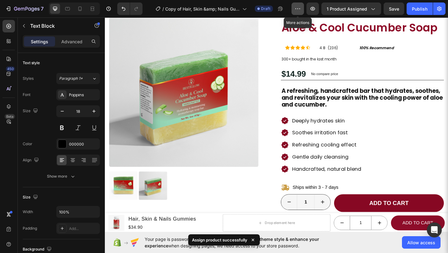
click at [295, 11] on button "button" at bounding box center [298, 8] width 12 height 12
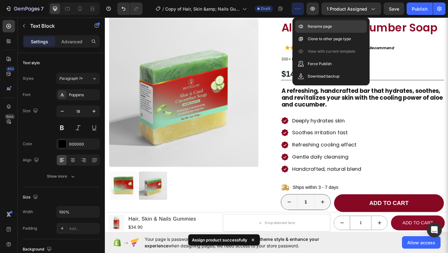
click at [304, 31] on div "Rename page" at bounding box center [331, 26] width 72 height 12
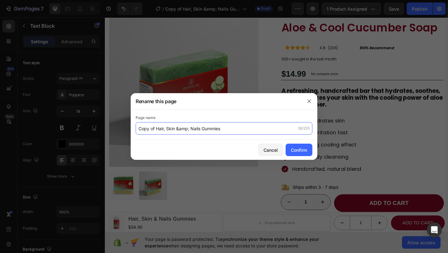
click at [213, 125] on input "Copy of Hair, Skin &amp; Nails Gummies" at bounding box center [224, 128] width 177 height 12
paste input "Aloe & Cool Cucumber Soap"
type input "Aloe & Cool Cucumber Soap"
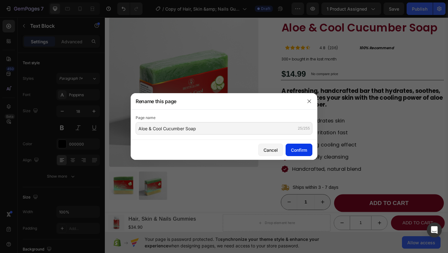
click at [304, 155] on button "Confirm" at bounding box center [299, 150] width 27 height 12
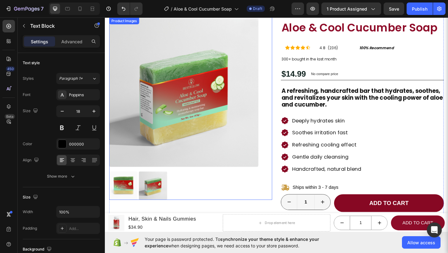
click at [284, 181] on div "Product Images" at bounding box center [198, 116] width 177 height 198
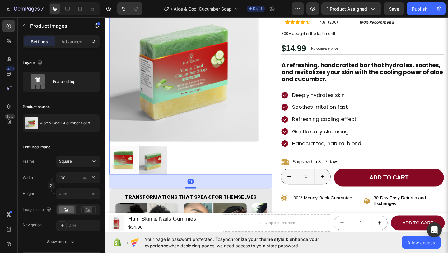
scroll to position [63, 0]
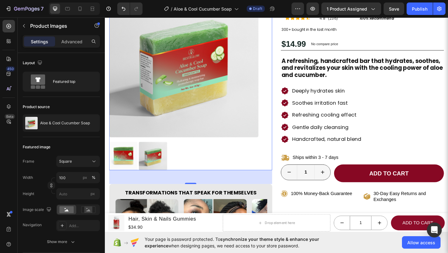
click at [422, 15] on div "7 Version history / Aloe & Cool Cucumber Soap Draft Preview 1 product assigned …" at bounding box center [224, 9] width 448 height 18
click at [422, 8] on div "Publish" at bounding box center [420, 9] width 16 height 7
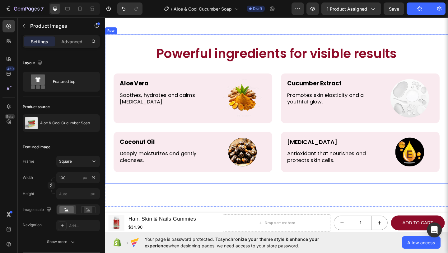
scroll to position [1143, 0]
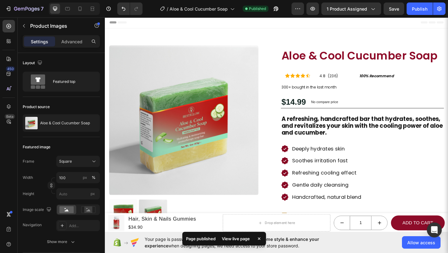
click at [269, 126] on img at bounding box center [191, 129] width 163 height 163
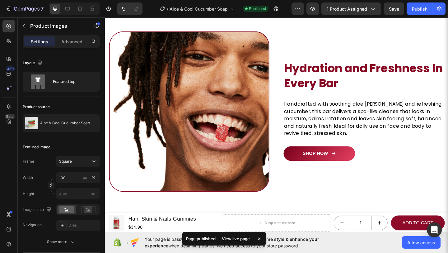
scroll to position [489, 0]
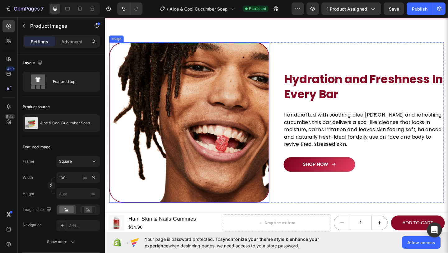
click at [178, 72] on img at bounding box center [197, 132] width 174 height 174
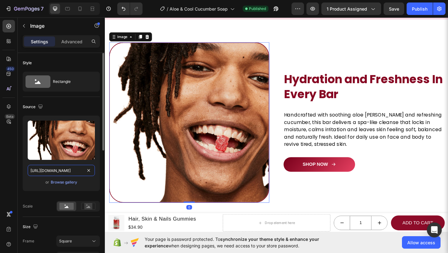
click at [65, 170] on input "[URL][DOMAIN_NAME]" at bounding box center [61, 170] width 67 height 11
paste input "de/cf/f1/decff12afe081b6bea15e079ba85606d"
type input "[URL][DOMAIN_NAME]"
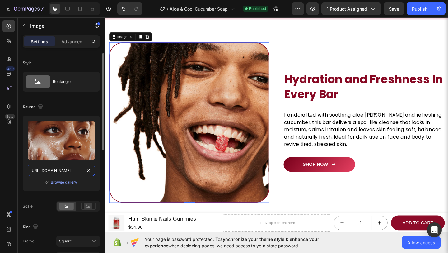
scroll to position [0, 85]
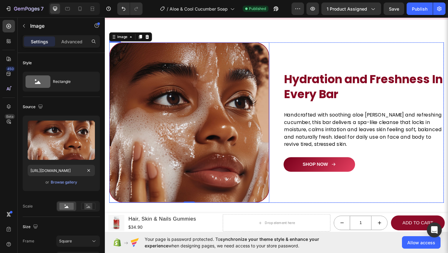
click at [301, 56] on div "Image Hydration and Freshness In Every Bar Heading Handcrafted with soothing al…" at bounding box center [386, 132] width 174 height 174
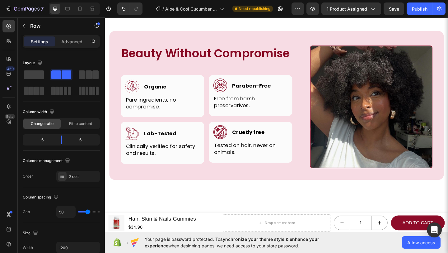
scroll to position [1753, 0]
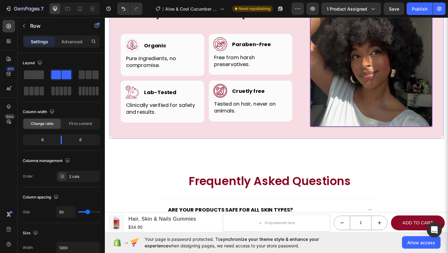
click at [332, 111] on img at bounding box center [394, 69] width 133 height 133
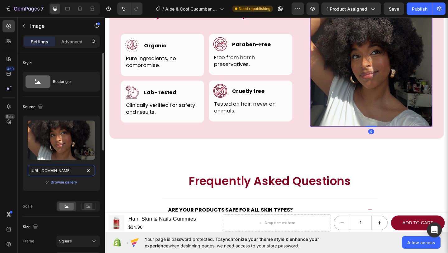
click at [70, 171] on input "https://i.pinimg.com/736x/4f/7d/93/4f7d930429b26093c69c963b34a4cef5.jpg" at bounding box center [61, 170] width 67 height 11
paste input "c9/3a/bf/c93abfbfd8185971b19ddf2f14c261d2"
type input "https://i.pinimg.com/736x/c9/3a/bf/c93abfbfd8185971b19ddf2f14c261d2.jpg"
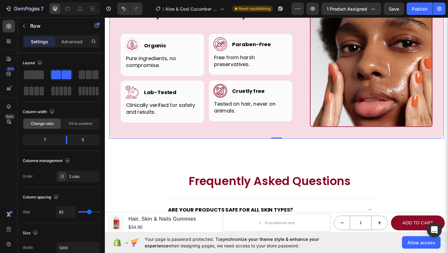
click at [191, 149] on div "Beauty Without Compromise Heading Row Image Image Organic Heading Row Pure ingr…" at bounding box center [292, 68] width 364 height 162
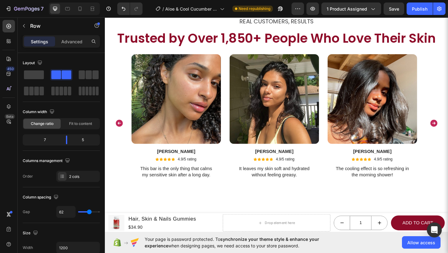
scroll to position [1160, 0]
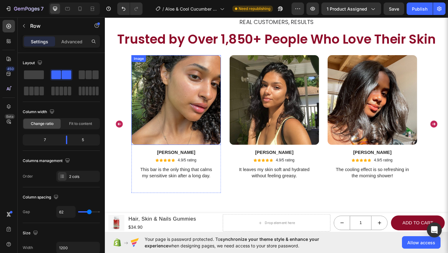
click at [165, 91] on img at bounding box center [182, 106] width 97 height 97
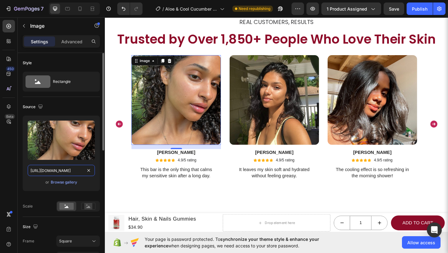
click at [65, 166] on input "https://i.pinimg.com/736x/fc/e9/9d/fce99d1f9624ef06e8c040619de3b20d.jpg" at bounding box center [61, 170] width 67 height 11
paste input "1200x/9e/73/f1/9e73f111bcc34ffc571d01232238d560"
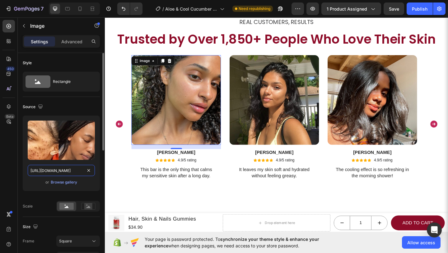
scroll to position [0, 85]
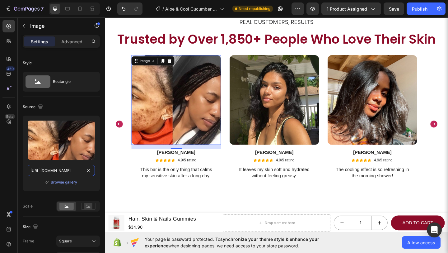
type input "https://i.pinimg.com/1200x/9e/73/f1/9e73f111bcc34ffc571d01232238d560.jpg"
click at [269, 104] on img at bounding box center [289, 106] width 97 height 97
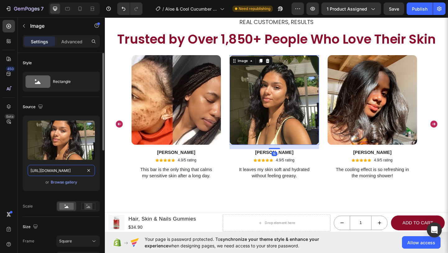
click at [72, 169] on input "https://i.pinimg.com/1200x/3d/76/b9/3d76b9628add785dfc380c4ae7017cc2.jpg" at bounding box center [61, 170] width 67 height 11
paste input "e4/0a/85/e40a8500883cce65f69ba268fedcc788"
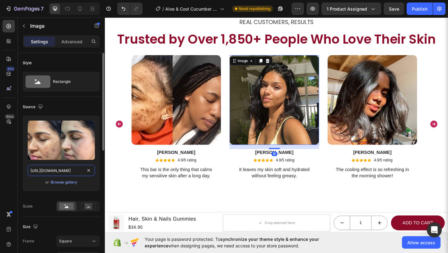
scroll to position [0, 91]
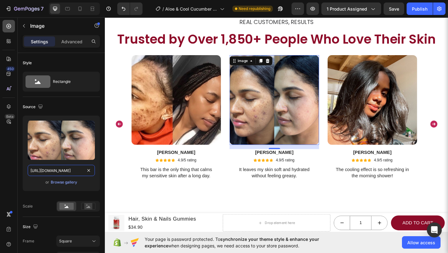
type input "https://i.pinimg.com/1200x/e4/0a/85/e40a8500883cce65f69ba268fedcc788.jpg"
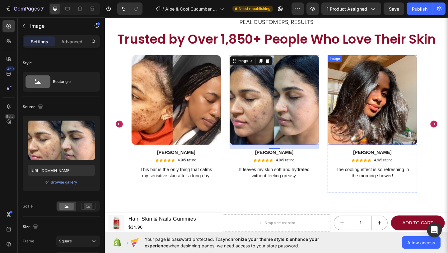
click at [360, 103] on img at bounding box center [395, 106] width 97 height 97
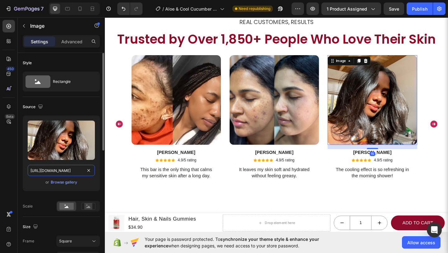
click at [72, 172] on input "https://i.pinimg.com/736x/eb/83/57/eb8357c8368d5de3f70912df83dd8425.jpg" at bounding box center [61, 170] width 67 height 11
paste input "1200x/d6/e6/8f/d6e68f7eba48c4eab002dc46c3c1b1f0"
type input "https://i.pinimg.com/1200x/d6/e6/8f/d6e68f7eba48c4eab002dc46c3c1b1f0.jpg"
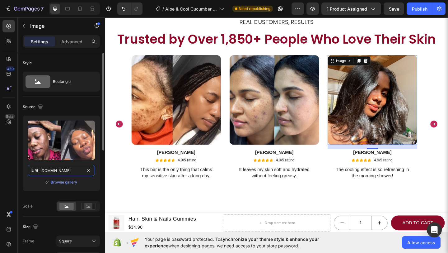
scroll to position [0, 89]
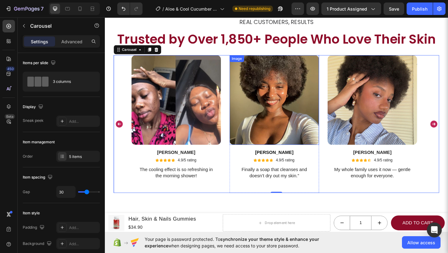
click at [306, 105] on img at bounding box center [289, 106] width 97 height 97
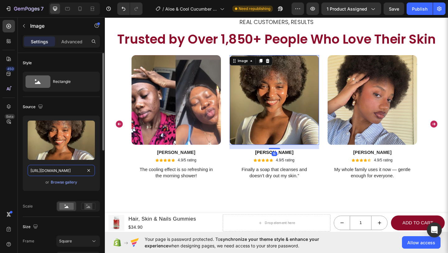
click at [56, 168] on input "https://i.pinimg.com/736x/85/df/42/85df42ba2a53d3f02e2c3950b5a932c2.jpg" at bounding box center [61, 170] width 67 height 11
paste input "1200x/db/e1/c1/dbe1c108de8c236ac617f25fefd84501"
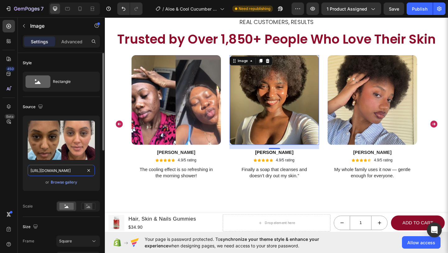
click at [56, 168] on input "https://i.pinimg.com/1200x/db/e1/c1/dbe1c108de8c236ac617f25fefd84501.jpg" at bounding box center [61, 170] width 67 height 11
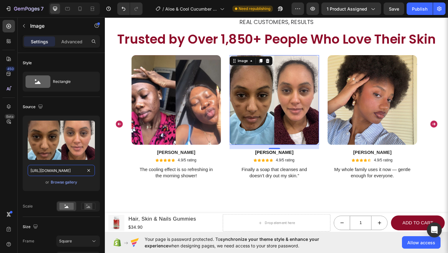
type input "https://i.pinimg.com/1200x/db/e1/c1/dbe1c108de8c236ac617f25fefd84501.jpg"
click at [362, 74] on img at bounding box center [395, 106] width 97 height 97
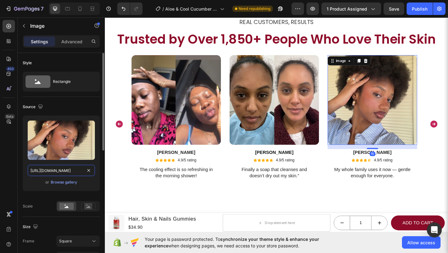
click at [70, 172] on input "https://i.pinimg.com/1200x/a7/62/1d/a7621d5ff29d2f80e7bb285a53783ae1.jpg" at bounding box center [61, 170] width 67 height 11
paste input "736x/96/42/ef/9642efd5a17257c9d32cf007beb83a87"
type input "https://i.pinimg.com/736x/96/42/ef/9642efd5a17257c9d32cf007beb83a87.jpg"
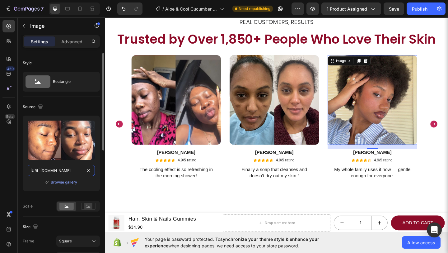
scroll to position [0, 87]
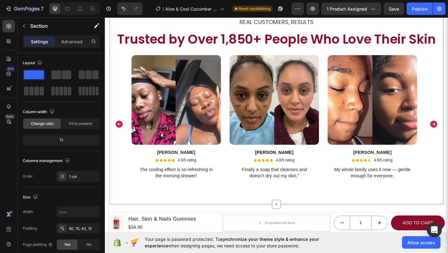
click at [300, 219] on div "Icon Icon Icon Icon Icon Icon List REAL CUSTOMERS, RESULTS Heading Trusted by O…" at bounding box center [292, 104] width 364 height 233
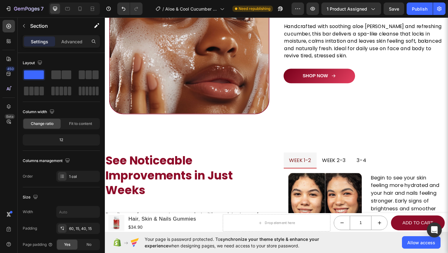
scroll to position [604, 0]
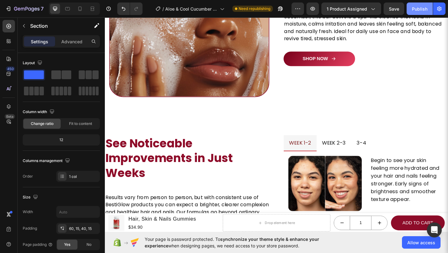
click at [424, 9] on div "Publish" at bounding box center [420, 9] width 16 height 7
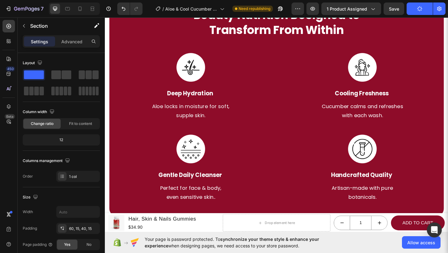
scroll to position [916, 0]
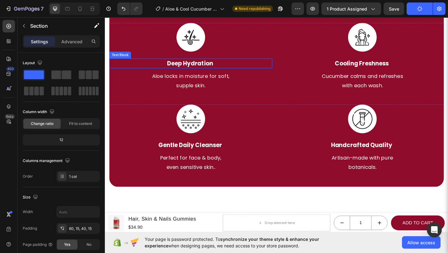
click at [197, 66] on strong "Deep Hydration" at bounding box center [197, 67] width 50 height 9
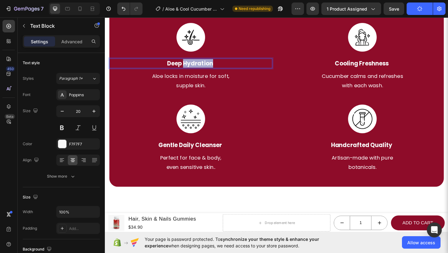
click at [197, 66] on strong "Deep Hydration" at bounding box center [197, 67] width 50 height 9
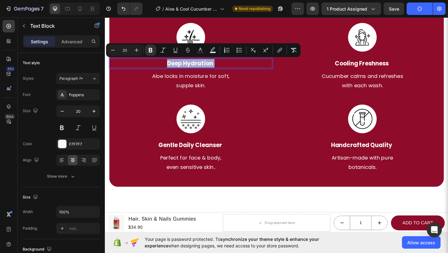
copy p "Deep Hydration"
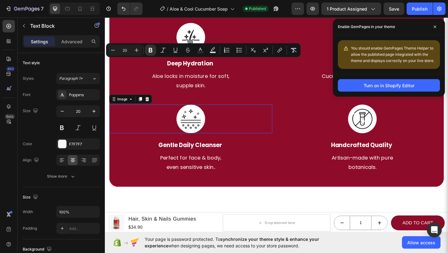
click at [280, 137] on div at bounding box center [198, 127] width 177 height 31
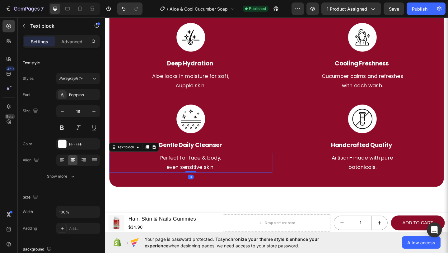
click at [282, 165] on p "Perfect for face & body," at bounding box center [198, 170] width 176 height 10
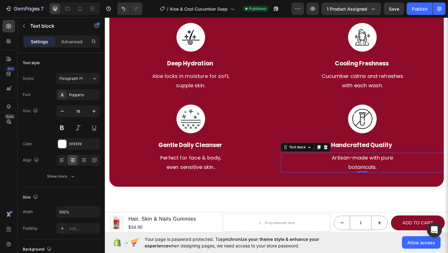
click at [310, 183] on p "botanicals." at bounding box center [385, 180] width 176 height 10
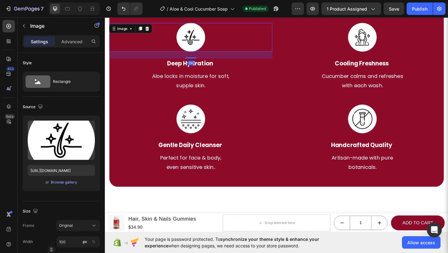
click at [197, 46] on img at bounding box center [198, 38] width 31 height 31
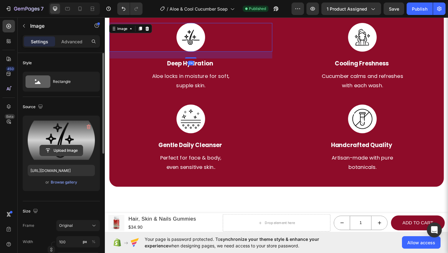
click at [54, 151] on input "file" at bounding box center [61, 150] width 43 height 11
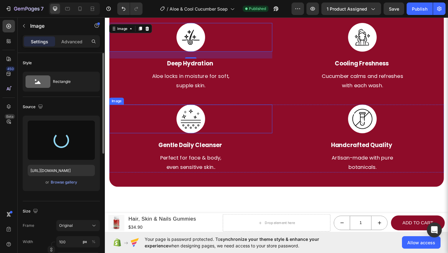
type input "https://cdn.shopify.com/s/files/1/0695/1007/0361/files/gempages_586176101353521…"
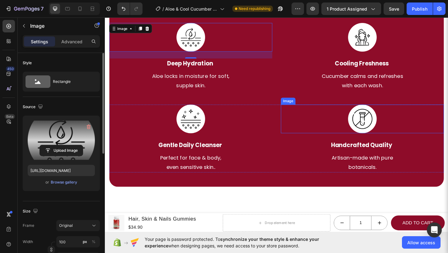
click at [385, 135] on img at bounding box center [385, 127] width 31 height 31
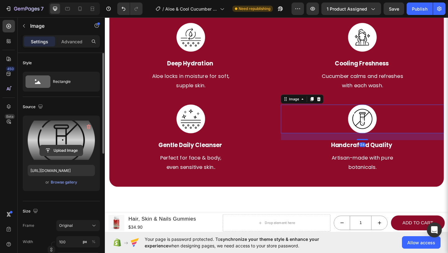
click at [68, 153] on input "file" at bounding box center [61, 150] width 43 height 11
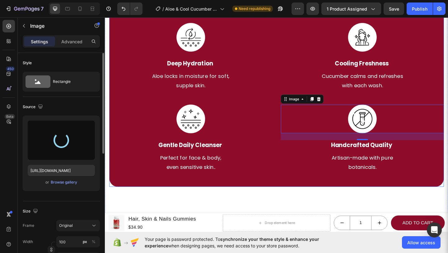
type input "https://cdn.shopify.com/s/files/1/0695/1007/0361/files/gempages_586176101353521…"
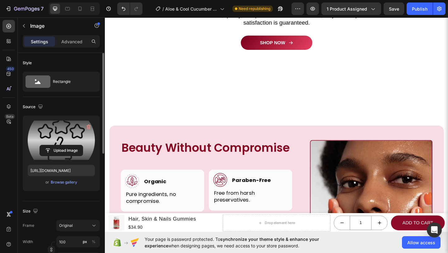
scroll to position [1452, 0]
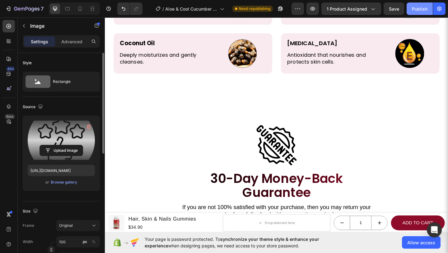
click at [415, 12] on button "Publish" at bounding box center [420, 8] width 26 height 12
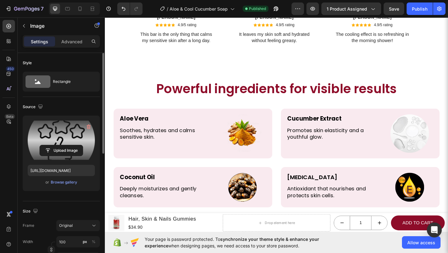
scroll to position [1309, 0]
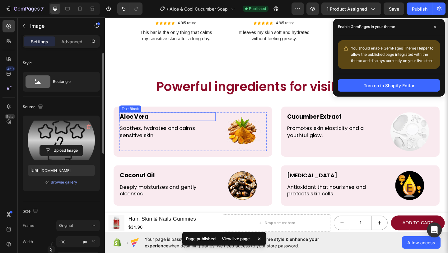
click at [141, 126] on strong "Aloe Vera" at bounding box center [136, 125] width 31 height 9
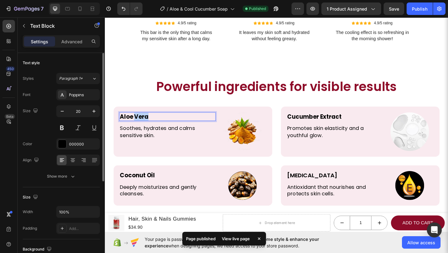
click at [141, 126] on strong "Aloe Vera" at bounding box center [136, 125] width 31 height 9
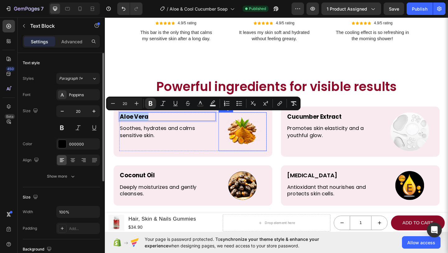
click at [259, 144] on img at bounding box center [254, 141] width 42 height 42
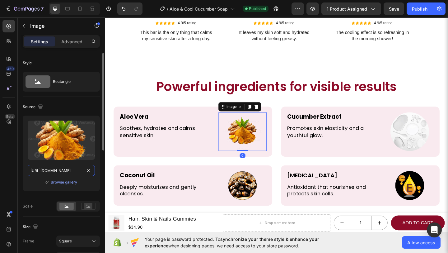
click at [65, 172] on input "https://gloowel.com/cdn/shop/files/gempages_561274182457885781-aa71702d-22cd-42…" at bounding box center [61, 170] width 67 height 11
paste input "i.pinimg.com/736x/c0/8c/28/c08c28ebbd9a9e0eb8f0c05ab6bf4591.jpg"
type input "https://i.pinimg.com/736x/c0/8c/28/c08c28ebbd9a9e0eb8f0c05ab6bf4591.jpg"
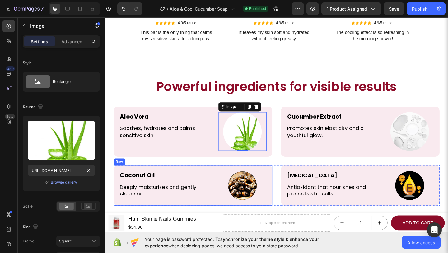
click at [177, 178] on div "Coconut Oil Text Block Deeply moisturizes and gently cleanses. Text Block Image…" at bounding box center [200, 200] width 173 height 44
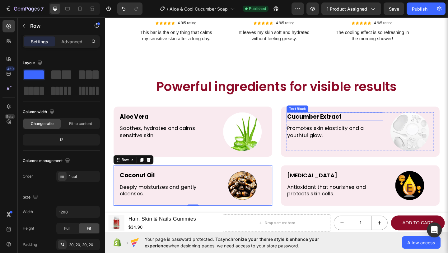
click at [333, 123] on strong "Cucumber Extract" at bounding box center [332, 125] width 59 height 9
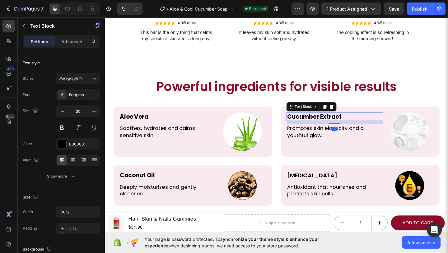
click at [333, 123] on strong "Cucumber Extract" at bounding box center [332, 125] width 59 height 9
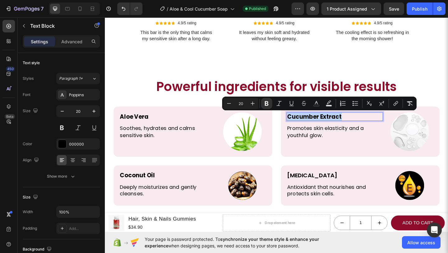
copy strong "Cucumber Extract"
click at [435, 144] on img at bounding box center [437, 141] width 42 height 42
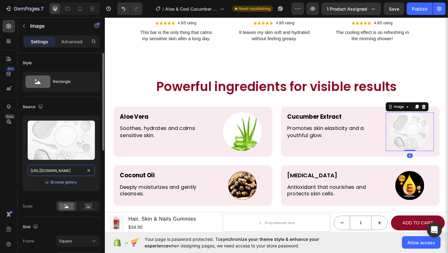
click at [66, 168] on input "https://gloowel.com/cdn/shop/files/gempages_561274182457885781-3814d1ab-4ebd-41…" at bounding box center [61, 170] width 67 height 11
paste input "i.pinimg.com/1200x/d5/af/3e/d5af3e12632850c4e2d4dd793a3ad68a.jpg"
type input "https://i.pinimg.com/1200x/d5/af/3e/d5af3e12632850c4e2d4dd793a3ad68a.jpg"
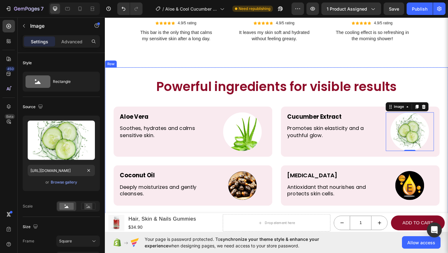
click at [170, 82] on div "Powerful ingredients for visible results Heading Aloe Vera Text Block Soothes, …" at bounding box center [292, 153] width 374 height 163
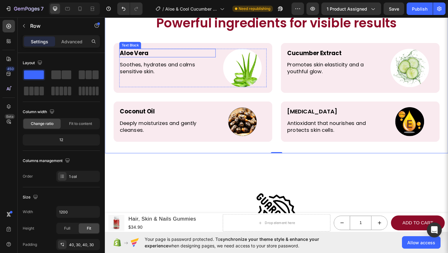
scroll to position [1379, 0]
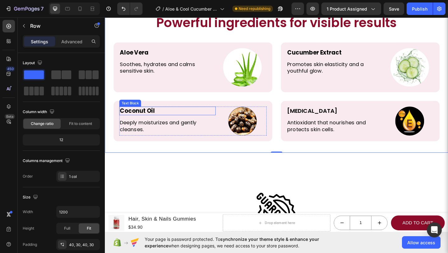
click at [143, 118] on strong "Coconut Oil" at bounding box center [140, 119] width 38 height 9
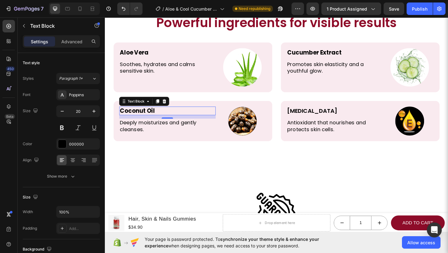
click at [143, 118] on strong "Coconut Oil" at bounding box center [140, 119] width 38 height 9
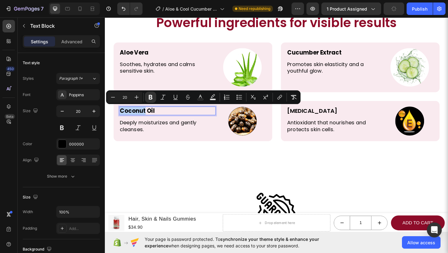
click at [143, 118] on strong "Coconut Oil" at bounding box center [140, 119] width 38 height 9
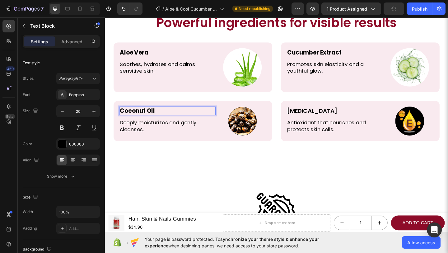
click at [143, 118] on strong "Coconut Oil" at bounding box center [140, 119] width 38 height 9
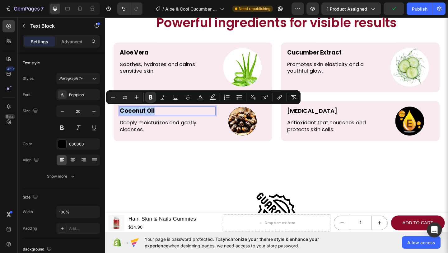
copy strong "Coconut Oil"
click at [256, 127] on img at bounding box center [254, 129] width 31 height 31
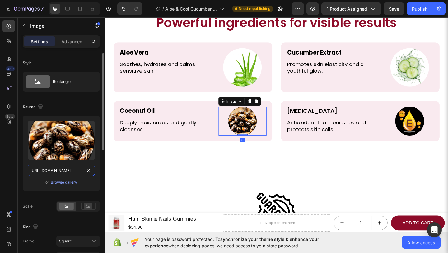
click at [74, 168] on input "https://clo-fresh-com.myshopify.com/cdn/shop/files/gempages_570221178266846023-…" at bounding box center [61, 170] width 67 height 11
paste input "i.pinimg.com/736x/17/94/0c/17940c0f328472663b8f353a130f2fa1.jpg"
type input "https://i.pinimg.com/736x/17/94/0c/17940c0f328472663b8f353a130f2fa1.jpg"
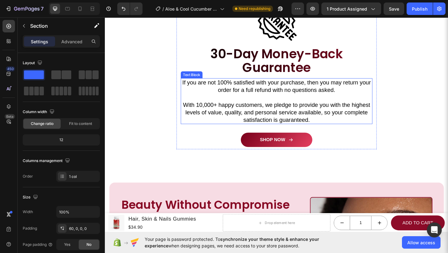
scroll to position [1526, 0]
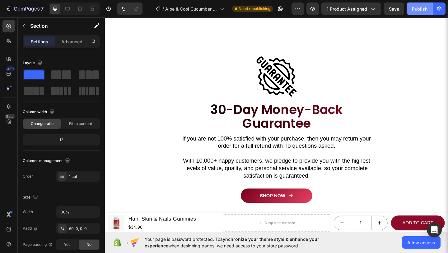
click at [422, 7] on div "Publish" at bounding box center [420, 9] width 16 height 7
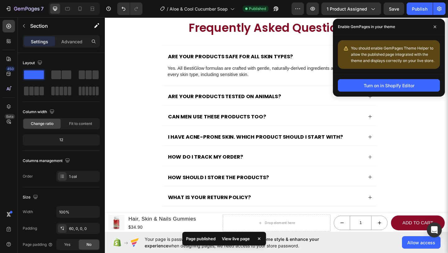
scroll to position [2059, 0]
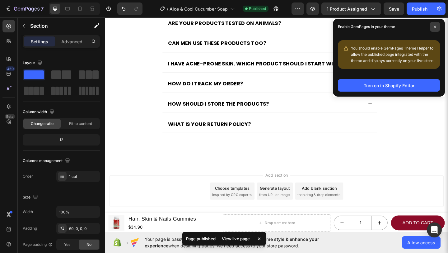
click at [436, 28] on icon at bounding box center [435, 26] width 3 height 3
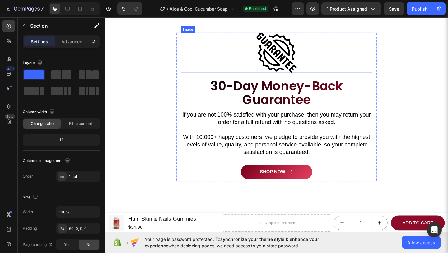
scroll to position [1599, 0]
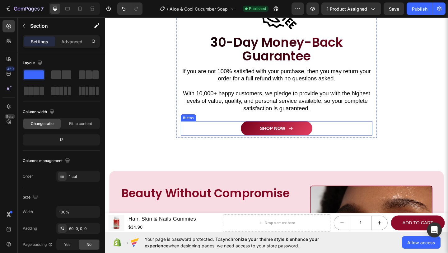
click at [334, 136] on div "SHOP NOW Button" at bounding box center [291, 138] width 209 height 16
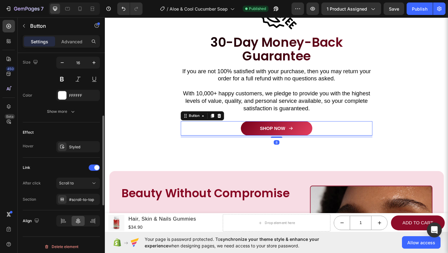
scroll to position [310, 0]
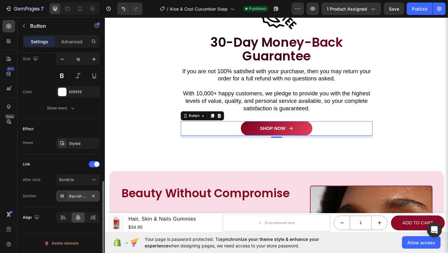
click at [79, 200] on div "#scroll-to-top" at bounding box center [78, 195] width 44 height 11
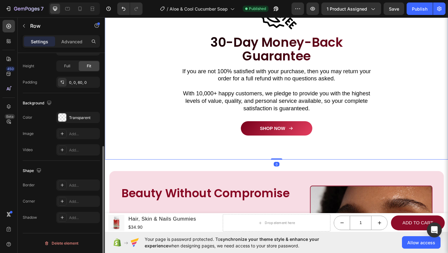
scroll to position [0, 0]
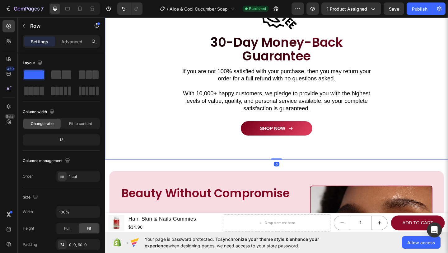
click at [216, 158] on div "Image 30-Day Money-Back Guarantee Heading Row If you are not 100% satisfied wit…" at bounding box center [292, 80] width 374 height 186
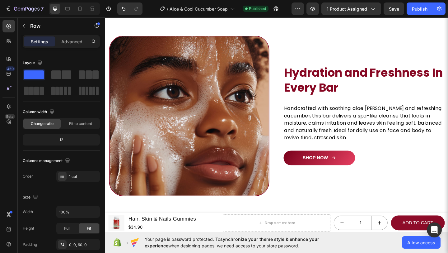
scroll to position [544, 0]
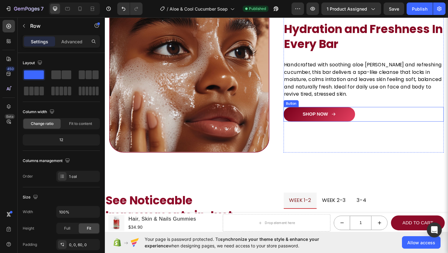
click at [375, 124] on div "SHOP NOW Button" at bounding box center [386, 123] width 174 height 16
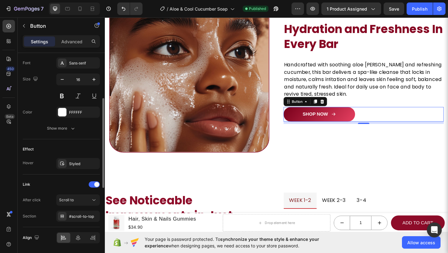
scroll to position [53, 0]
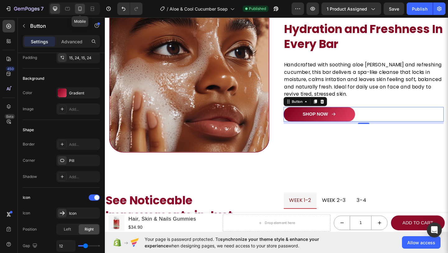
click at [82, 8] on icon at bounding box center [80, 9] width 6 height 6
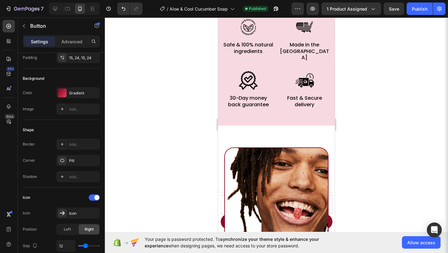
scroll to position [636, 0]
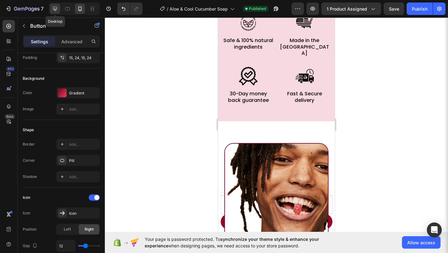
click at [53, 8] on icon at bounding box center [55, 9] width 6 height 6
type input "16"
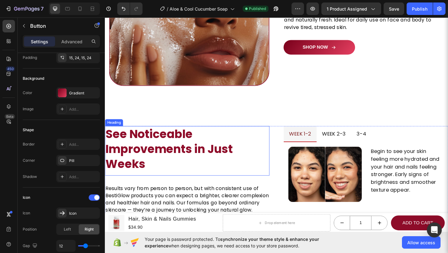
scroll to position [823, 0]
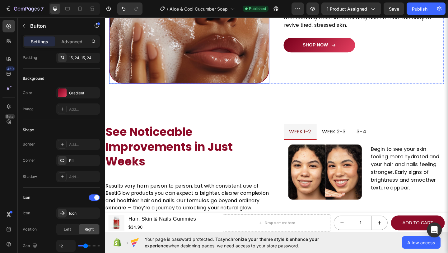
click at [228, 70] on img at bounding box center [197, 2] width 174 height 174
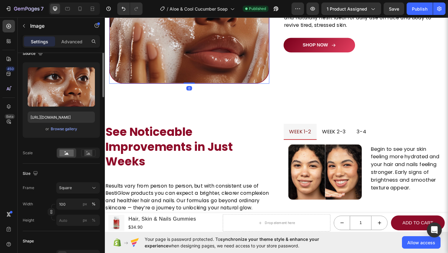
scroll to position [0, 0]
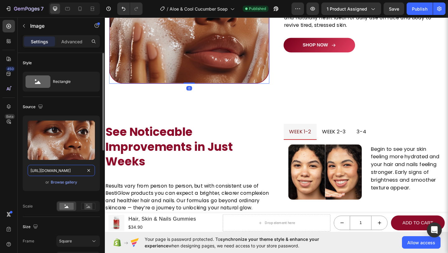
click at [70, 172] on input "https://i.pinimg.com/1200x/de/cf/f1/decff12afe081b6bea15e079ba85606d.jpg" at bounding box center [61, 170] width 67 height 11
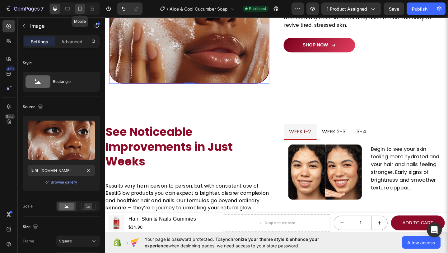
click at [83, 7] on icon at bounding box center [80, 9] width 6 height 6
type input "https://placehold.co/460x659?text=Image"
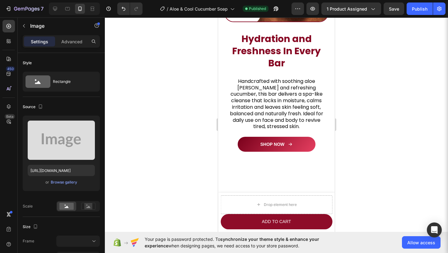
scroll to position [796, 0]
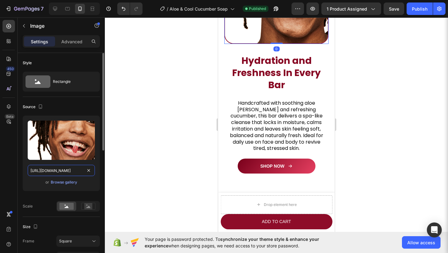
click at [66, 170] on input "https://i.pinimg.com/1200x/c3/86/ce/c386ceb02d4ebe2a4cb14e71512e8e94.jpg" at bounding box center [61, 170] width 67 height 11
paste input "de/cf/f1/decff12afe081b6bea15e079ba85606d"
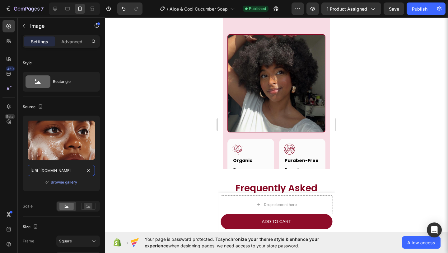
scroll to position [2232, 0]
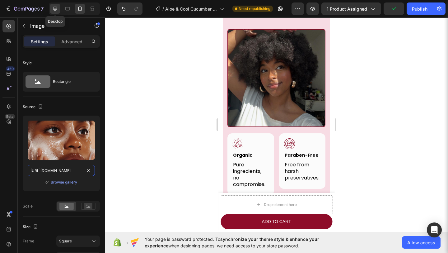
type input "https://i.pinimg.com/1200x/de/cf/f1/decff12afe081b6bea15e079ba85606d.jpg"
click at [57, 12] on div at bounding box center [55, 9] width 10 height 10
type input "70"
type input "https://placehold.co/460x659?text=Image"
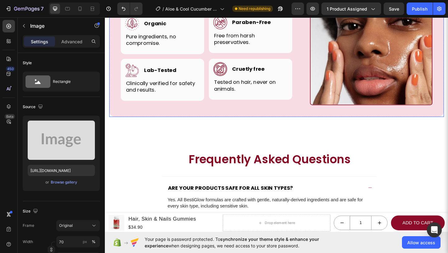
scroll to position [2230, 0]
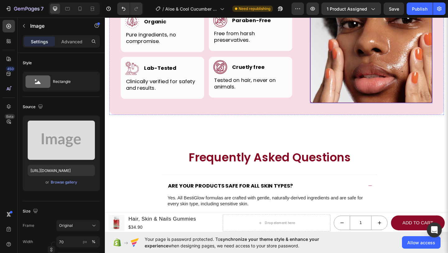
click at [376, 77] on img at bounding box center [394, 43] width 133 height 133
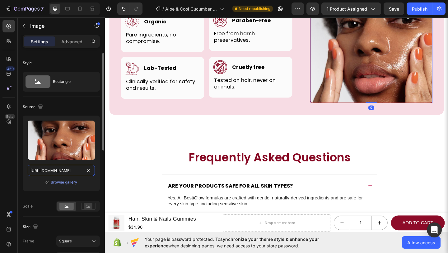
click at [54, 174] on input "https://i.pinimg.com/736x/c9/3a/bf/c93abfbfd8185971b19ddf2f14c261d2.jpg" at bounding box center [61, 170] width 67 height 11
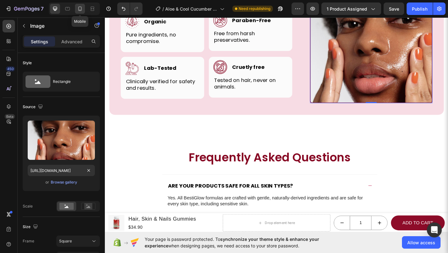
click at [79, 13] on div at bounding box center [80, 9] width 10 height 10
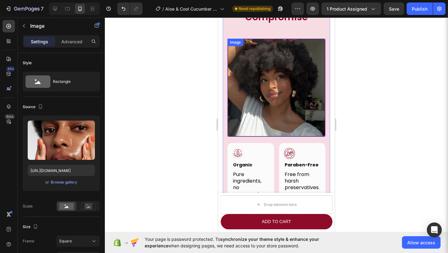
scroll to position [2221, 0]
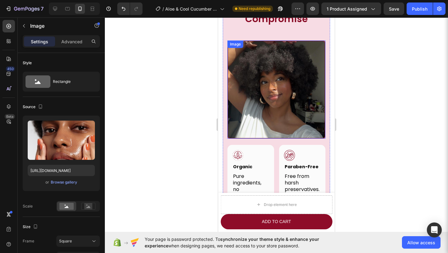
click at [271, 94] on img at bounding box center [277, 89] width 98 height 98
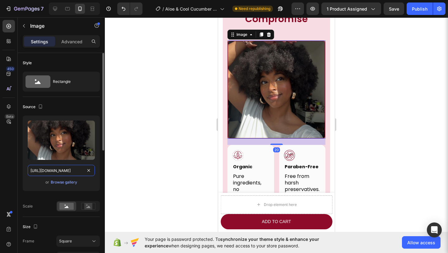
click at [67, 170] on input "https://i.pinimg.com/736x/4f/7d/93/4f7d930429b26093c69c963b34a4cef5.jpg" at bounding box center [61, 170] width 67 height 11
paste input "c9/3a/bf/c93abfbfd8185971b19ddf2f14c261d2"
type input "https://i.pinimg.com/736x/c9/3a/bf/c93abfbfd8185971b19ddf2f14c261d2.jpg"
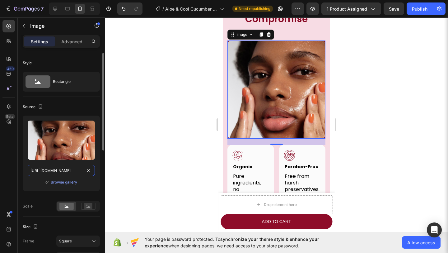
scroll to position [0, 83]
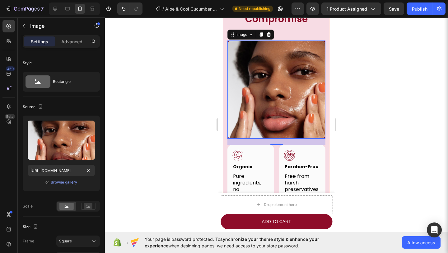
click at [224, 119] on div "Beauty Without Compromise Heading Row Image 20 Image Organic Heading Row Pure i…" at bounding box center [276, 139] width 107 height 311
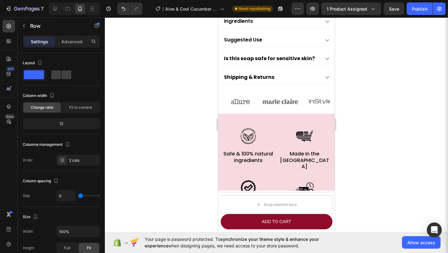
scroll to position [387, 0]
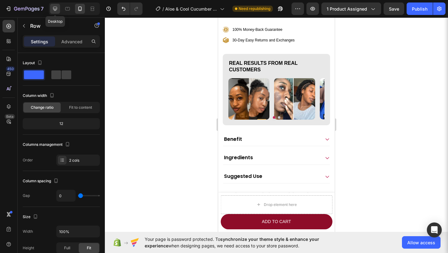
click at [54, 10] on icon at bounding box center [55, 9] width 4 height 4
type input "1200"
type input "62"
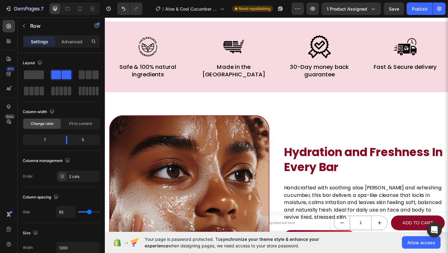
scroll to position [396, 0]
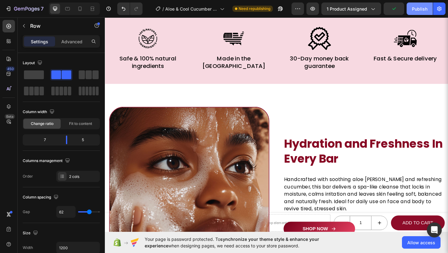
click at [423, 7] on div "Publish" at bounding box center [420, 9] width 16 height 7
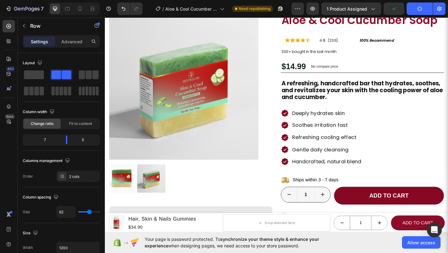
scroll to position [0, 0]
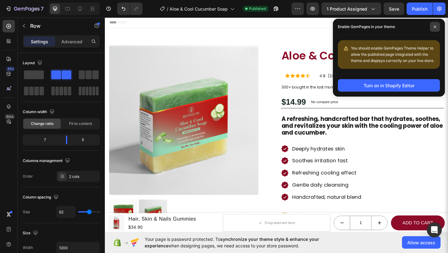
click at [438, 27] on span at bounding box center [435, 27] width 10 height 10
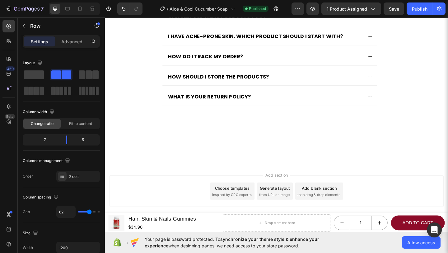
scroll to position [2122, 0]
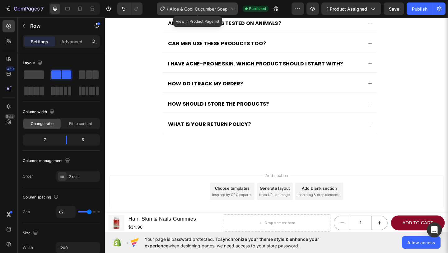
click at [229, 10] on div "/ Aloe & Cool Cucumber Soap" at bounding box center [197, 8] width 81 height 12
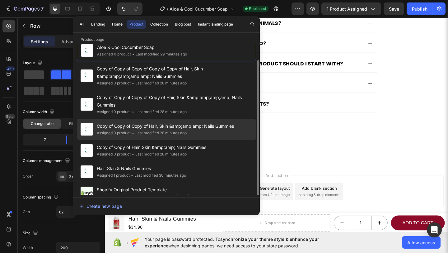
scroll to position [16, 0]
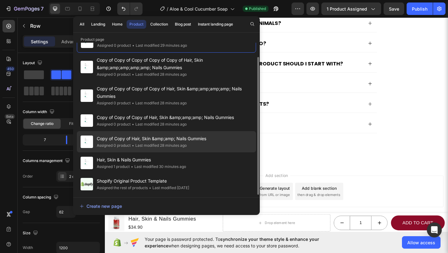
click at [173, 141] on span "Copy of Copy of Hair, Skin &amp;amp; Nails Gummies" at bounding box center [152, 138] width 110 height 7
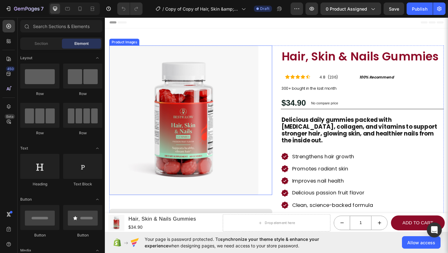
click at [190, 129] on img at bounding box center [191, 129] width 163 height 163
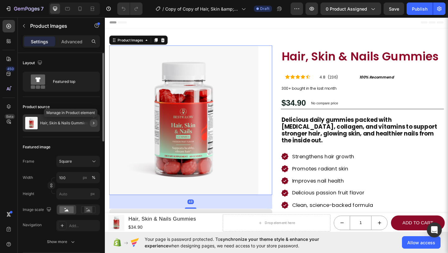
click at [92, 122] on icon "button" at bounding box center [93, 122] width 5 height 5
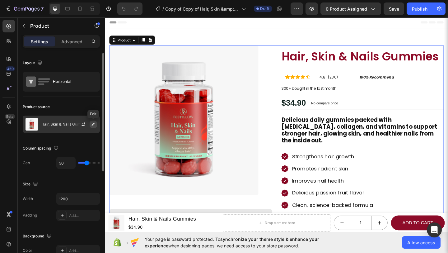
click at [95, 124] on icon "button" at bounding box center [93, 124] width 5 height 5
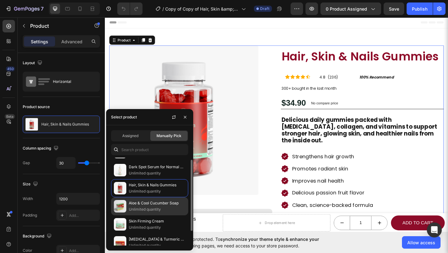
scroll to position [21, 0]
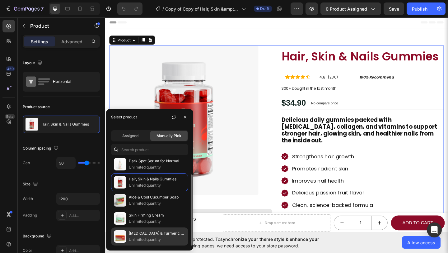
click at [145, 235] on p "[MEDICAL_DATA] & Turmeric Soap" at bounding box center [157, 233] width 57 height 6
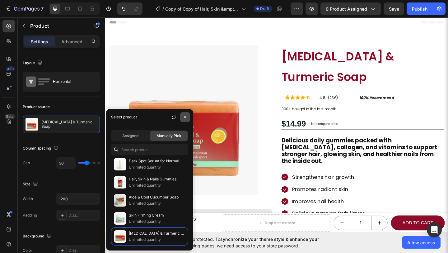
click at [187, 117] on icon "button" at bounding box center [185, 117] width 5 height 5
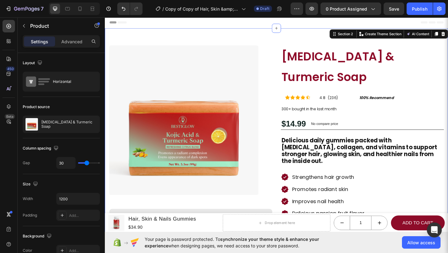
click at [269, 37] on div "Product Images Transformations That Speak for Themselves Heading Image Image Im…" at bounding box center [292, 236] width 374 height 415
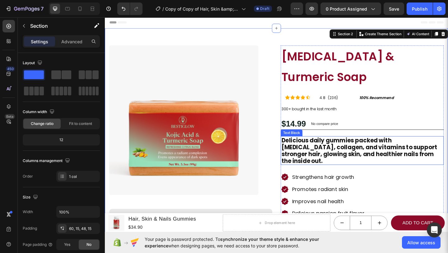
click at [325, 147] on p "Delicious daily gummies packed with [MEDICAL_DATA], collagen, and vitamins to s…" at bounding box center [385, 162] width 176 height 30
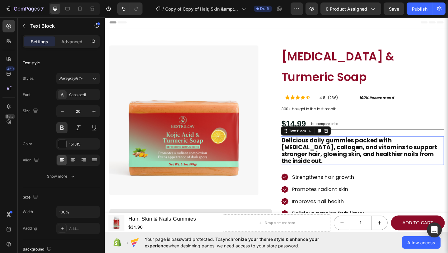
click at [325, 147] on p "Delicious daily gummies packed with [MEDICAL_DATA], collagen, and vitamins to s…" at bounding box center [385, 162] width 176 height 30
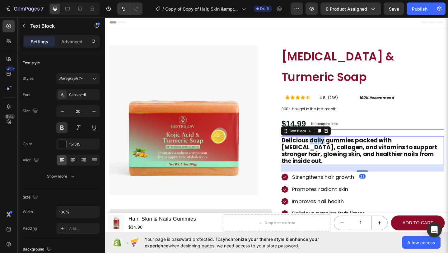
click at [325, 147] on p "Delicious daily gummies packed with [MEDICAL_DATA], collagen, and vitamins to s…" at bounding box center [385, 162] width 176 height 30
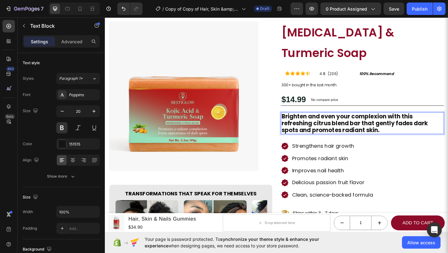
scroll to position [47, 0]
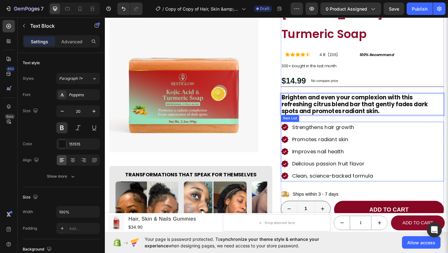
click at [359, 132] on p "Strengthens hair growth" at bounding box center [353, 137] width 88 height 10
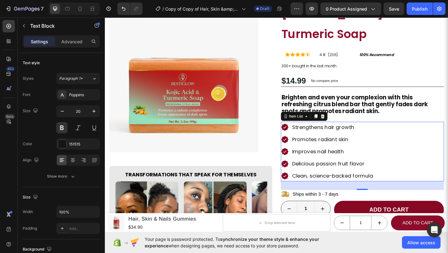
click at [359, 132] on p "Strengthens hair growth" at bounding box center [353, 137] width 88 height 10
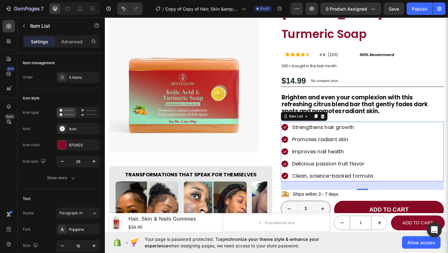
click at [359, 132] on p "Strengthens hair growth" at bounding box center [353, 137] width 88 height 10
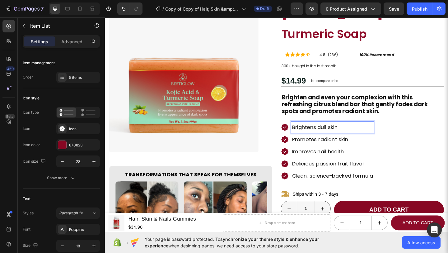
click at [361, 145] on p "Promotes radiant skin" at bounding box center [353, 150] width 88 height 10
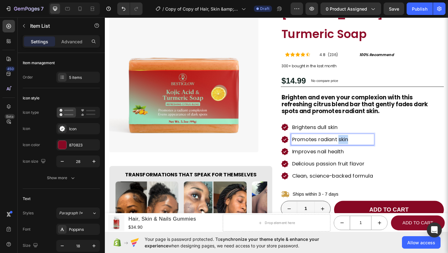
click at [361, 145] on p "Promotes radiant skin" at bounding box center [353, 150] width 88 height 10
click at [346, 158] on p "Improves nail health" at bounding box center [353, 163] width 88 height 10
click at [348, 171] on p "Delicious passion fruit flavor" at bounding box center [353, 176] width 88 height 10
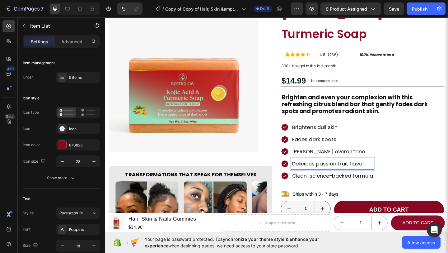
click at [348, 171] on p "Delicious passion fruit flavor" at bounding box center [353, 176] width 88 height 10
click at [376, 185] on p "Clean, science-backed formula" at bounding box center [353, 190] width 88 height 10
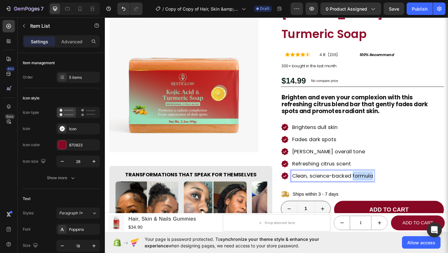
click at [376, 185] on p "Clean, science-backed formula" at bounding box center [353, 190] width 88 height 10
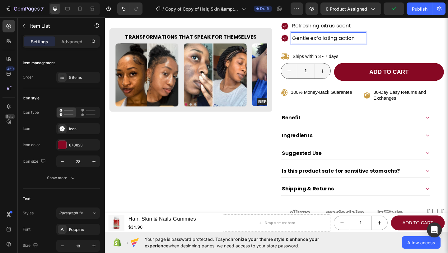
scroll to position [198, 0]
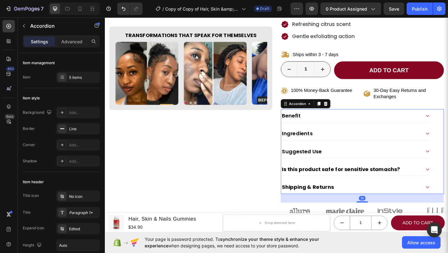
click at [376, 117] on div "Benefit" at bounding box center [378, 124] width 162 height 14
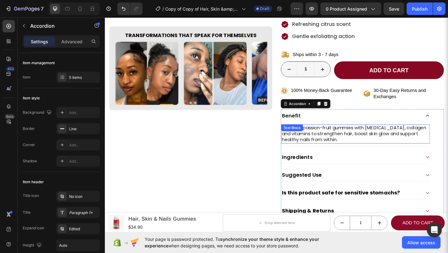
click at [372, 134] on p "Delicious passion-fruit gummies with [MEDICAL_DATA], collagen and vitamins to s…" at bounding box center [377, 143] width 161 height 19
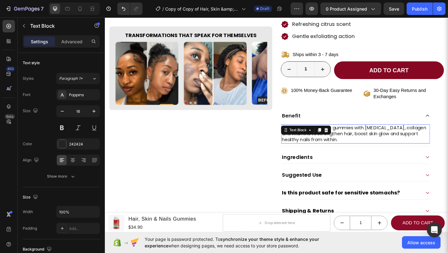
click at [372, 134] on p "Delicious passion-fruit gummies with [MEDICAL_DATA], collagen and vitamins to s…" at bounding box center [377, 143] width 161 height 19
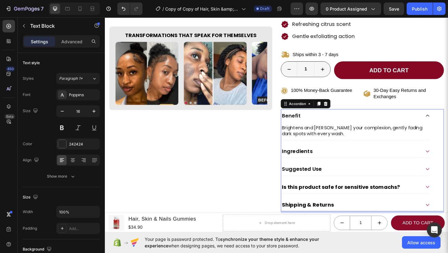
click at [414, 158] on div "Ingredients" at bounding box center [373, 162] width 152 height 9
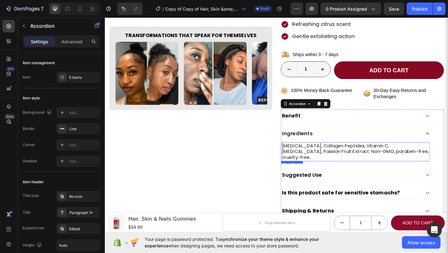
click at [408, 154] on p "[MEDICAL_DATA], Collagen Peptides, Vitamin C, [MEDICAL_DATA], Passion Fruit Ext…" at bounding box center [377, 163] width 161 height 19
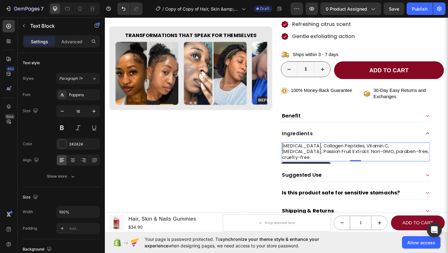
click at [408, 154] on p "[MEDICAL_DATA], Collagen Peptides, Vitamin C, [MEDICAL_DATA], Passion Fruit Ext…" at bounding box center [377, 163] width 161 height 19
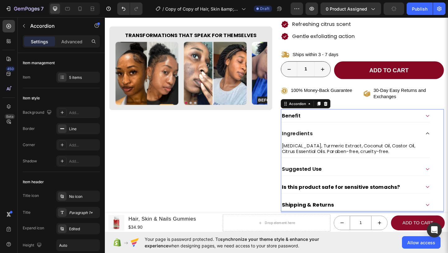
click at [441, 177] on div "Suggested Use" at bounding box center [373, 181] width 152 height 9
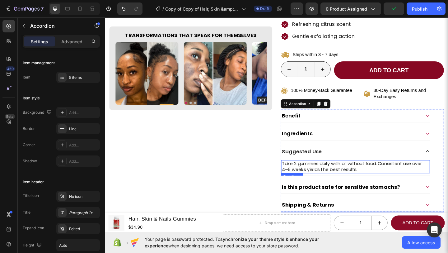
click at [400, 173] on p "Take 2 gummies daily with or without food. Consistent use over 4–6 weeks yields…" at bounding box center [377, 179] width 161 height 13
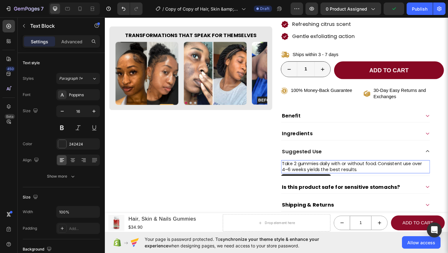
click at [400, 173] on p "Take 2 gummies daily with or without food. Consistent use over 4–6 weeks yields…" at bounding box center [377, 179] width 161 height 13
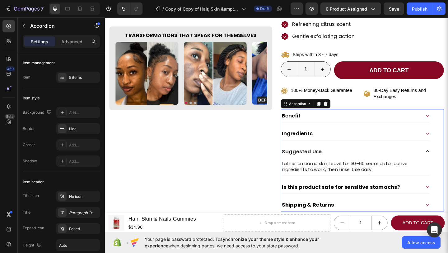
click at [416, 198] on strong "Is this product safe for sensitive stomachs?" at bounding box center [362, 202] width 128 height 8
click at [428, 197] on div "Is this product safe for sensitive stomachs?" at bounding box center [373, 201] width 152 height 9
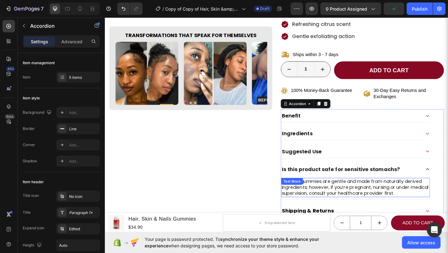
click at [421, 192] on p "Yes. Our gummies are gentle and made from naturally derived ingredients; howeve…" at bounding box center [377, 201] width 161 height 19
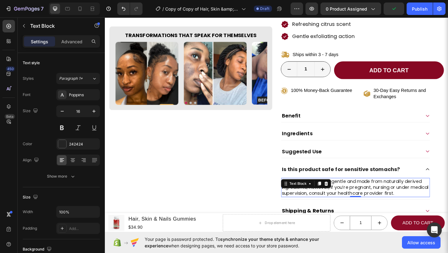
click at [421, 192] on p "Yes. Our gummies are gentle and made from naturally derived ingredients; howeve…" at bounding box center [377, 201] width 161 height 19
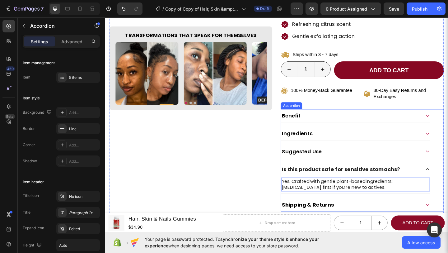
click at [448, 180] on icon at bounding box center [456, 182] width 5 height 5
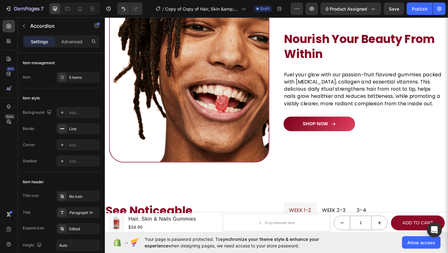
scroll to position [534, 0]
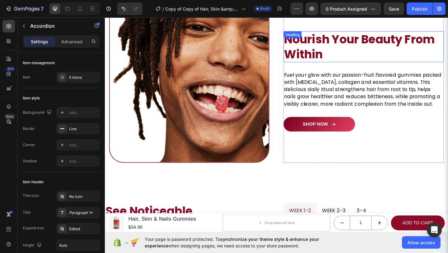
click at [325, 49] on strong "Nourish Your Beauty From Within" at bounding box center [382, 49] width 164 height 34
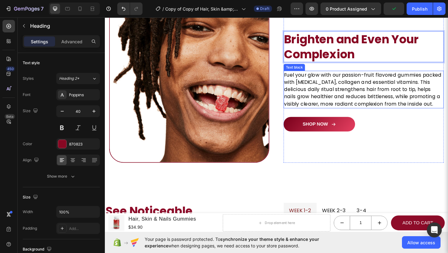
click at [382, 85] on p "Fuel your glow with our passion-fruit flavored gummies packed with [MEDICAL_DAT…" at bounding box center [386, 96] width 173 height 40
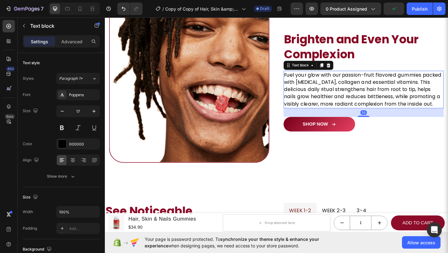
click at [382, 85] on p "Fuel your glow with our passion-fruit flavored gummies packed with [MEDICAL_DAT…" at bounding box center [386, 96] width 173 height 40
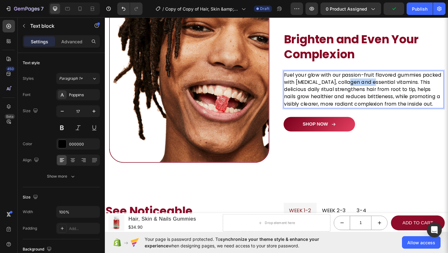
click at [382, 85] on p "Fuel your glow with our passion-fruit flavored gummies packed with [MEDICAL_DAT…" at bounding box center [386, 96] width 173 height 40
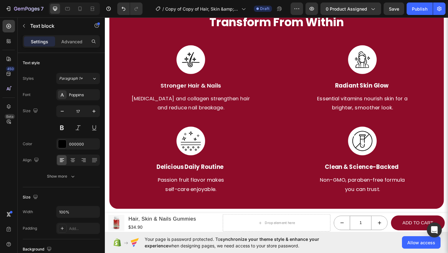
scroll to position [893, 0]
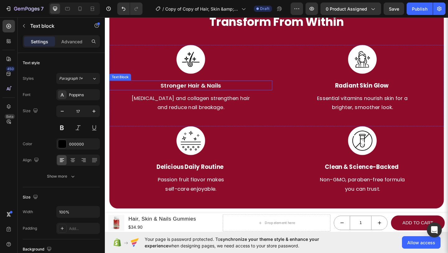
click at [200, 93] on p "Stronger Hair & Nails" at bounding box center [198, 91] width 176 height 9
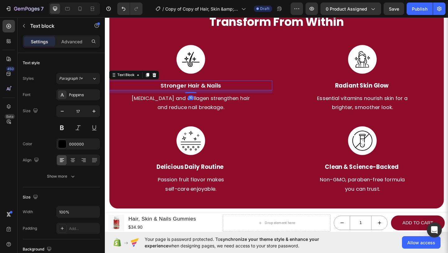
click at [200, 93] on p "Stronger Hair & Nails" at bounding box center [198, 91] width 176 height 9
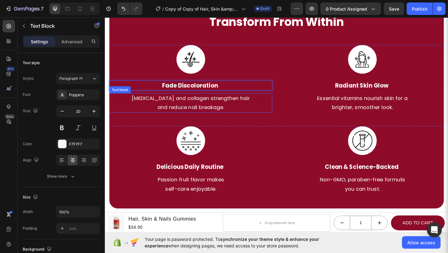
click at [219, 115] on p "and reduce nail breakage." at bounding box center [198, 115] width 176 height 10
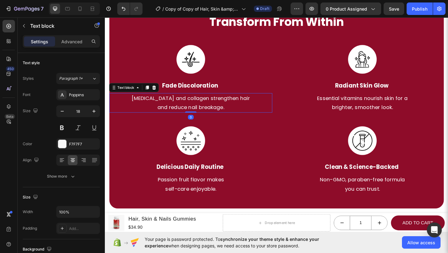
click at [219, 115] on p "and reduce nail breakage." at bounding box center [198, 115] width 176 height 10
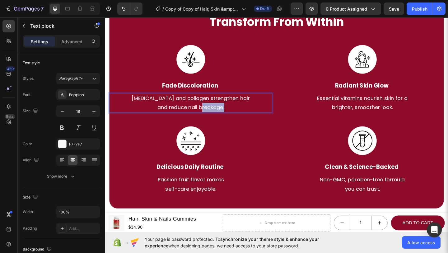
click at [219, 115] on p "and reduce nail breakage." at bounding box center [198, 115] width 176 height 10
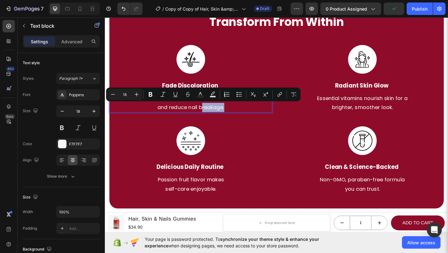
click at [219, 115] on p "and reduce nail breakage." at bounding box center [198, 115] width 176 height 10
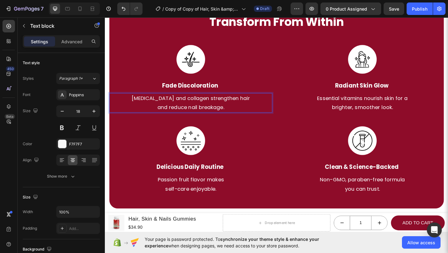
drag, startPoint x: 235, startPoint y: 116, endPoint x: 148, endPoint y: 103, distance: 88.7
click at [148, 103] on div "[MEDICAL_DATA] and collagen strengthen hair and reduce nail breakage." at bounding box center [198, 110] width 177 height 21
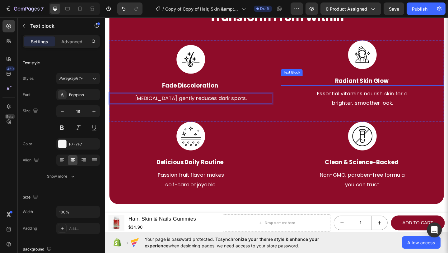
click at [404, 84] on strong "Radiant Skin Glow" at bounding box center [384, 86] width 58 height 9
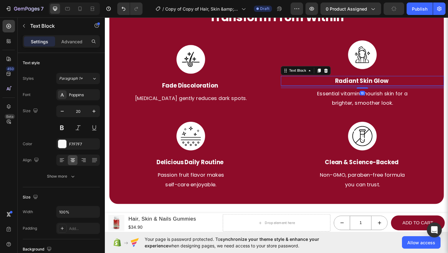
click at [404, 84] on strong "Radiant Skin Glow" at bounding box center [384, 86] width 58 height 9
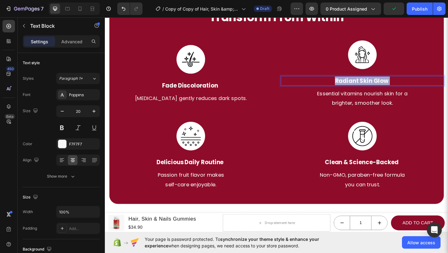
click at [404, 84] on strong "Radiant Skin Glow" at bounding box center [384, 86] width 58 height 9
click at [377, 99] on p "Essential vitamins nourish skin for a" at bounding box center [385, 100] width 176 height 10
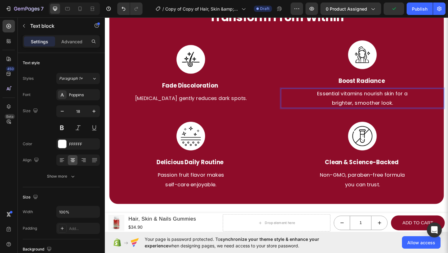
click at [416, 113] on p "brighter, smoother look." at bounding box center [385, 110] width 176 height 10
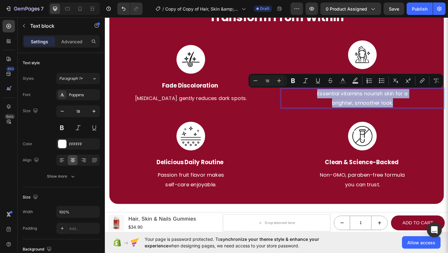
drag, startPoint x: 416, startPoint y: 113, endPoint x: 331, endPoint y: 101, distance: 85.5
click at [331, 101] on div "Essential vitamins nourish skin for a brighter, smoother look." at bounding box center [384, 105] width 177 height 21
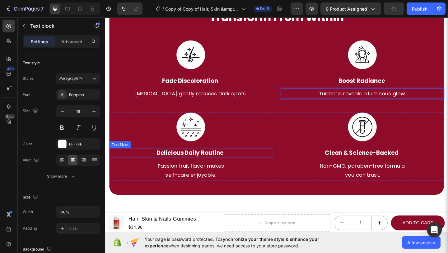
click at [221, 169] on p "Delicious Daily Routine" at bounding box center [198, 164] width 176 height 9
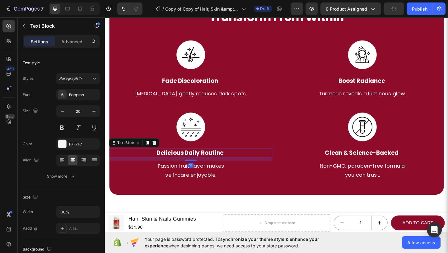
click at [221, 169] on p "Delicious Daily Routine" at bounding box center [198, 164] width 176 height 9
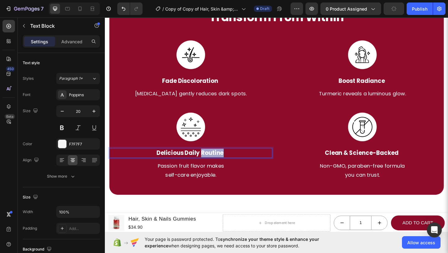
click at [221, 169] on p "Delicious Daily Routine" at bounding box center [198, 164] width 176 height 9
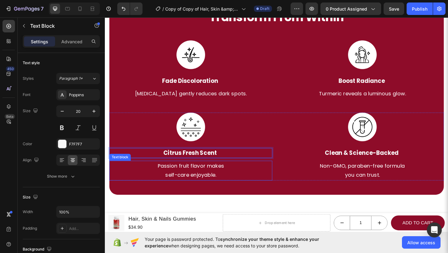
click at [219, 189] on p "self-care enjoyable." at bounding box center [198, 189] width 176 height 10
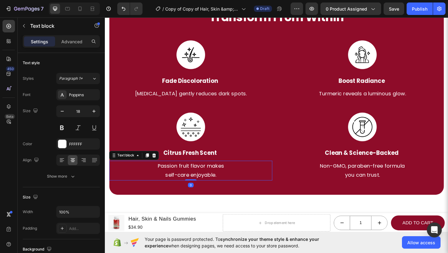
click at [219, 189] on p "self-care enjoyable." at bounding box center [198, 189] width 176 height 10
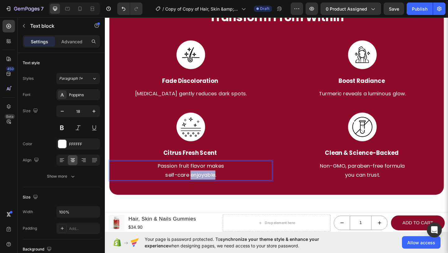
click at [219, 189] on p "self-care enjoyable." at bounding box center [198, 189] width 176 height 10
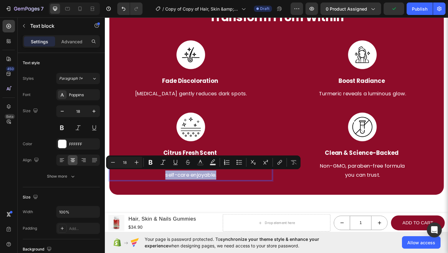
click at [226, 189] on p "self-care enjoyable." at bounding box center [198, 189] width 176 height 10
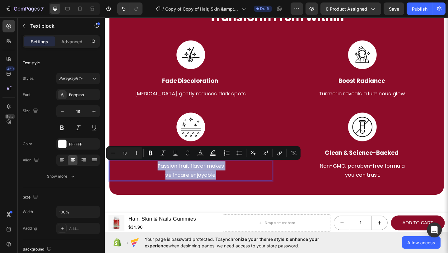
drag, startPoint x: 226, startPoint y: 189, endPoint x: 155, endPoint y: 178, distance: 72.3
click at [155, 178] on div "Passion fruit flavor makes self-care enjoyable." at bounding box center [198, 183] width 177 height 21
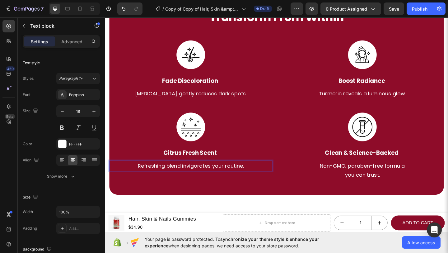
click at [220, 180] on p "Refreshing blend invigorates your routine." at bounding box center [198, 179] width 176 height 10
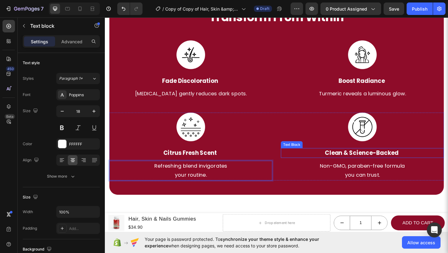
click at [359, 167] on strong "Clean & Science-Backed" at bounding box center [384, 164] width 80 height 9
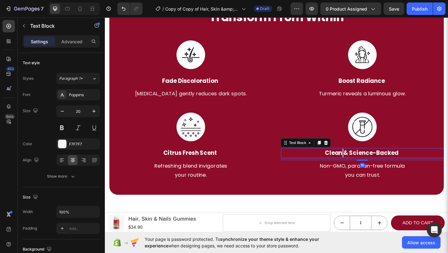
click at [359, 167] on strong "Clean & Science-Backed" at bounding box center [384, 164] width 80 height 9
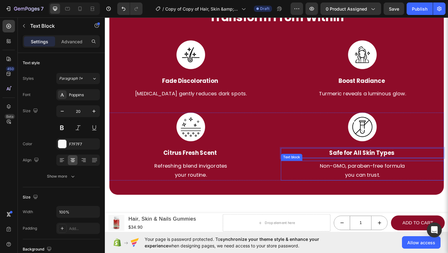
click at [405, 187] on p "you can trust." at bounding box center [385, 189] width 176 height 10
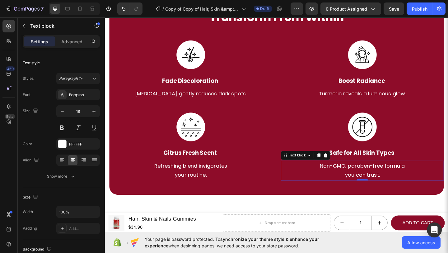
click at [405, 187] on p "you can trust." at bounding box center [385, 189] width 176 height 10
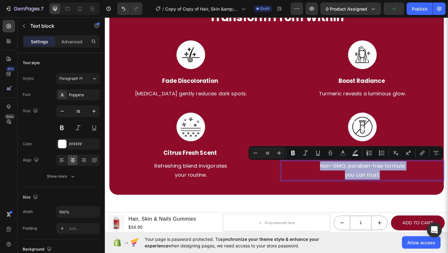
drag, startPoint x: 401, startPoint y: 191, endPoint x: 336, endPoint y: 182, distance: 65.6
click at [336, 182] on div "Non-GMO, paraben-free formula you can trust." at bounding box center [384, 183] width 177 height 21
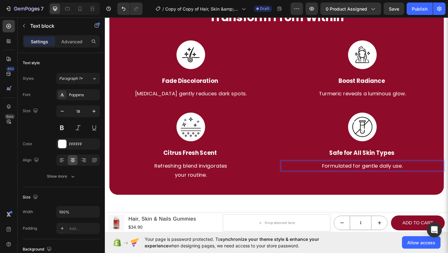
click at [400, 179] on p "Formulated for gentle daily use." at bounding box center [385, 179] width 176 height 10
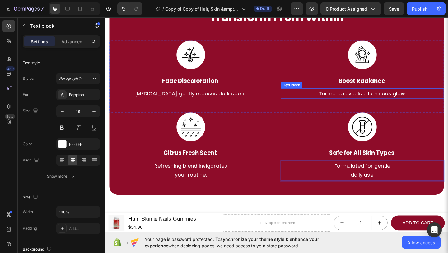
click at [388, 101] on p "Turmeric reveals a luminous glow." at bounding box center [385, 100] width 176 height 10
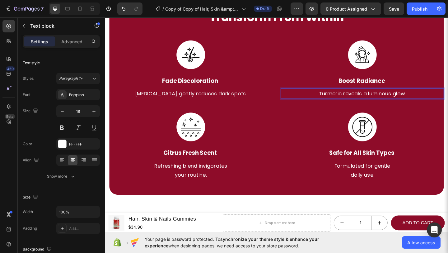
click at [388, 101] on p "Turmeric reveals a luminous glow." at bounding box center [385, 100] width 176 height 10
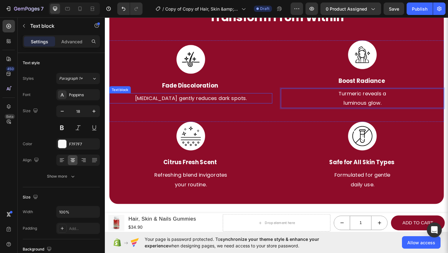
click at [217, 106] on p "[MEDICAL_DATA] gently reduces dark spots." at bounding box center [198, 105] width 176 height 10
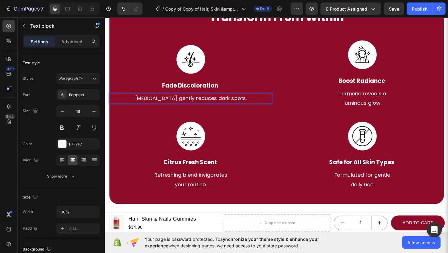
click at [217, 106] on p "[MEDICAL_DATA] gently reduces dark spots." at bounding box center [198, 105] width 176 height 10
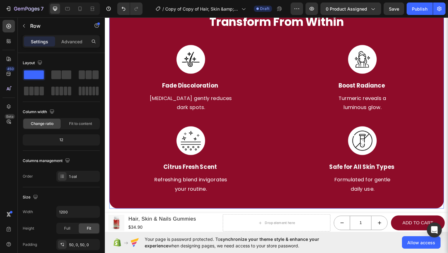
click at [328, 213] on div "Beauty Nutrition Designed to Transform From Within Heading Image Fade Discolora…" at bounding box center [292, 104] width 364 height 244
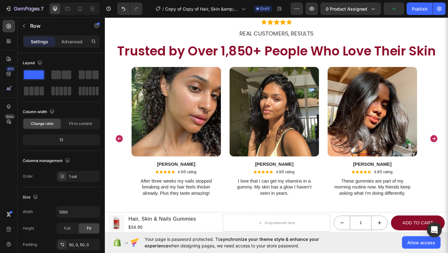
scroll to position [1141, 0]
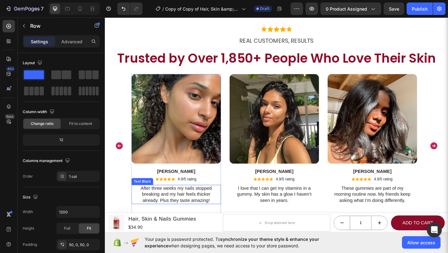
click at [205, 208] on p "After three weeks my nails stopped breaking and my hair feels thicker already. …" at bounding box center [183, 209] width 84 height 19
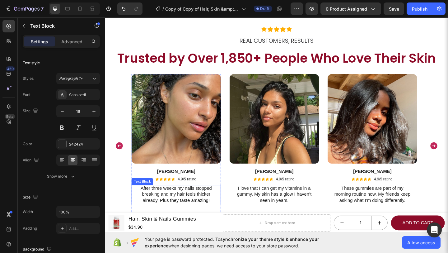
click at [205, 208] on p "After three weeks my nails stopped breaking and my hair feels thicker already. …" at bounding box center [183, 209] width 84 height 19
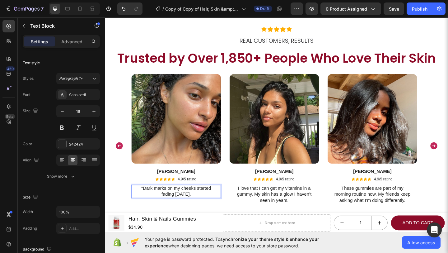
click at [147, 203] on p "“Dark marks on my cheeks started fading [DATE]." at bounding box center [183, 206] width 84 height 13
click at [297, 210] on p "I love that I can get my vitamins in a gummy. My skin has a glow I haven’t seen…" at bounding box center [290, 209] width 84 height 19
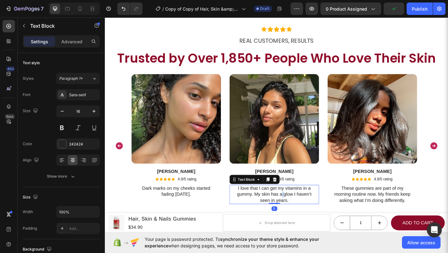
click at [297, 210] on p "I love that I can get my vitamins in a gummy. My skin has a glow I haven’t seen…" at bounding box center [290, 209] width 84 height 19
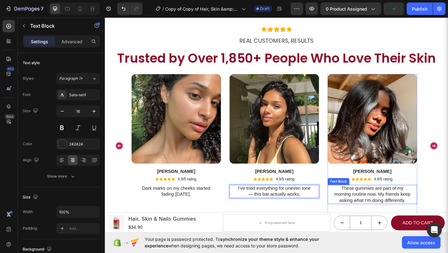
click at [393, 219] on p "These gummies are part of my morning routine now. My friends keep asking what I…" at bounding box center [396, 209] width 84 height 19
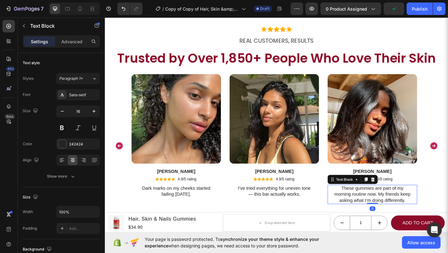
click at [393, 219] on div at bounding box center [396, 219] width 12 height 1
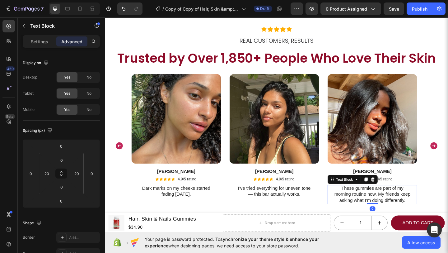
click at [399, 215] on p "These gummies are part of my morning routine now. My friends keep asking what I…" at bounding box center [396, 209] width 84 height 19
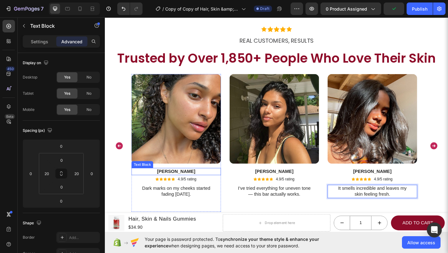
click at [184, 184] on p "[PERSON_NAME]" at bounding box center [182, 185] width 96 height 7
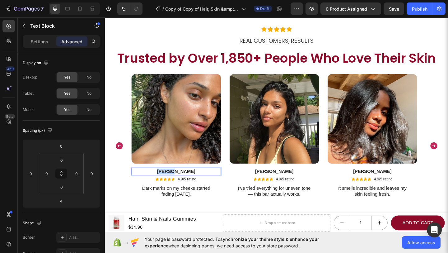
click at [184, 184] on p "[PERSON_NAME]" at bounding box center [182, 185] width 96 height 7
click at [297, 183] on p "[PERSON_NAME]" at bounding box center [289, 185] width 96 height 7
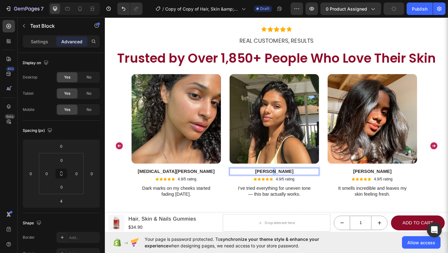
click at [297, 183] on p "[PERSON_NAME]" at bounding box center [289, 185] width 96 height 7
click at [393, 186] on p "[PERSON_NAME]" at bounding box center [396, 185] width 96 height 7
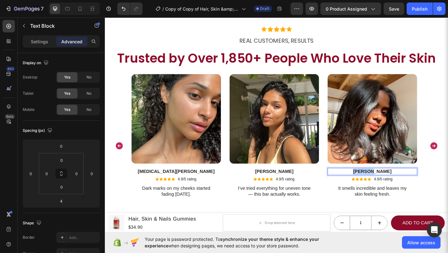
click at [393, 186] on p "[PERSON_NAME]" at bounding box center [396, 185] width 96 height 7
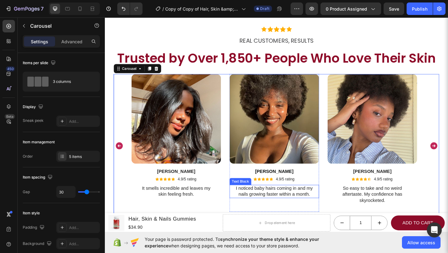
click at [318, 207] on p "I noticed baby hairs coming in and my nails growing faster within a month." at bounding box center [290, 206] width 84 height 13
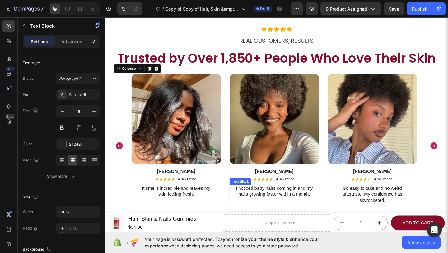
click at [318, 207] on p "I noticed baby hairs coming in and my nails growing faster within a month." at bounding box center [290, 206] width 84 height 13
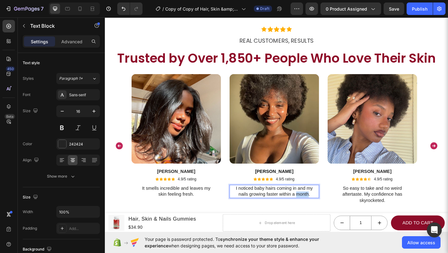
click at [318, 207] on p "I noticed baby hairs coming in and my nails growing faster within a month." at bounding box center [290, 206] width 84 height 13
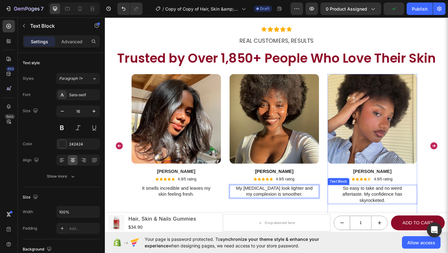
click at [383, 215] on p "So easy to take and no weird aftertaste. My confidence has skyrocketed." at bounding box center [396, 209] width 84 height 19
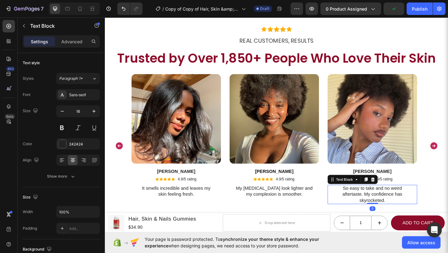
click at [383, 215] on p "So easy to take and no weird aftertaste. My confidence has skyrocketed." at bounding box center [396, 209] width 84 height 19
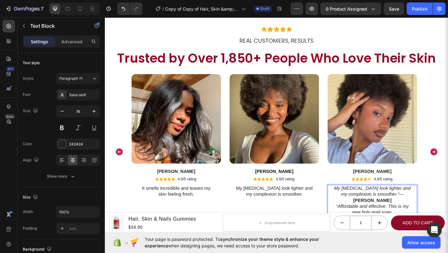
click at [383, 220] on icon "“Affordable and effective. This is my new holy grail soap." at bounding box center [395, 226] width 79 height 12
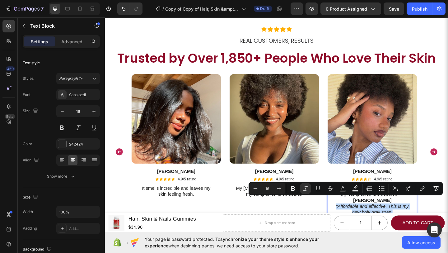
click at [383, 220] on icon "“Affordable and effective. This is my new holy grail soap." at bounding box center [395, 226] width 79 height 12
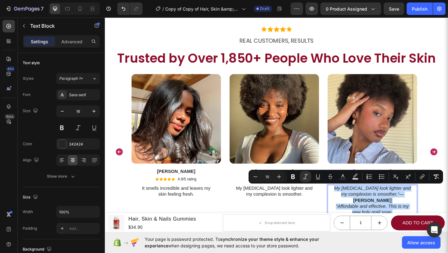
drag, startPoint x: 419, startPoint y: 224, endPoint x: 359, endPoint y: 198, distance: 66.1
click at [359, 200] on div "My [MEDICAL_DATA] look lighter and my complexion is smoother.” — [PERSON_NAME] …" at bounding box center [396, 216] width 85 height 34
drag, startPoint x: 438, startPoint y: 211, endPoint x: 356, endPoint y: 203, distance: 82.9
click at [356, 203] on div "My [MEDICAL_DATA] look lighter and my complexion is smoother.” — [PERSON_NAME] …" at bounding box center [396, 216] width 85 height 34
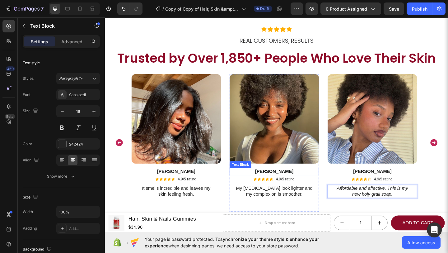
click at [294, 185] on span "[PERSON_NAME]" at bounding box center [289, 184] width 42 height 5
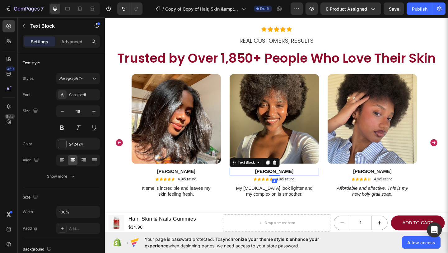
click at [294, 185] on span "[PERSON_NAME]" at bounding box center [289, 184] width 42 height 5
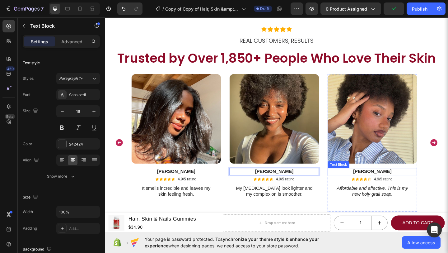
click at [410, 184] on p "[PERSON_NAME]" at bounding box center [396, 185] width 96 height 7
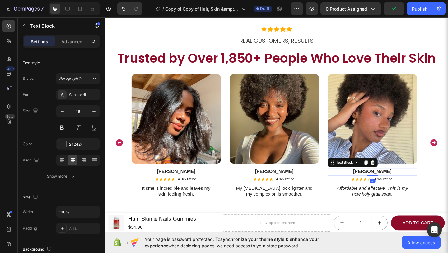
click at [410, 184] on p "[PERSON_NAME]" at bounding box center [396, 185] width 96 height 7
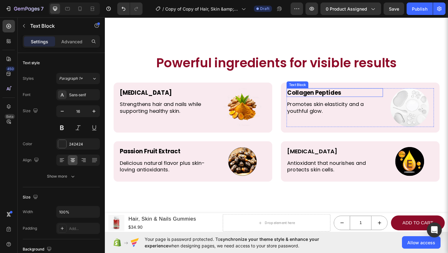
scroll to position [1318, 0]
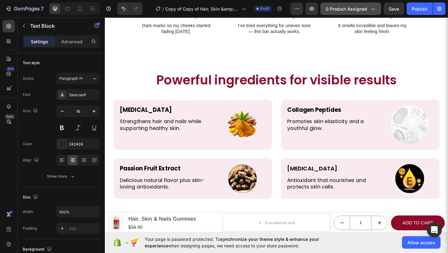
click at [372, 9] on icon "button" at bounding box center [373, 9] width 6 height 6
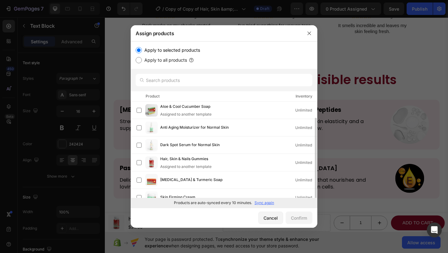
scroll to position [8, 0]
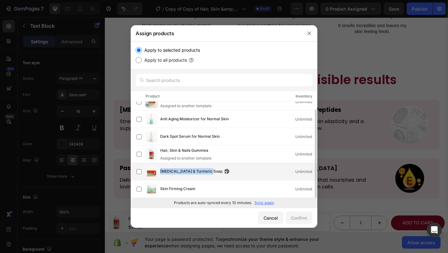
drag, startPoint x: 161, startPoint y: 171, endPoint x: 209, endPoint y: 172, distance: 48.0
click at [209, 172] on div "[MEDICAL_DATA] & Turmeric Soap" at bounding box center [196, 171] width 72 height 7
copy span "[MEDICAL_DATA] & Turmeric Soap"
click at [289, 214] on button "Confirm" at bounding box center [299, 217] width 27 height 12
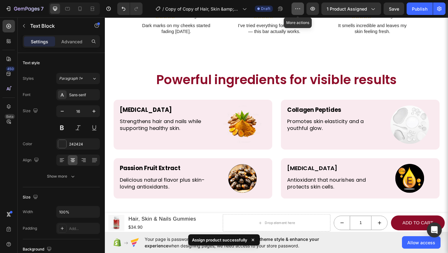
click at [296, 14] on button "button" at bounding box center [298, 8] width 12 height 12
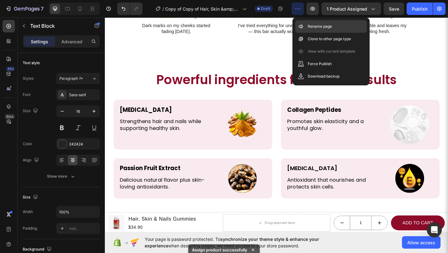
click at [300, 25] on icon at bounding box center [301, 26] width 2 height 3
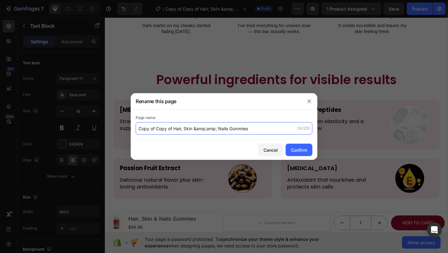
click at [244, 125] on input "Copy of Copy of Hair, Skin &amp;amp; Nails Gummies" at bounding box center [224, 128] width 177 height 12
paste input "[MEDICAL_DATA] & Turmeric Soap"
type input "[MEDICAL_DATA] & Turmeric Soap"
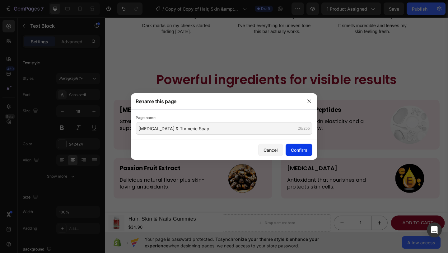
click at [295, 147] on div "Confirm" at bounding box center [299, 150] width 16 height 7
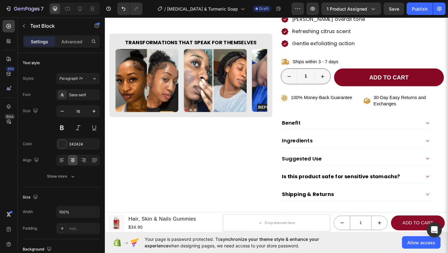
scroll to position [93, 0]
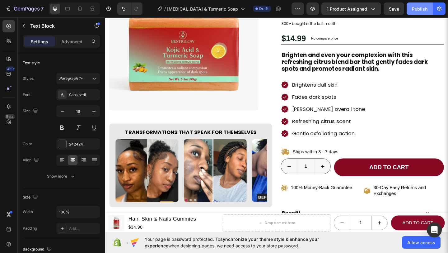
click at [420, 12] on button "Publish" at bounding box center [420, 8] width 26 height 12
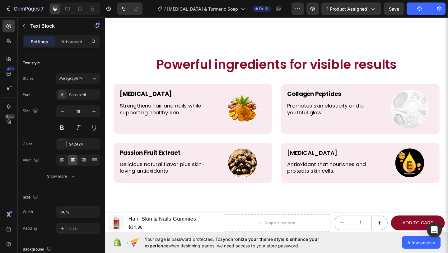
scroll to position [1334, 0]
